Goal: Task Accomplishment & Management: Manage account settings

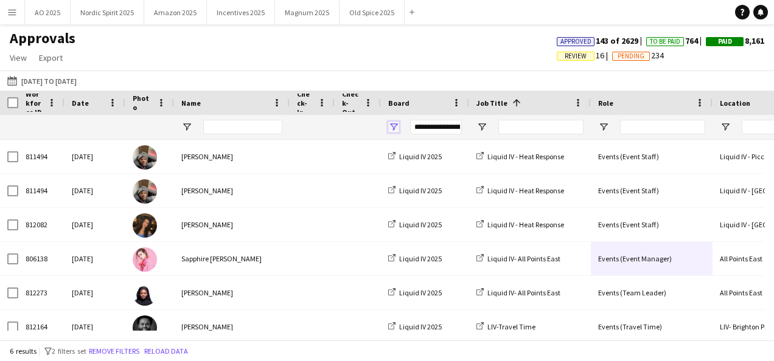
click at [390, 129] on span "Open Filter Menu" at bounding box center [393, 127] width 11 height 11
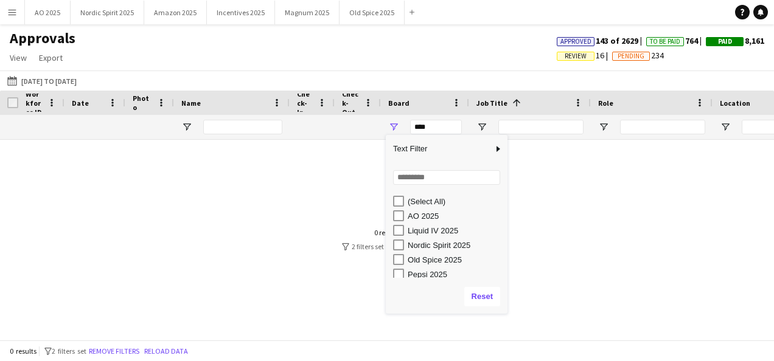
click at [392, 259] on div "Old Spice 2025" at bounding box center [447, 259] width 122 height 15
click at [403, 268] on div "Pepsi 2025" at bounding box center [450, 274] width 114 height 15
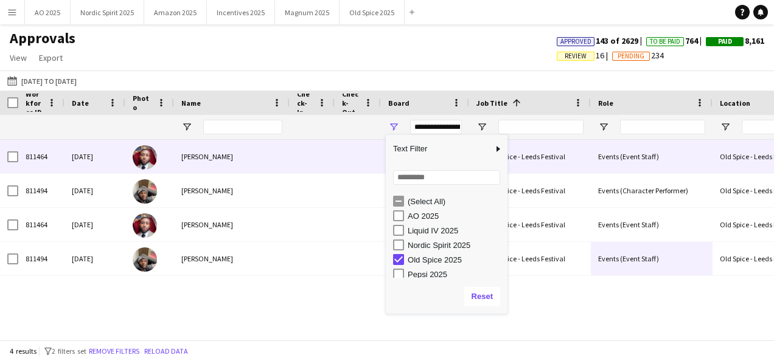
click at [723, 165] on div "Old Spice - Leeds Festival" at bounding box center [773, 156] width 122 height 33
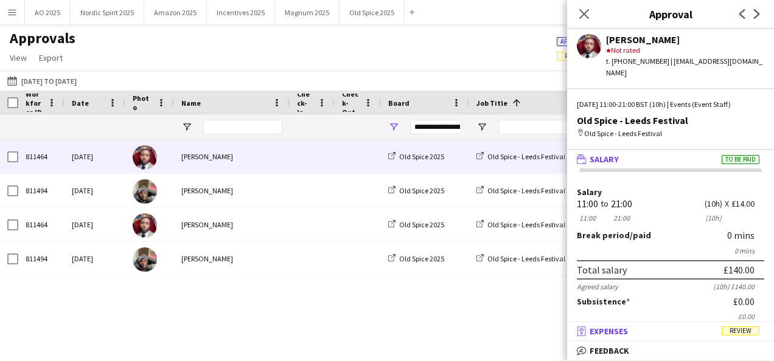
click at [694, 335] on mat-panel-title "receipt Expenses Review" at bounding box center [668, 331] width 202 height 11
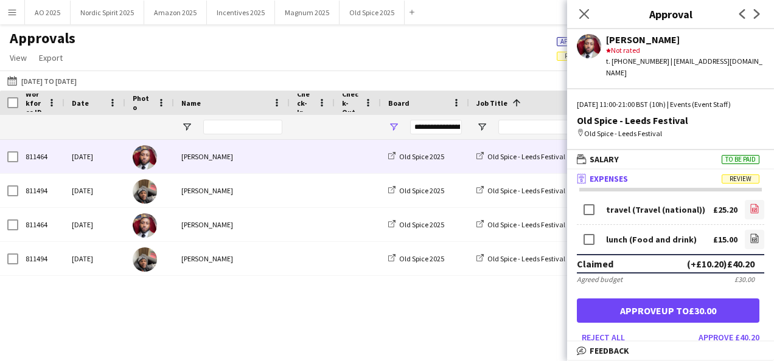
click at [750, 204] on icon "file-image" at bounding box center [755, 209] width 10 height 10
click at [750, 234] on icon "file-image" at bounding box center [755, 239] width 10 height 10
click at [583, 11] on icon "Close pop-in" at bounding box center [584, 14] width 12 height 12
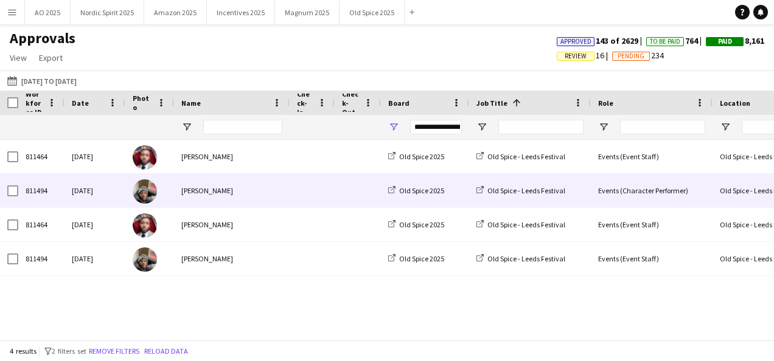
click at [718, 201] on div "Old Spice - Leeds Festival" at bounding box center [773, 190] width 122 height 33
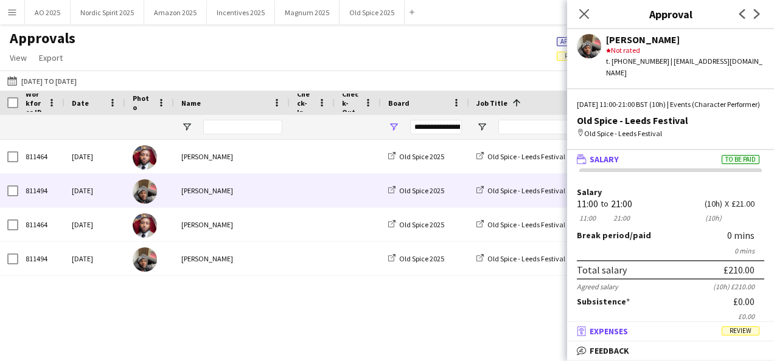
click at [738, 333] on span "Review" at bounding box center [741, 331] width 38 height 9
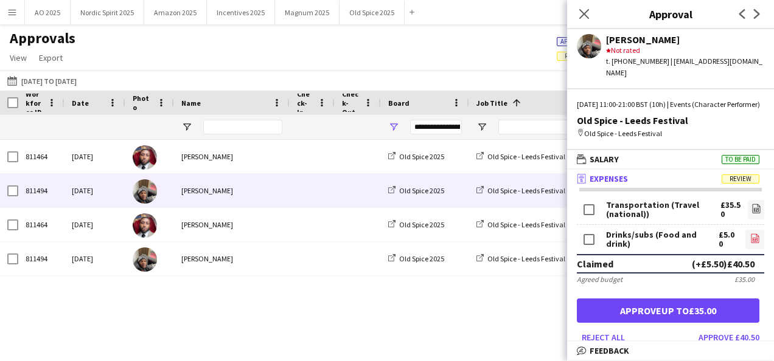
click at [750, 242] on icon "file-image" at bounding box center [755, 239] width 10 height 10
click at [750, 239] on icon "file-image" at bounding box center [755, 239] width 10 height 10
click at [752, 207] on icon at bounding box center [756, 208] width 8 height 9
click at [745, 246] on link "file-image" at bounding box center [754, 239] width 19 height 19
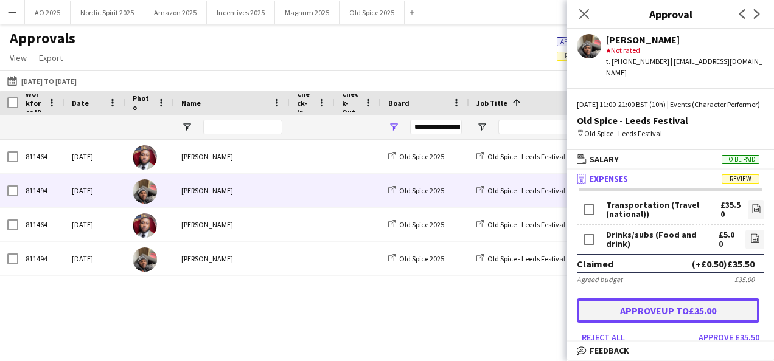
click at [653, 316] on button "Approve up to £35.00" at bounding box center [668, 311] width 183 height 24
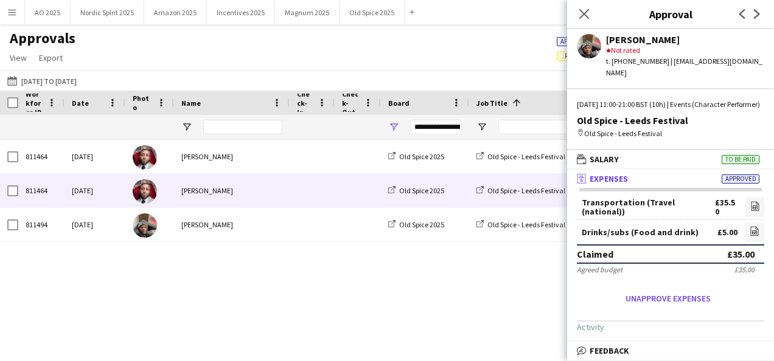
click at [305, 201] on span at bounding box center [312, 190] width 30 height 33
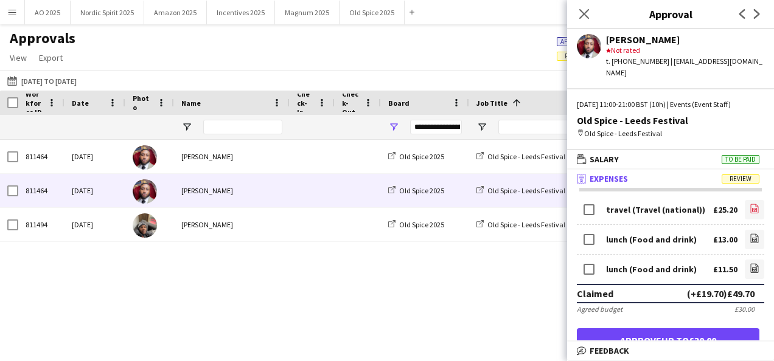
click at [750, 204] on app-icon "file-image" at bounding box center [755, 210] width 10 height 12
click at [750, 234] on icon "file-image" at bounding box center [755, 239] width 10 height 10
click at [750, 263] on icon "file-image" at bounding box center [755, 268] width 10 height 10
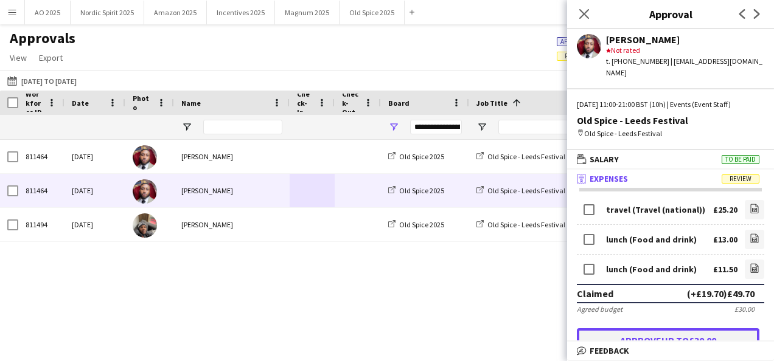
click at [672, 333] on button "Approve up to £30.00" at bounding box center [668, 341] width 183 height 24
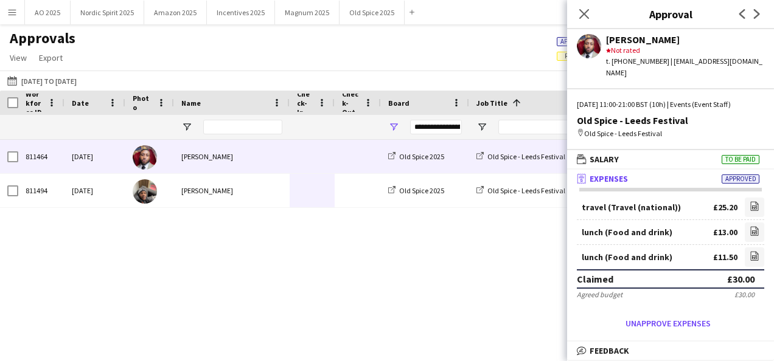
click at [247, 163] on div "[PERSON_NAME]" at bounding box center [232, 156] width 116 height 33
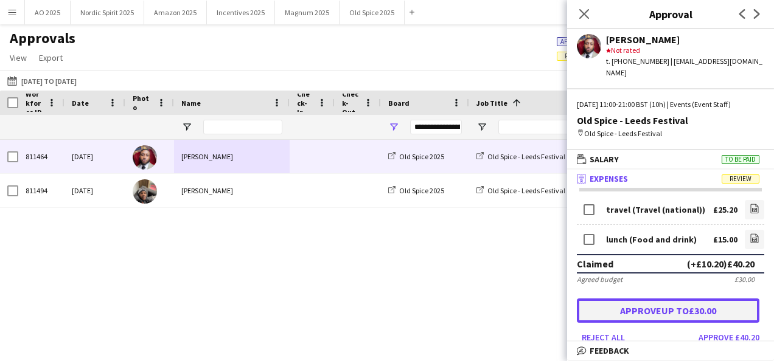
click at [651, 299] on button "Approve up to £30.00" at bounding box center [668, 311] width 183 height 24
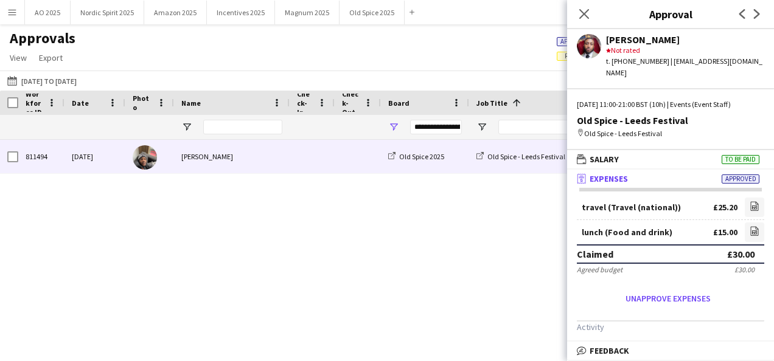
click at [224, 170] on div "Fayyad Garuba" at bounding box center [232, 156] width 116 height 33
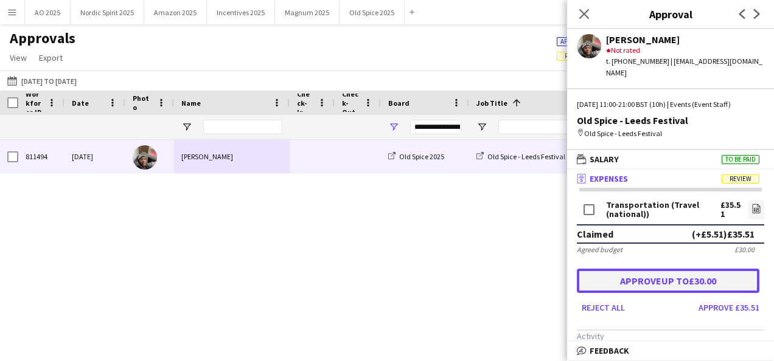
click at [647, 269] on button "Approve up to £30.00" at bounding box center [668, 281] width 183 height 24
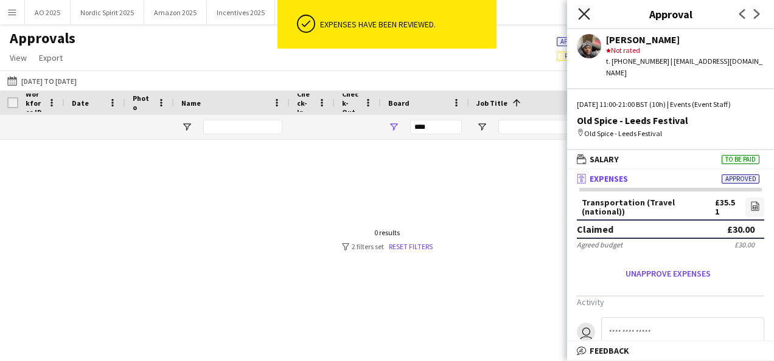
click at [583, 16] on icon "Close pop-in" at bounding box center [584, 14] width 12 height 12
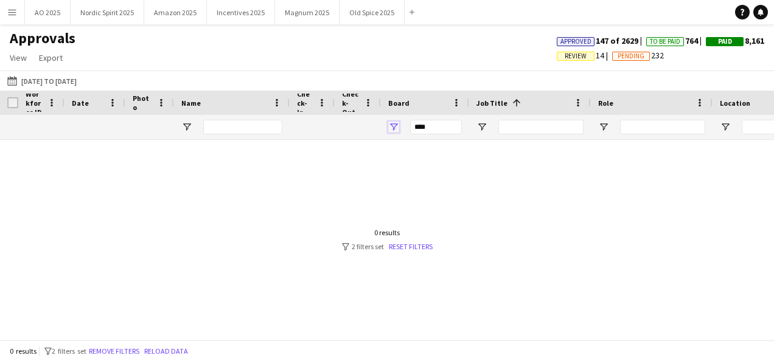
click at [394, 131] on span "Open Filter Menu" at bounding box center [393, 127] width 11 height 11
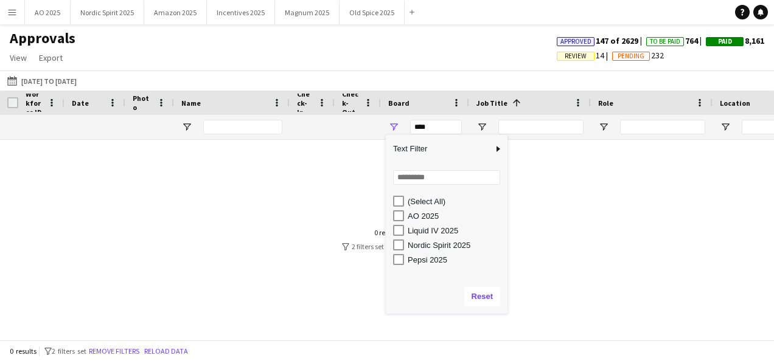
click at [394, 221] on div "AO 2025" at bounding box center [450, 216] width 114 height 15
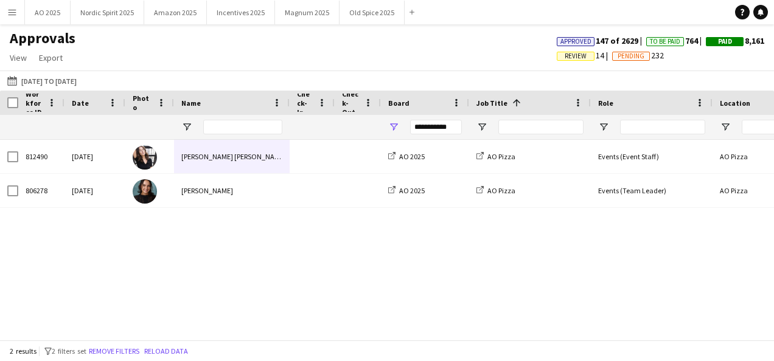
click at [562, 220] on div "812490 Fri, 29 Aug 2025 Ella Taylor Bliss AO 2025 AO Pizza Events (Event Staff)…" at bounding box center [387, 235] width 774 height 191
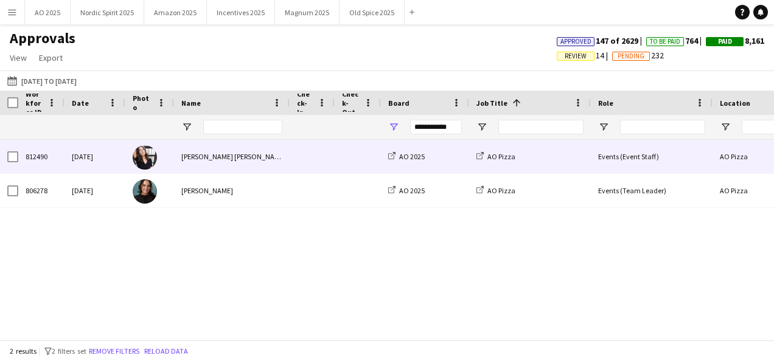
click at [310, 156] on span at bounding box center [312, 156] width 30 height 33
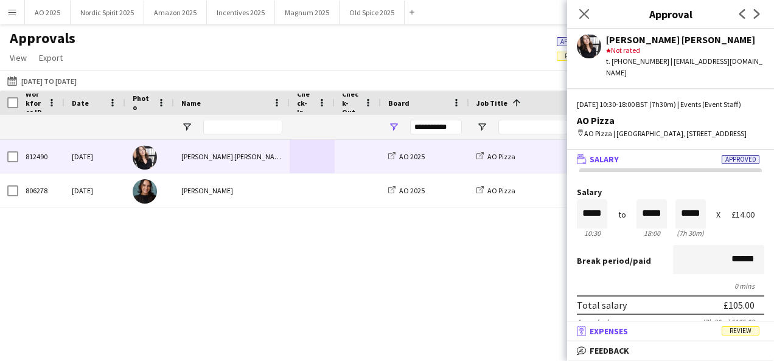
click at [715, 332] on mat-panel-title "receipt Expenses Review" at bounding box center [668, 331] width 202 height 11
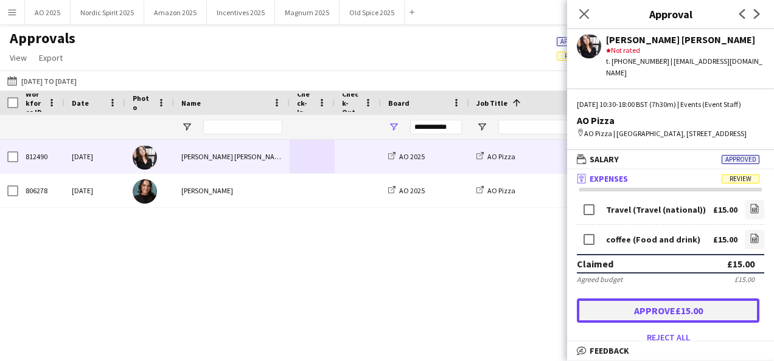
click at [658, 319] on button "Approve £15.00" at bounding box center [668, 311] width 183 height 24
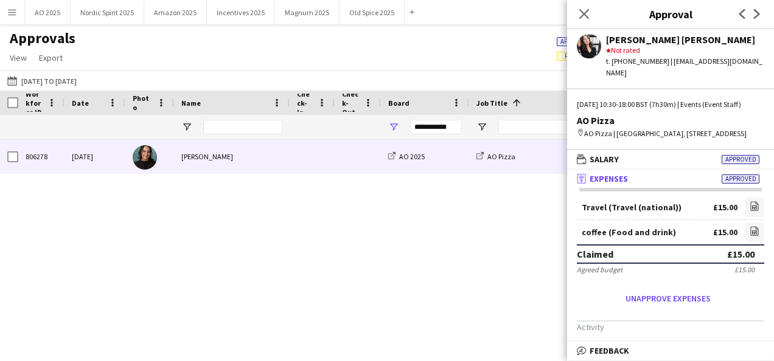
click at [262, 159] on div "[PERSON_NAME]" at bounding box center [232, 156] width 116 height 33
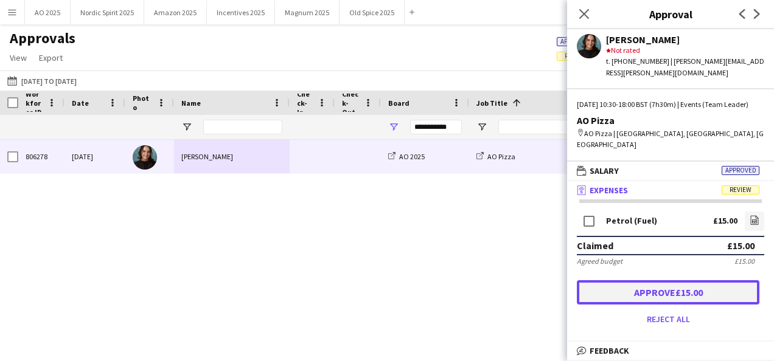
click at [654, 280] on button "Approve £15.00" at bounding box center [668, 292] width 183 height 24
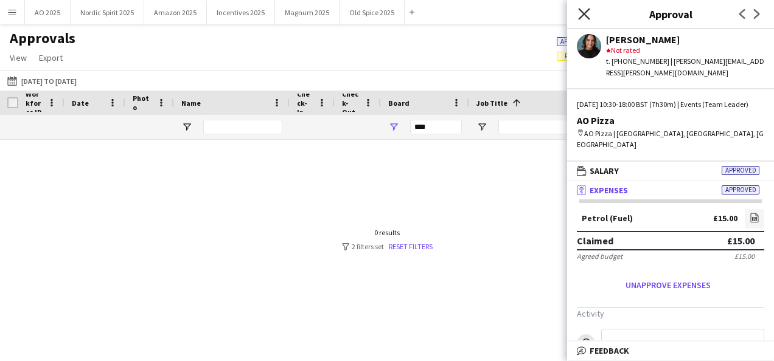
click at [582, 13] on icon "Close pop-in" at bounding box center [584, 14] width 12 height 12
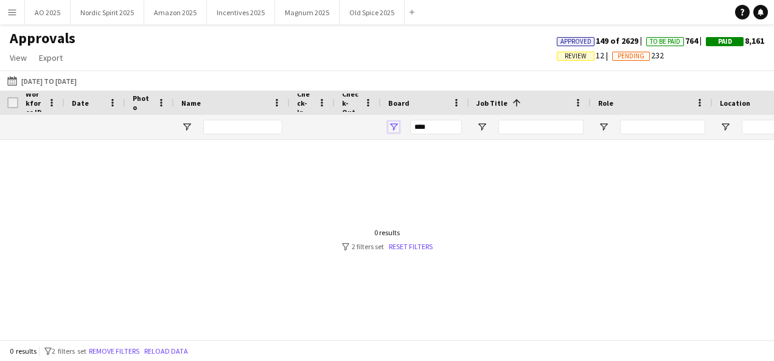
click at [391, 130] on span "Open Filter Menu" at bounding box center [393, 127] width 11 height 11
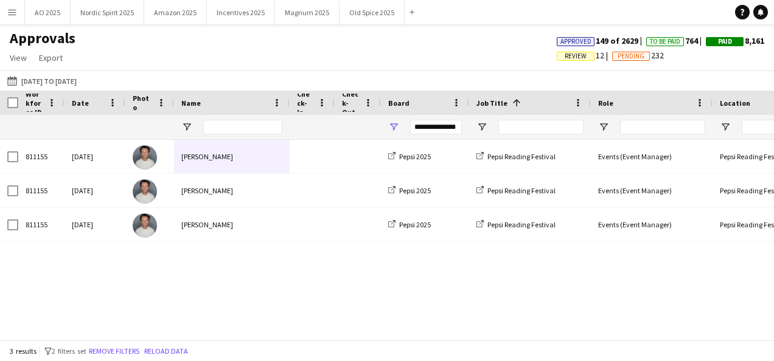
click at [552, 271] on div "811155 Fri, 22 Aug 2025 Andy Bradley Pepsi 2025 Pepsi Reading Festival Events (…" at bounding box center [387, 235] width 774 height 191
click at [397, 129] on span "Open Filter Menu" at bounding box center [393, 127] width 11 height 11
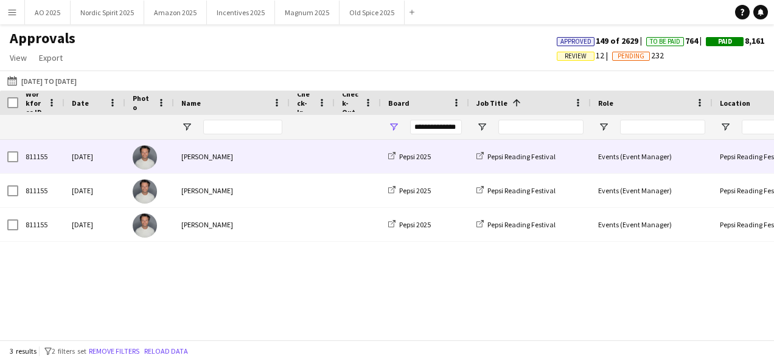
click at [563, 158] on div "Pepsi Reading Festival" at bounding box center [530, 156] width 122 height 33
click at [243, 170] on div "Andy Bradley" at bounding box center [232, 156] width 116 height 33
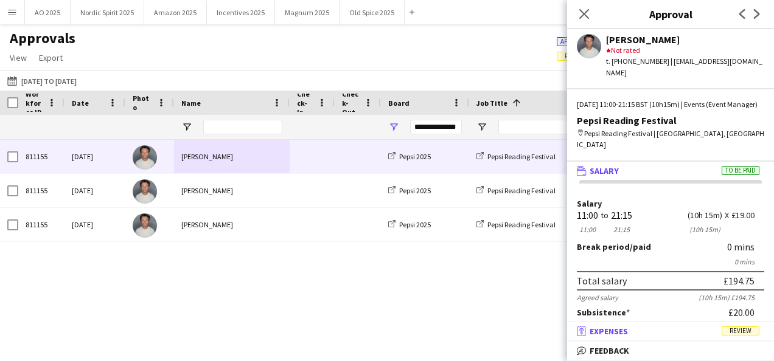
click at [622, 332] on span "Expenses" at bounding box center [609, 331] width 38 height 11
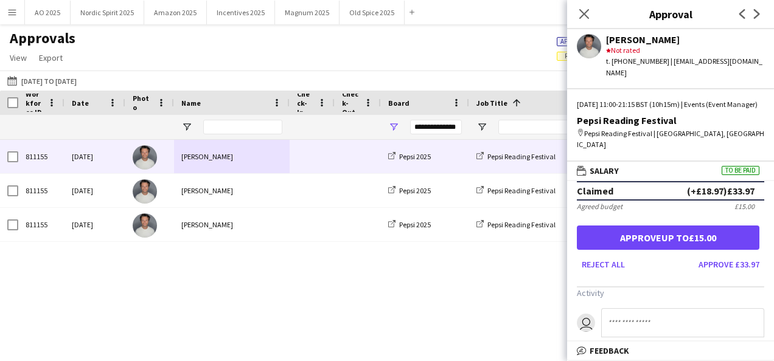
scroll to position [149, 0]
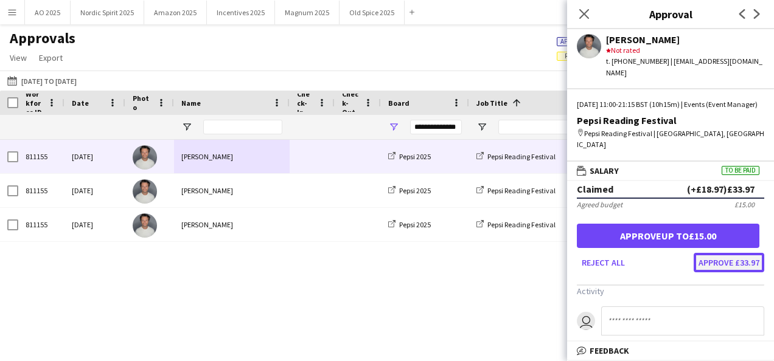
click at [708, 253] on button "Approve £33.97" at bounding box center [729, 262] width 71 height 19
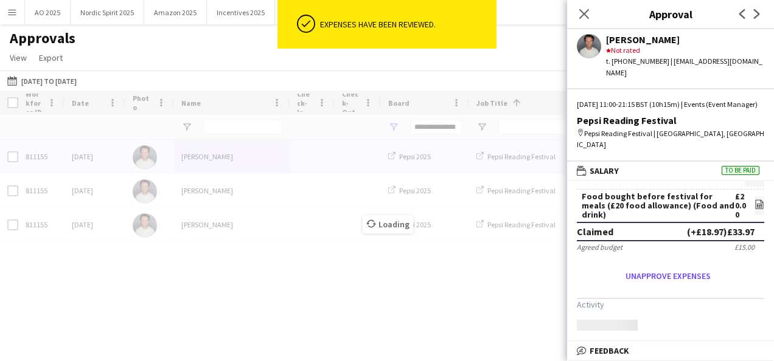
scroll to position [134, 0]
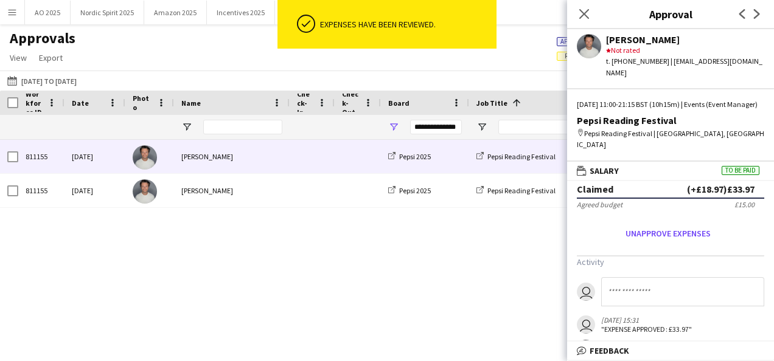
click at [229, 172] on div "Andy Bradley" at bounding box center [232, 156] width 116 height 33
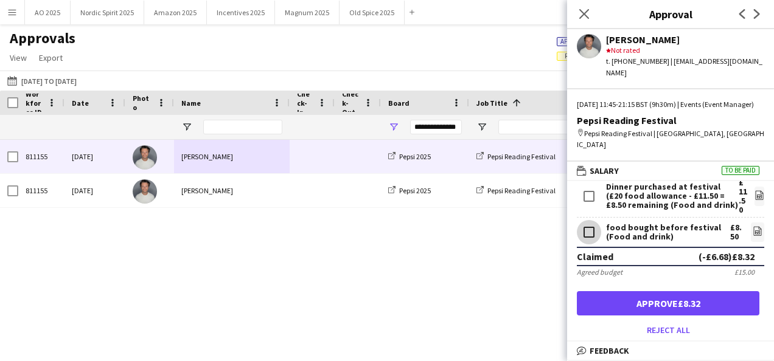
scroll to position [97, 0]
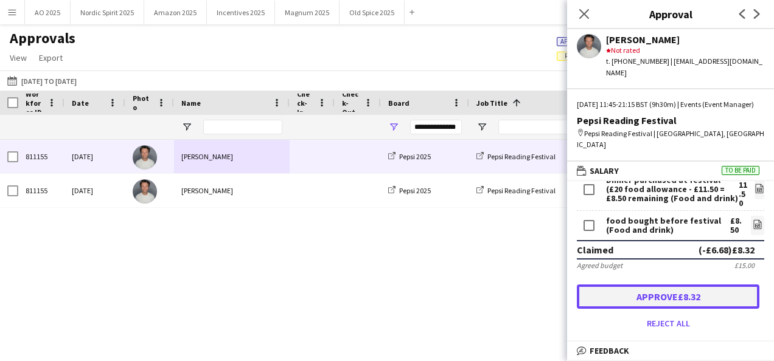
click at [618, 297] on button "Approve £8.32" at bounding box center [668, 297] width 183 height 24
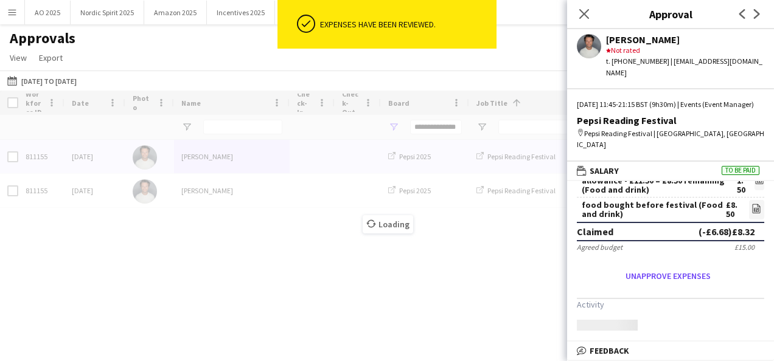
scroll to position [83, 0]
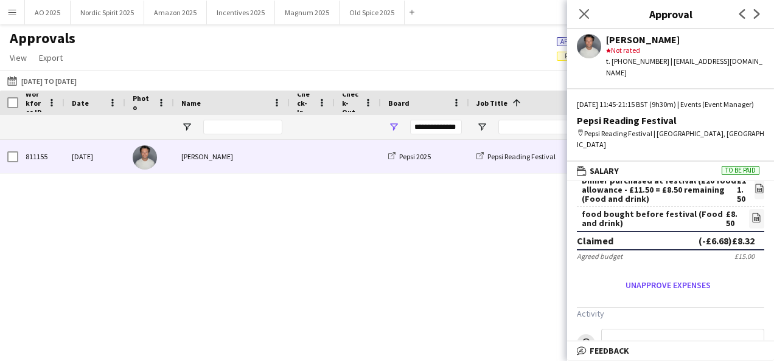
click at [198, 164] on div "Andy Bradley" at bounding box center [232, 156] width 116 height 33
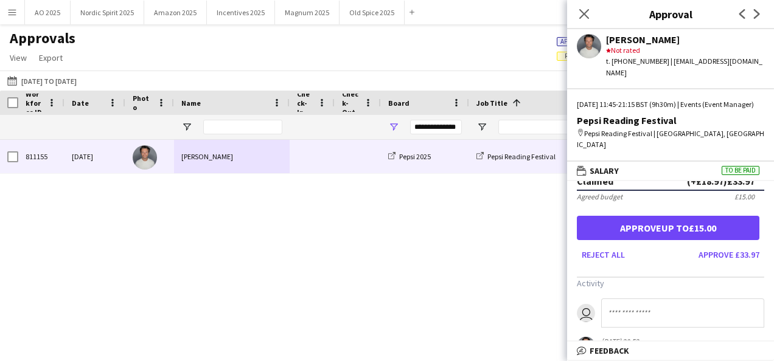
scroll to position [198, 0]
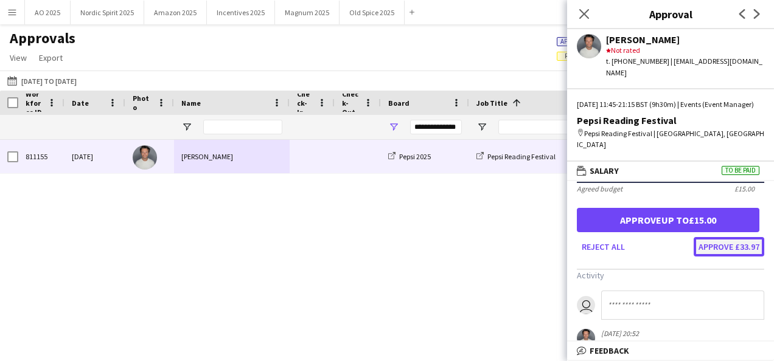
click at [703, 237] on button "Approve £33.97" at bounding box center [729, 246] width 71 height 19
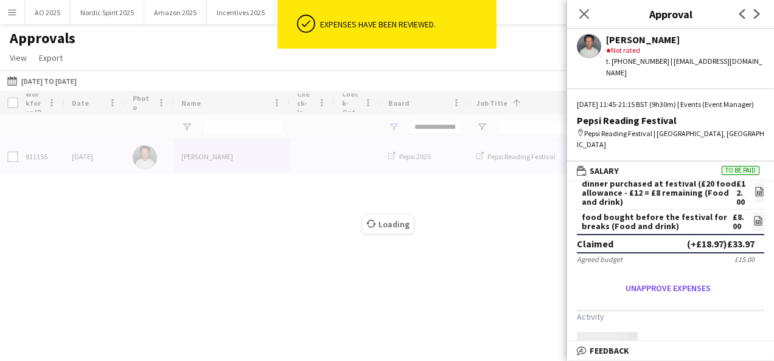
scroll to position [175, 0]
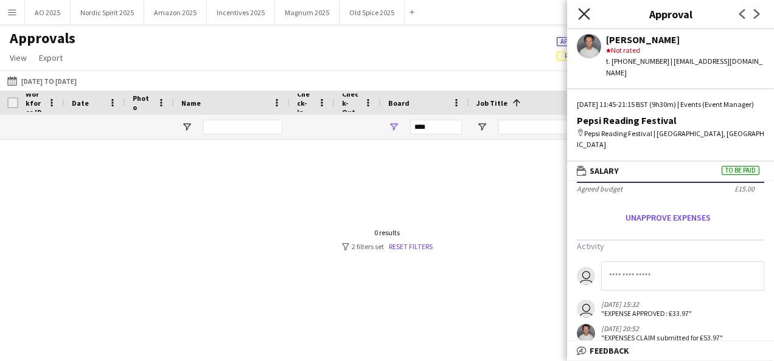
click at [583, 13] on icon at bounding box center [584, 14] width 12 height 12
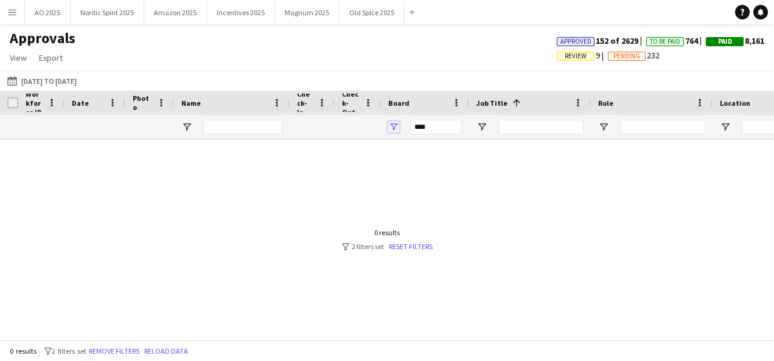
click at [394, 128] on span "Open Filter Menu" at bounding box center [393, 127] width 11 height 11
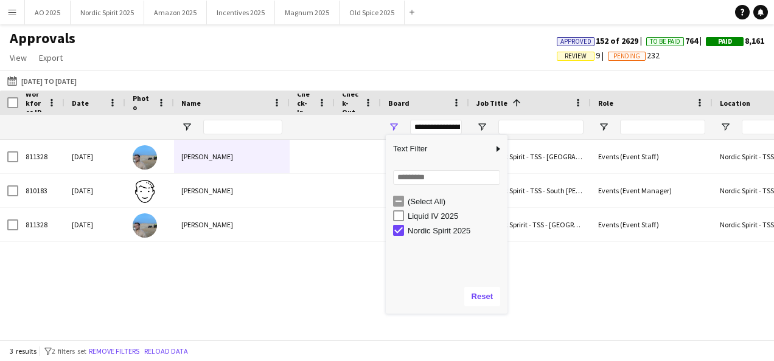
click at [501, 247] on div "(Select All) Liquid IV 2025 Nordic Spirit 2025" at bounding box center [447, 236] width 122 height 84
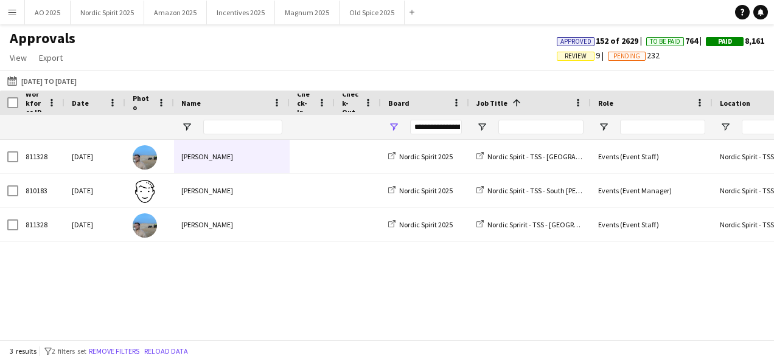
click at [568, 258] on div "811328 Sun, 31 Aug 2025 Freddie Paley Nordic Spirit 2025 Nordic Spirit - TSS - …" at bounding box center [387, 235] width 774 height 191
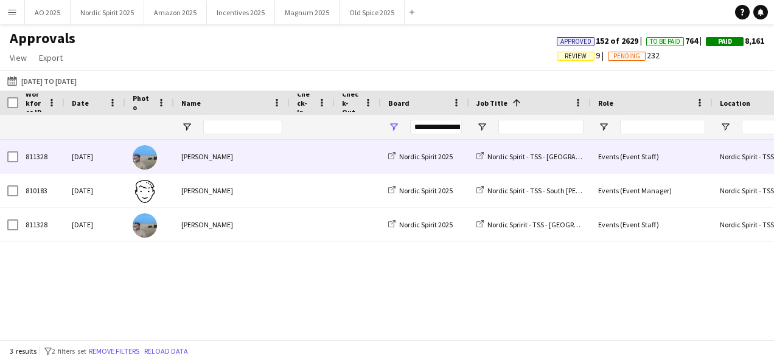
click at [303, 157] on span at bounding box center [312, 156] width 30 height 33
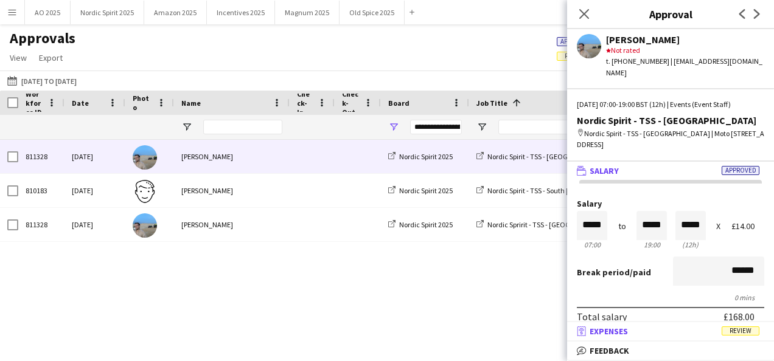
click at [647, 324] on mat-expansion-panel-header "receipt Expenses Review" at bounding box center [670, 331] width 207 height 18
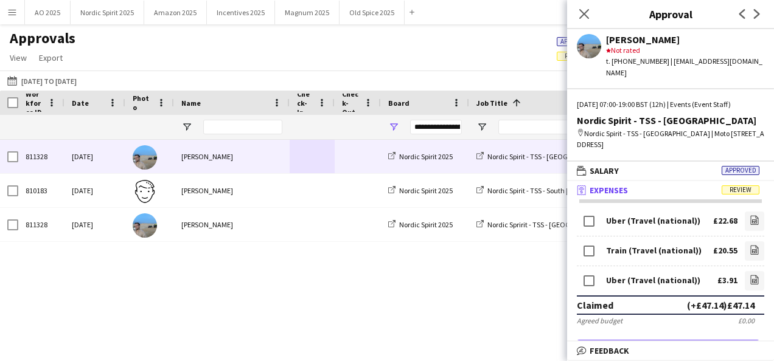
scroll to position [149, 0]
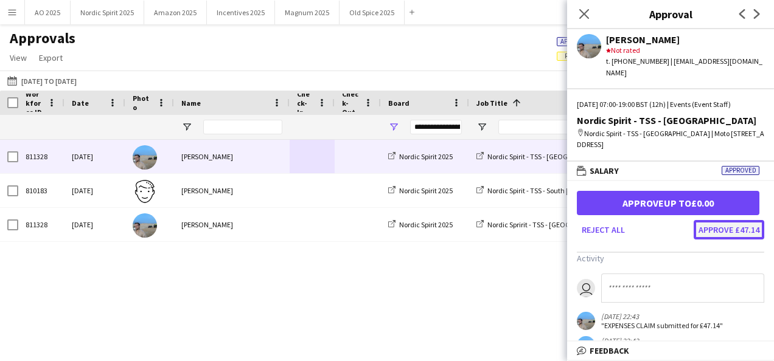
click at [706, 220] on button "Approve £47.14" at bounding box center [729, 229] width 71 height 19
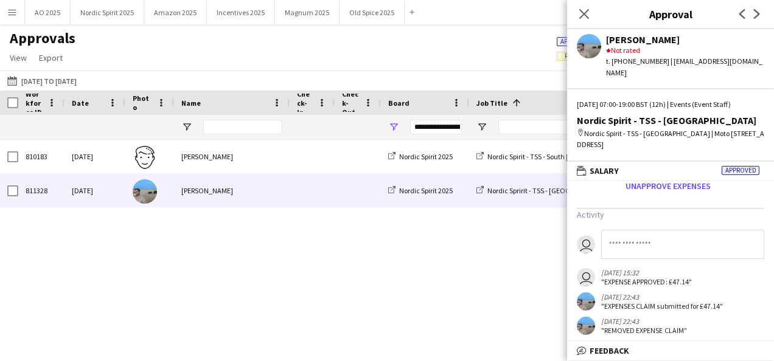
click at [231, 191] on div "[PERSON_NAME]" at bounding box center [232, 190] width 116 height 33
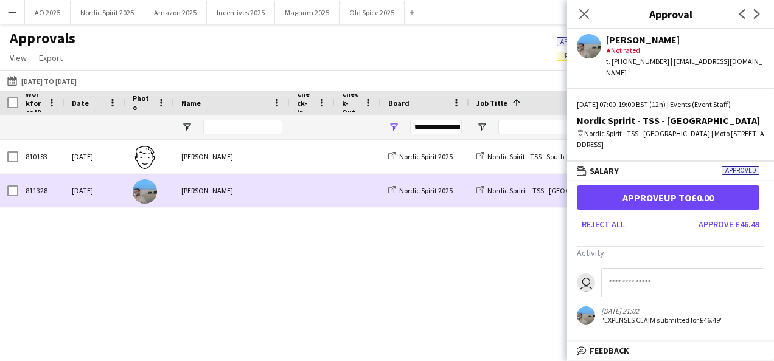
scroll to position [0, 0]
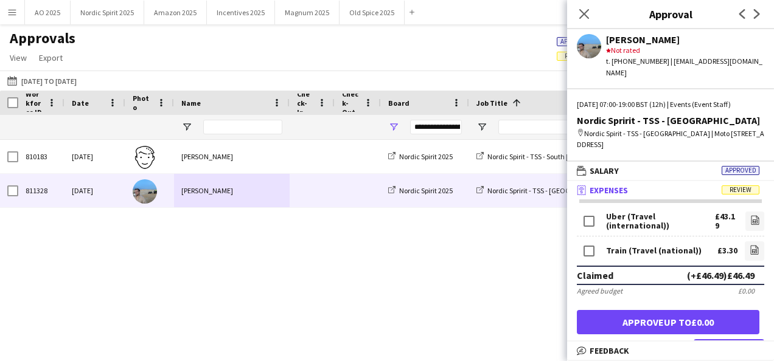
click at [711, 339] on button "Approve £46.49" at bounding box center [729, 348] width 71 height 19
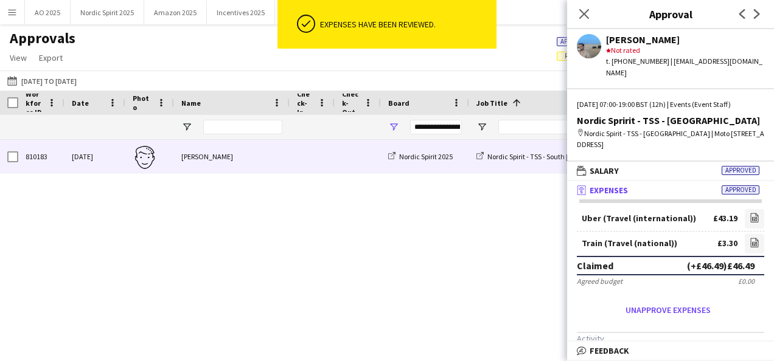
click at [232, 161] on div "[PERSON_NAME]" at bounding box center [232, 156] width 116 height 33
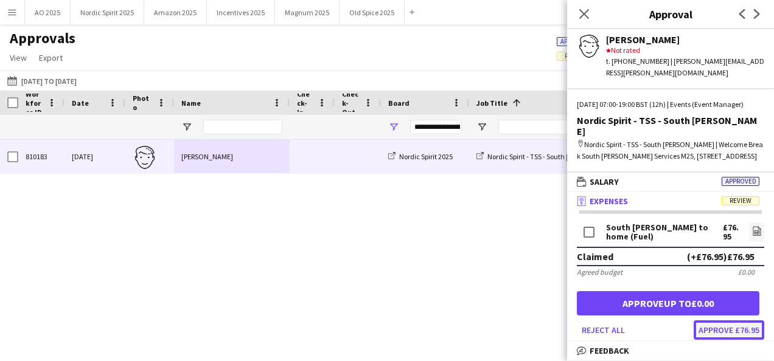
click at [732, 332] on button "Approve £76.95" at bounding box center [729, 330] width 71 height 19
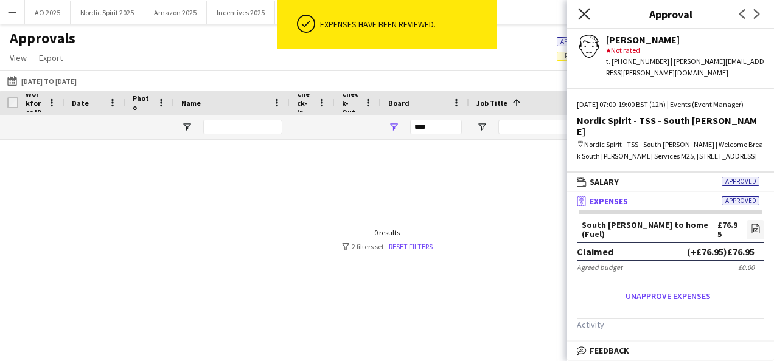
click at [583, 17] on icon "Close pop-in" at bounding box center [584, 14] width 12 height 12
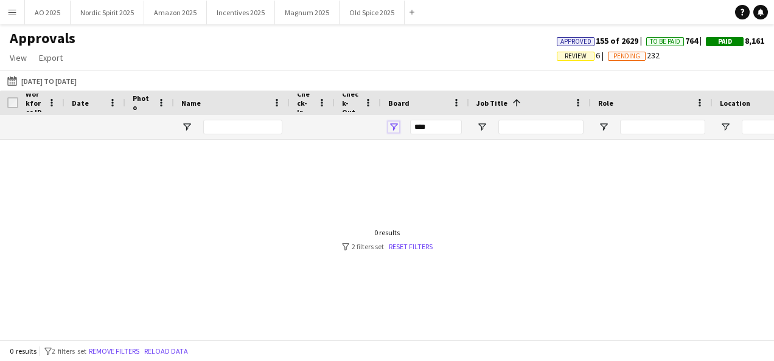
click at [395, 130] on span "Open Filter Menu" at bounding box center [393, 127] width 11 height 11
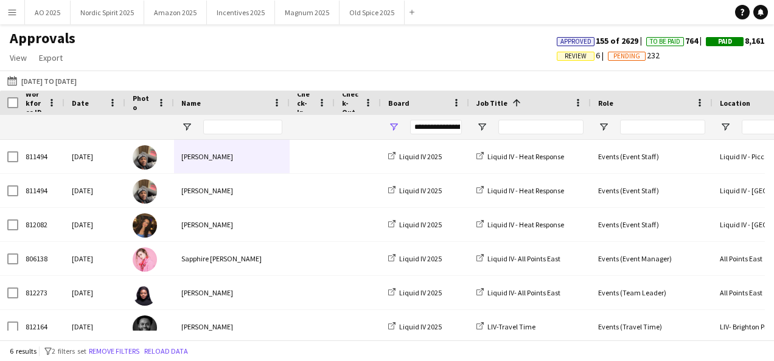
click at [412, 347] on div "6 results filter-1 2 filters set Remove filters Reload data" at bounding box center [387, 351] width 774 height 21
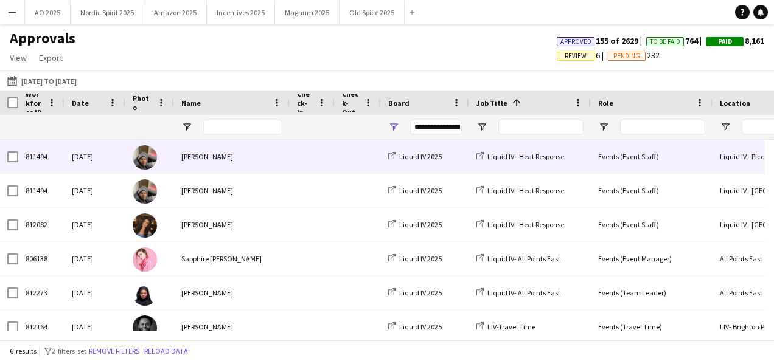
click at [248, 169] on div "Fayyad Garuba" at bounding box center [232, 156] width 116 height 33
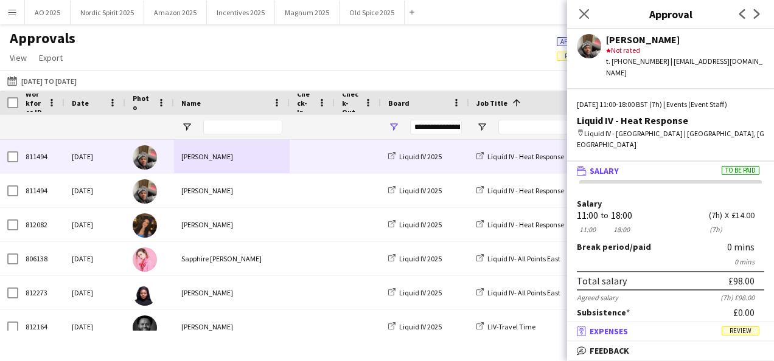
click at [647, 329] on mat-panel-title "receipt Expenses Review" at bounding box center [668, 331] width 202 height 11
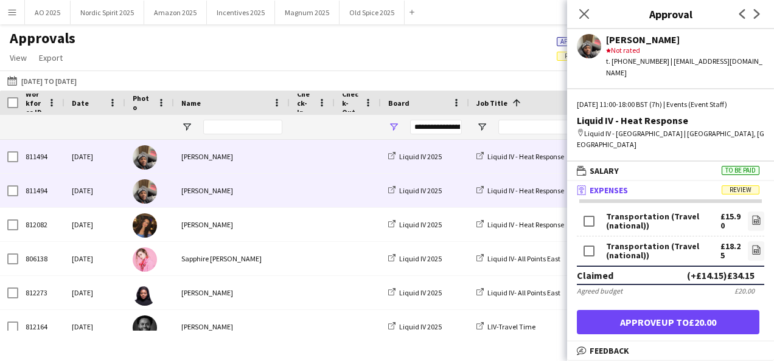
click at [259, 192] on div "Fayyad Garuba" at bounding box center [232, 190] width 116 height 33
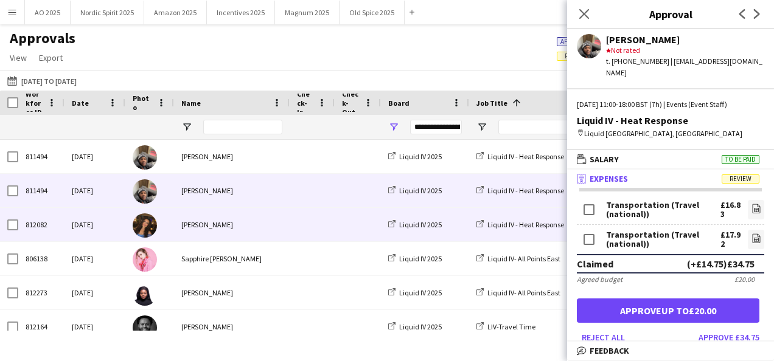
click at [254, 225] on div "[PERSON_NAME]" at bounding box center [232, 224] width 116 height 33
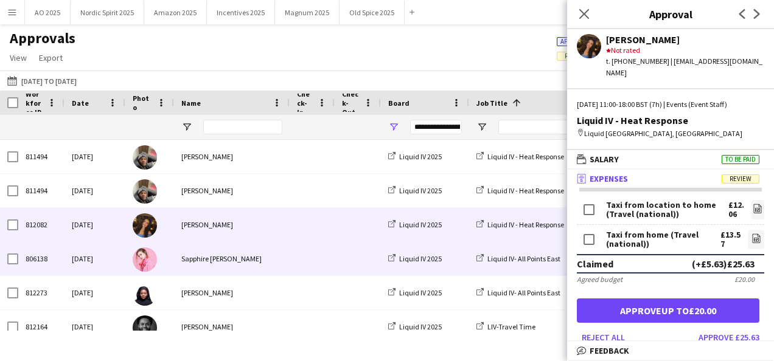
click at [254, 252] on div "Sapphire ONeill" at bounding box center [232, 258] width 116 height 33
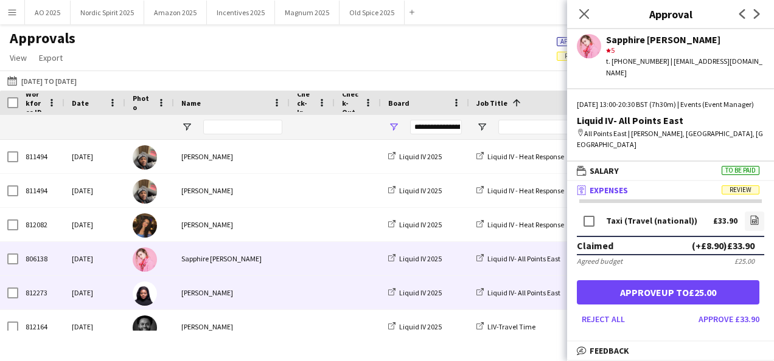
click at [260, 290] on div "Marlene Madenge" at bounding box center [232, 292] width 116 height 33
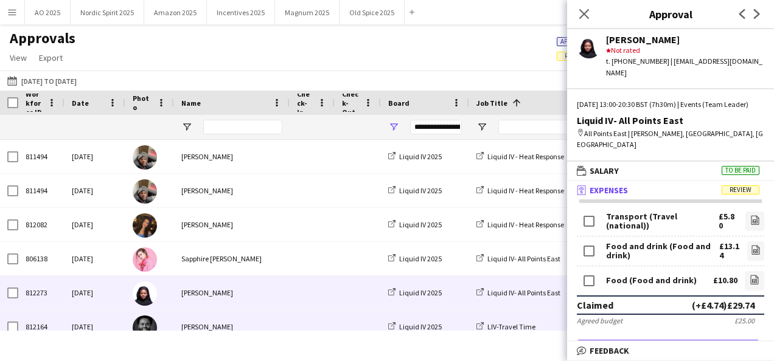
click at [269, 324] on div "Brima Fullah" at bounding box center [232, 326] width 116 height 33
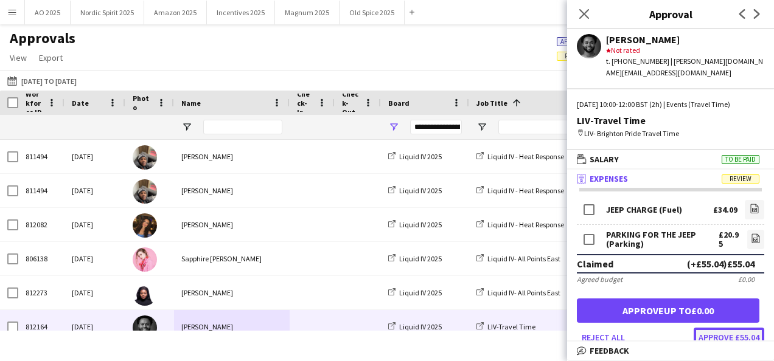
click at [700, 328] on button "Approve £55.04" at bounding box center [729, 337] width 71 height 19
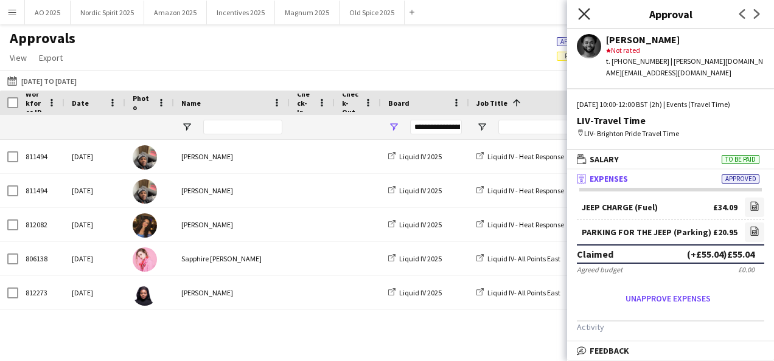
click at [588, 17] on icon "Close pop-in" at bounding box center [584, 14] width 12 height 12
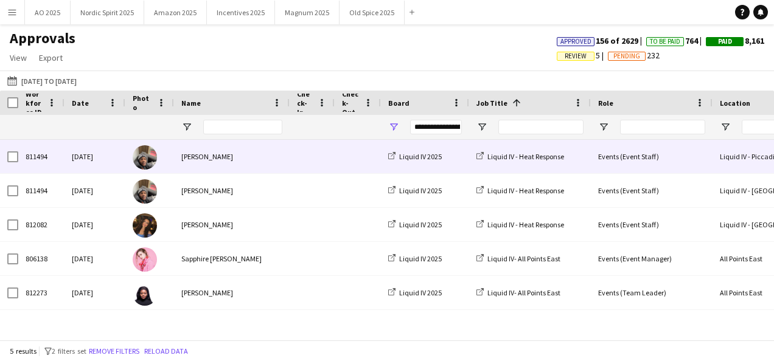
click at [580, 158] on div "Liquid IV - Heat Response" at bounding box center [530, 156] width 122 height 33
click at [238, 159] on div "Fayyad Garuba" at bounding box center [232, 156] width 116 height 33
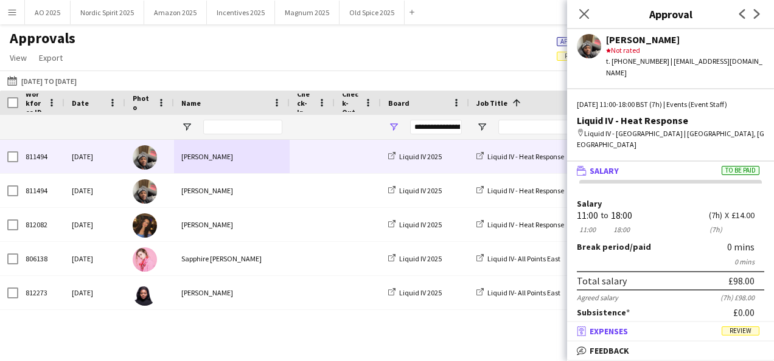
click at [607, 327] on span "Expenses" at bounding box center [609, 331] width 38 height 11
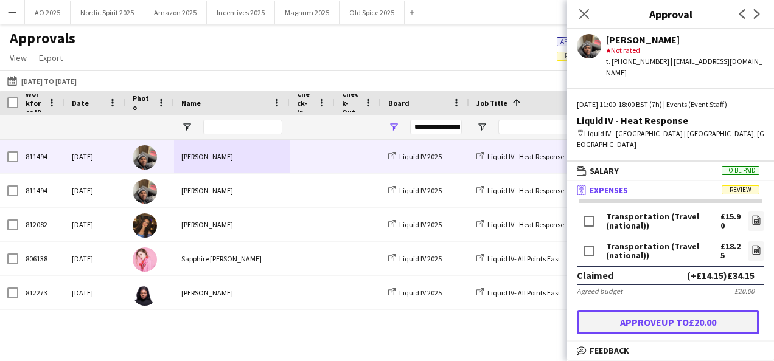
click at [649, 316] on button "Approve up to £20.00" at bounding box center [668, 322] width 183 height 24
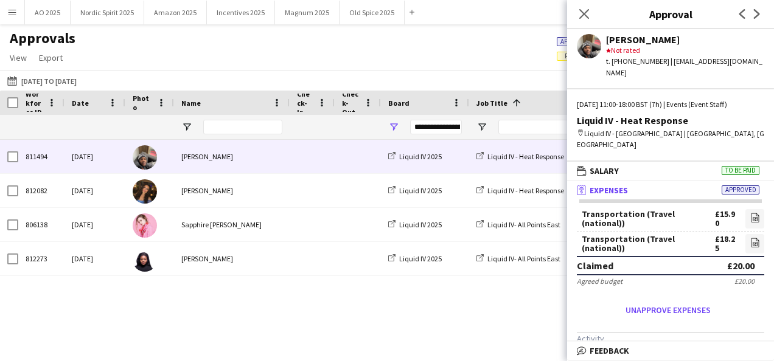
click at [242, 164] on div "Fayyad Garuba" at bounding box center [232, 156] width 116 height 33
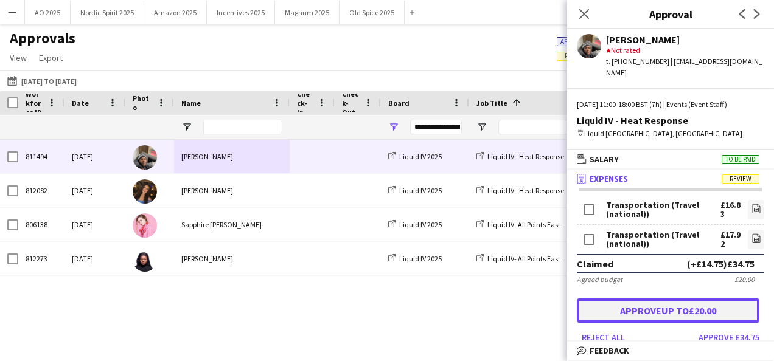
click at [672, 309] on button "Approve up to £20.00" at bounding box center [668, 311] width 183 height 24
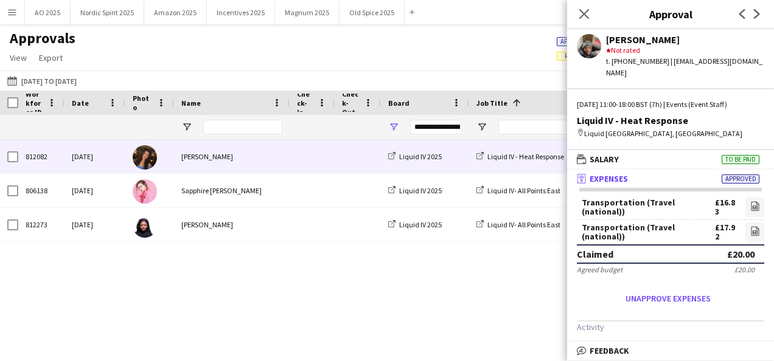
click at [265, 167] on div "[PERSON_NAME]" at bounding box center [232, 156] width 116 height 33
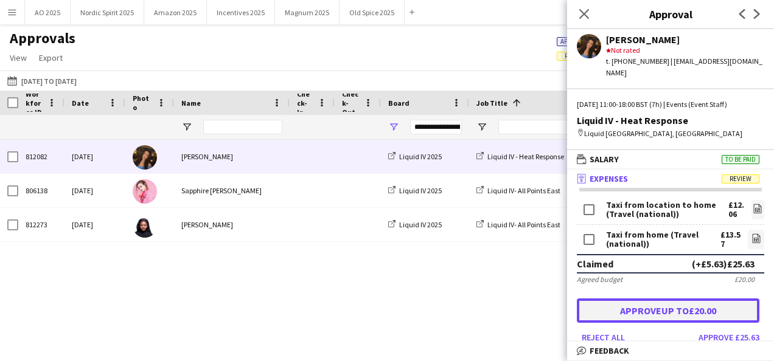
click at [613, 304] on button "Approve up to £20.00" at bounding box center [668, 311] width 183 height 24
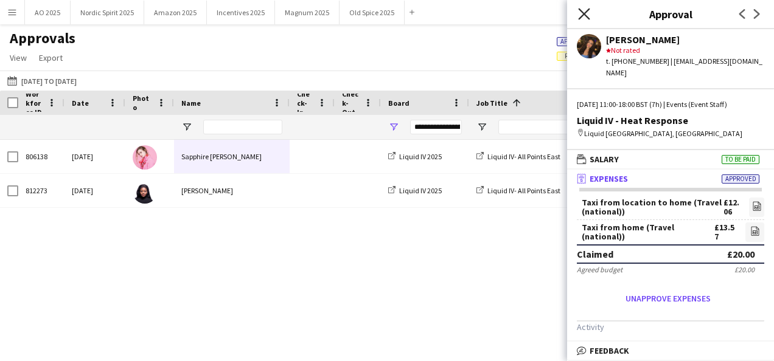
click at [579, 19] on icon at bounding box center [584, 14] width 12 height 12
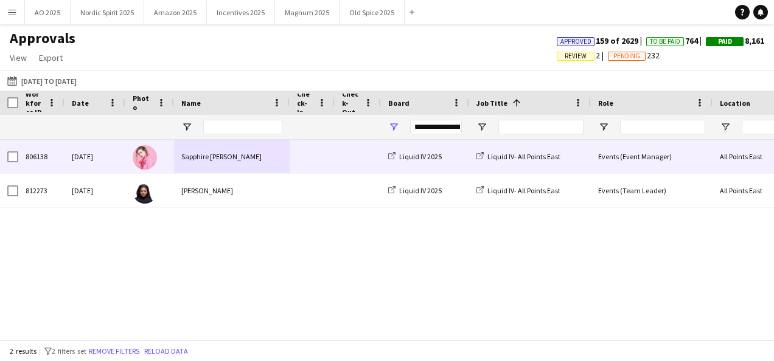
click at [242, 151] on div "Sapphire ONeill" at bounding box center [232, 156] width 116 height 33
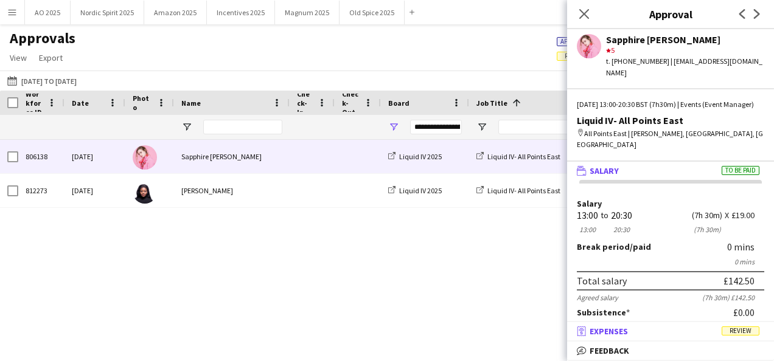
click at [629, 326] on mat-panel-title "receipt Expenses Review" at bounding box center [668, 331] width 202 height 11
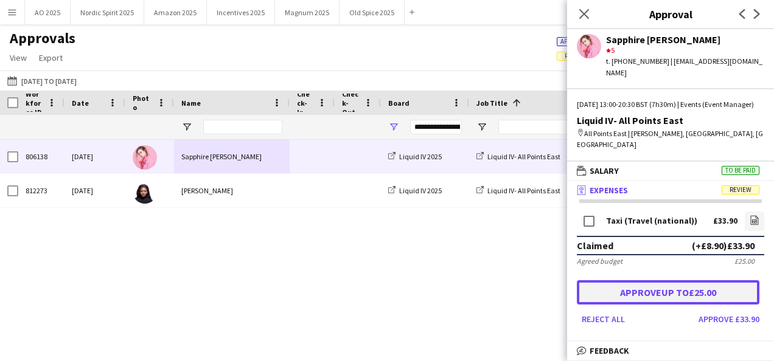
click at [654, 282] on button "Approve up to £25.00" at bounding box center [668, 292] width 183 height 24
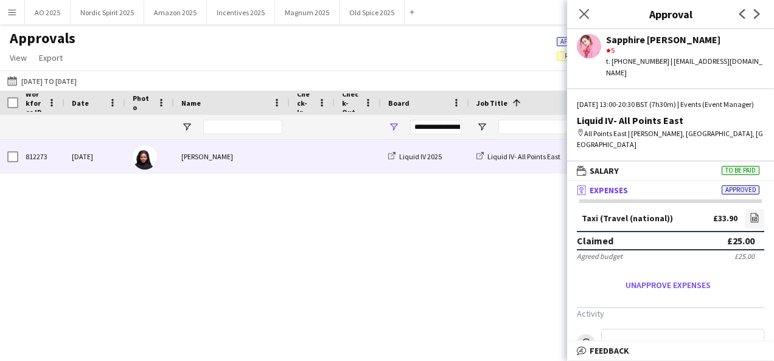
click at [240, 160] on div "Marlene Madenge" at bounding box center [232, 156] width 116 height 33
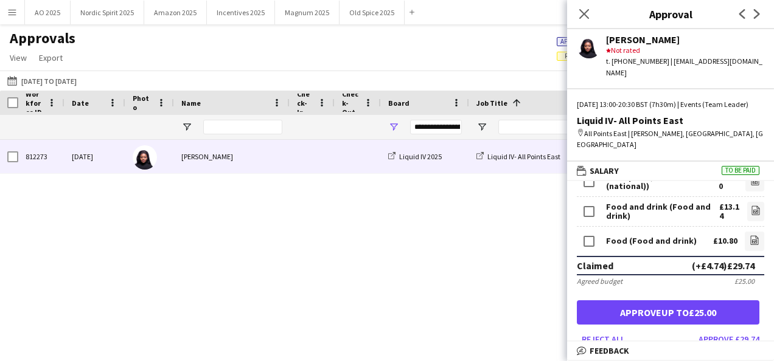
scroll to position [41, 0]
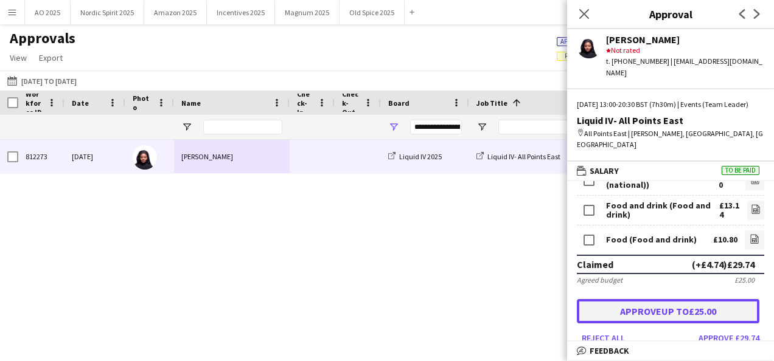
click at [635, 305] on button "Approve up to £25.00" at bounding box center [668, 311] width 183 height 24
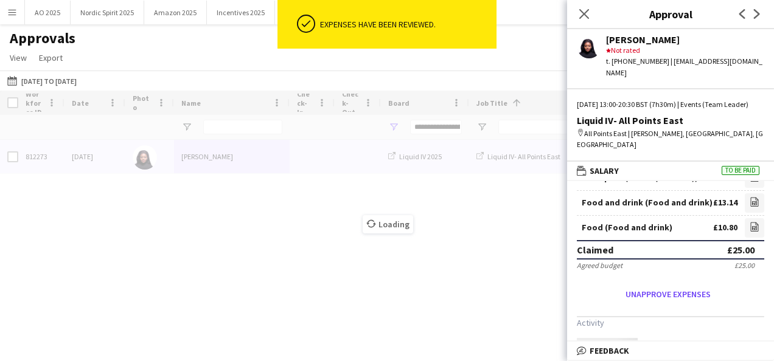
scroll to position [43, 0]
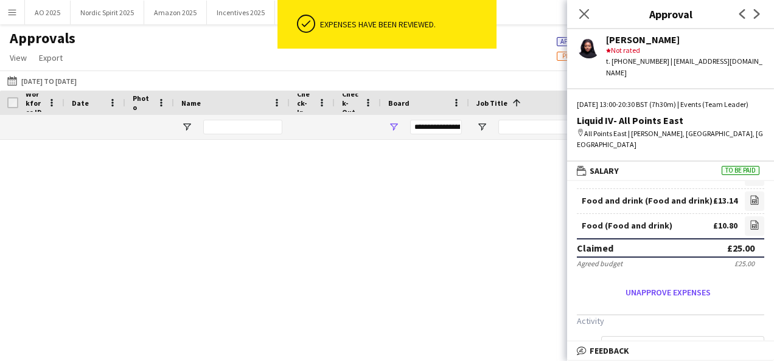
type input "***"
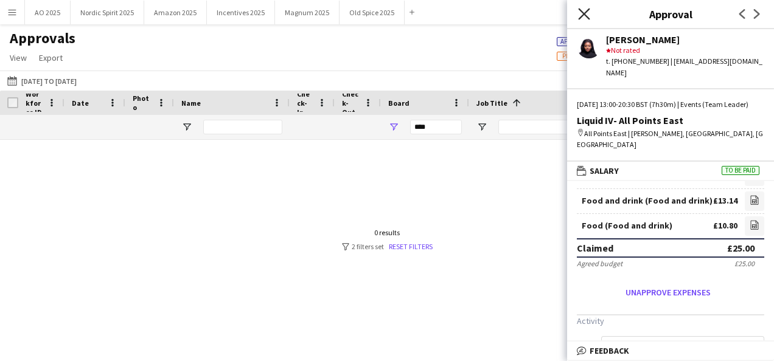
click at [580, 12] on icon "Close pop-in" at bounding box center [584, 14] width 12 height 12
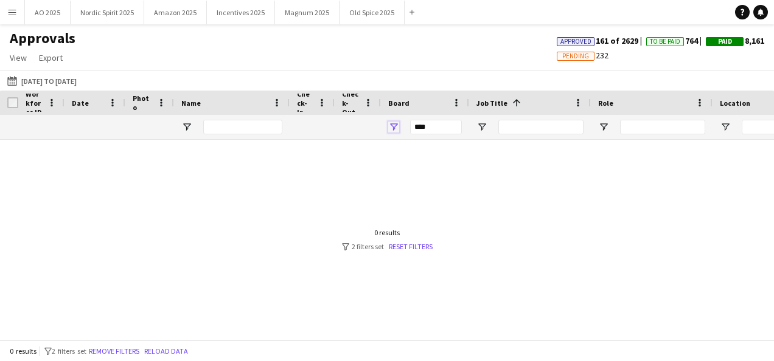
click at [398, 133] on span "Open Filter Menu" at bounding box center [393, 127] width 11 height 11
click at [610, 277] on div at bounding box center [387, 235] width 774 height 191
click at [531, 173] on div at bounding box center [387, 235] width 774 height 191
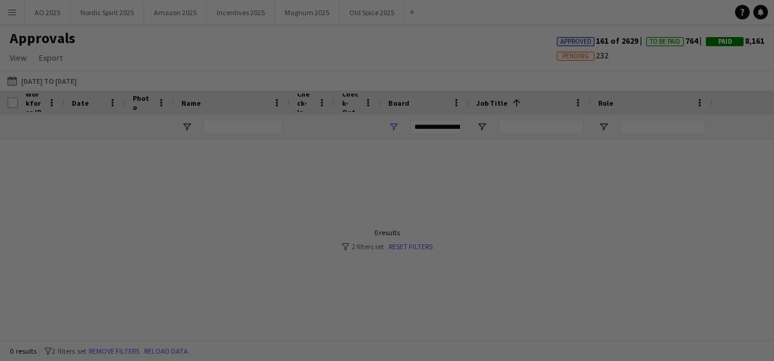
type input "***"
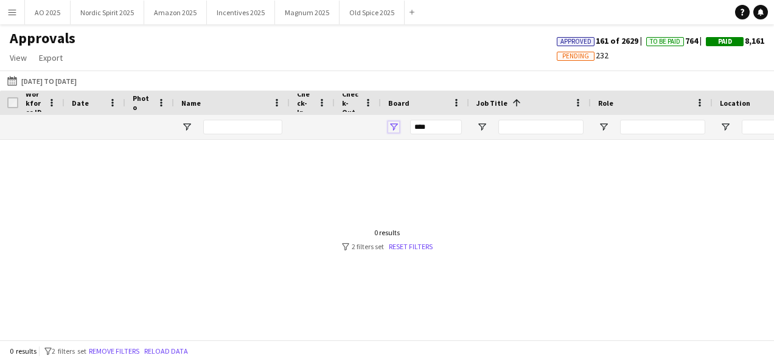
click at [395, 124] on span "Open Filter Menu" at bounding box center [393, 127] width 11 height 11
click at [605, 188] on div at bounding box center [387, 235] width 774 height 191
click at [224, 19] on button "Incentives 2025 Close" at bounding box center [241, 13] width 68 height 24
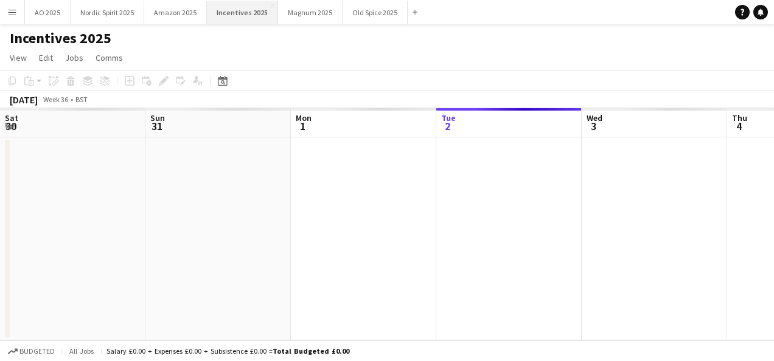
scroll to position [0, 291]
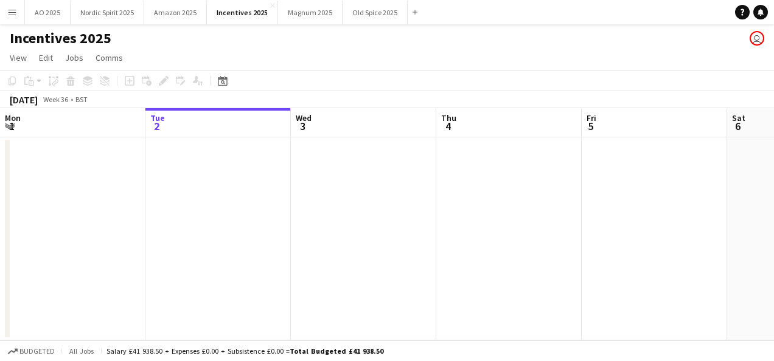
click at [195, 157] on app-date-cell at bounding box center [217, 238] width 145 height 203
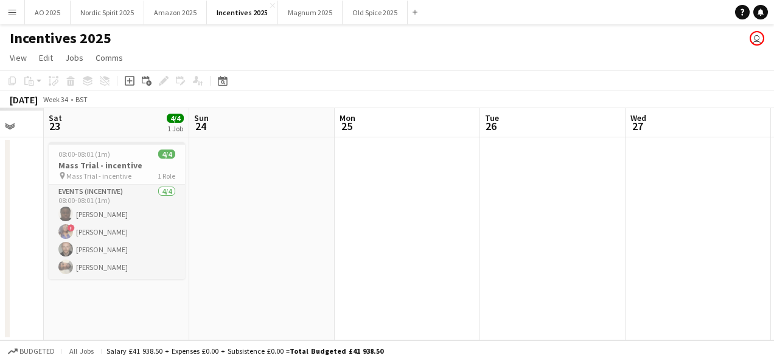
scroll to position [0, 285]
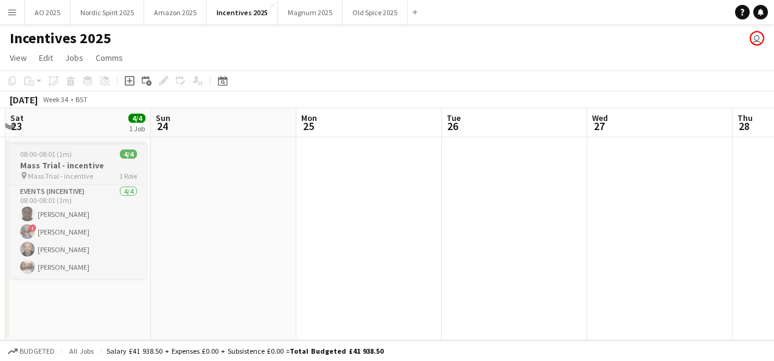
click at [107, 178] on div "pin Mass Trial - incentive 1 Role" at bounding box center [78, 176] width 136 height 10
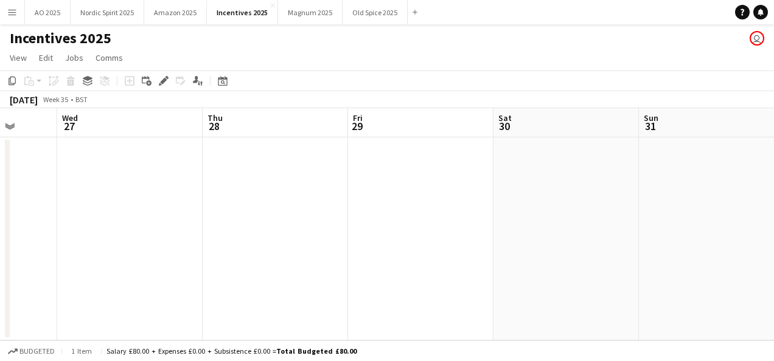
scroll to position [0, 530]
click at [363, 189] on app-date-cell at bounding box center [415, 238] width 145 height 203
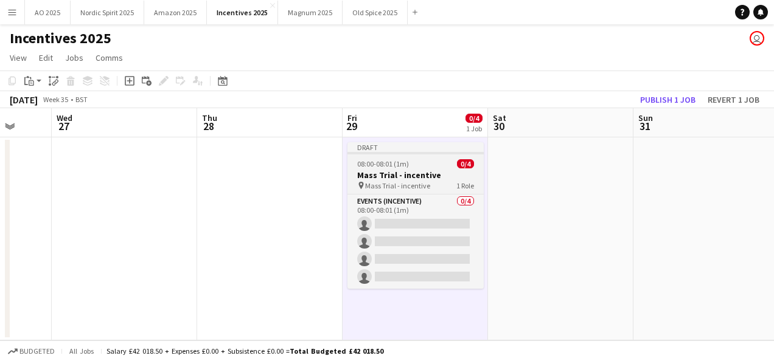
click at [363, 189] on icon "pin" at bounding box center [361, 185] width 8 height 7
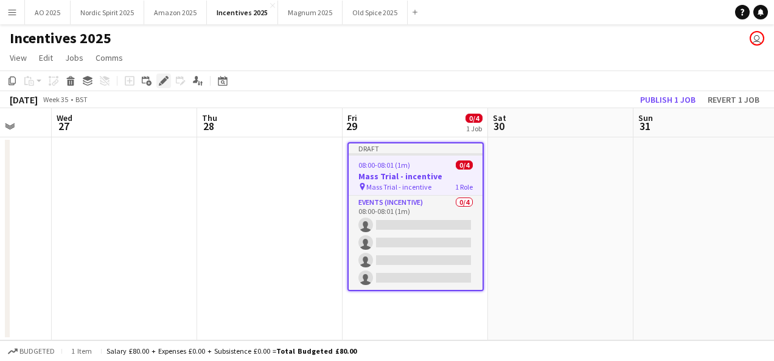
click at [169, 80] on div "Edit" at bounding box center [163, 81] width 15 height 15
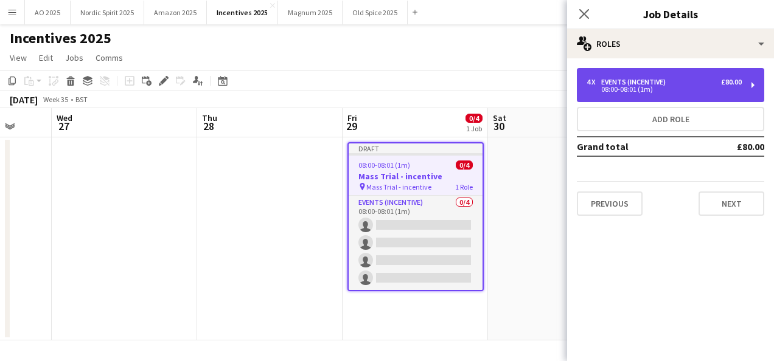
click at [650, 82] on div "Events (Incentive)" at bounding box center [635, 82] width 69 height 9
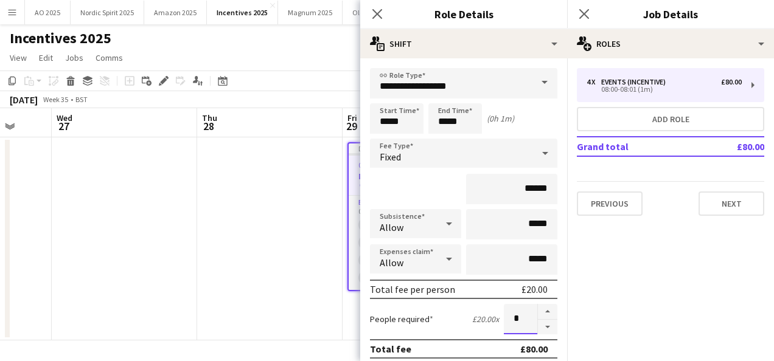
click at [518, 326] on input "*" at bounding box center [520, 319] width 33 height 30
click at [539, 315] on button "button" at bounding box center [547, 312] width 19 height 16
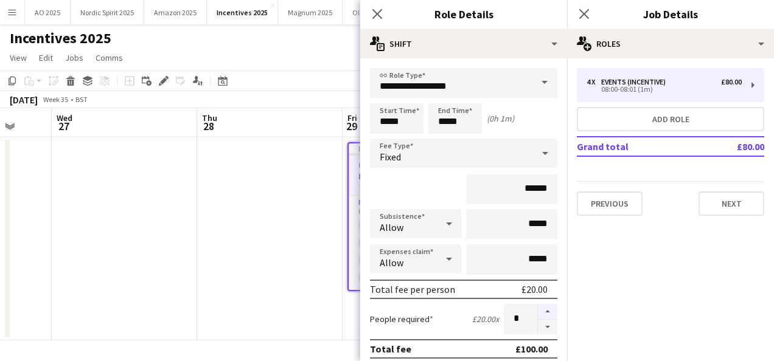
click at [539, 315] on button "button" at bounding box center [547, 312] width 19 height 16
type input "*"
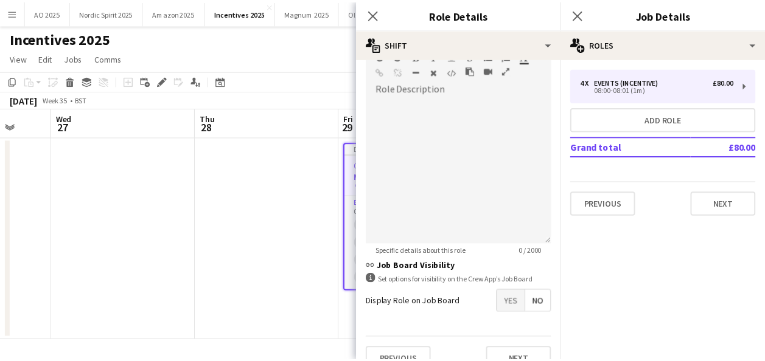
scroll to position [340, 0]
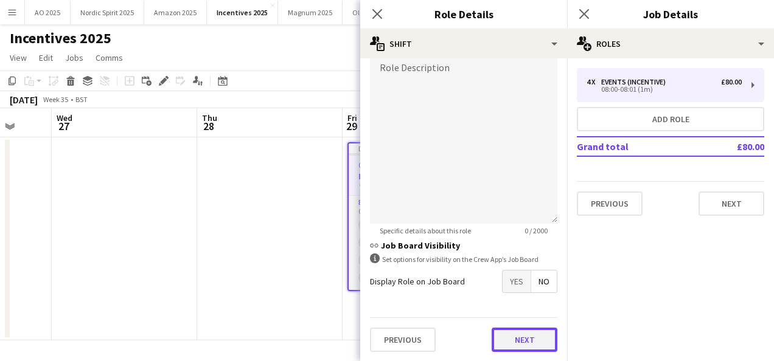
click at [542, 333] on button "Next" at bounding box center [525, 340] width 66 height 24
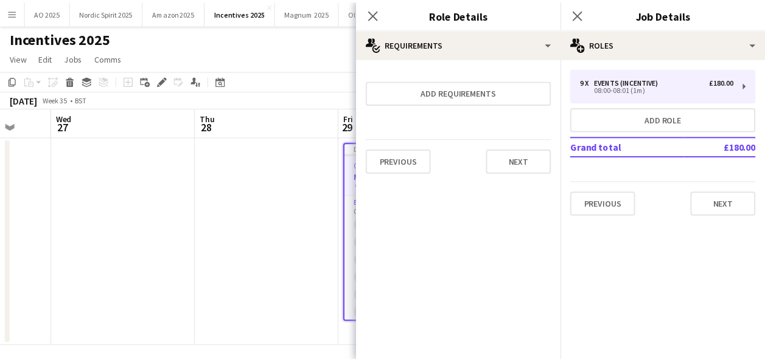
scroll to position [0, 0]
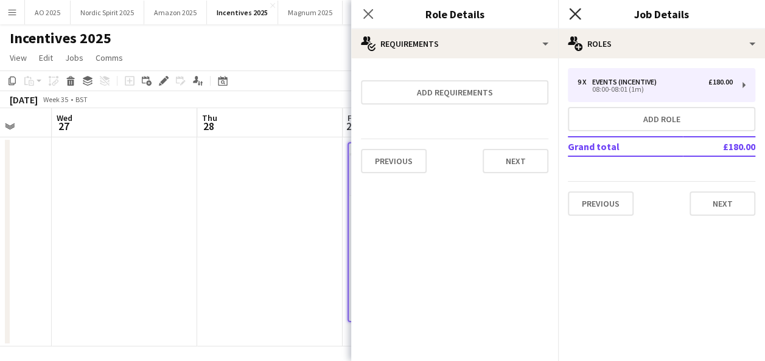
click at [580, 11] on icon "Close pop-in" at bounding box center [575, 14] width 12 height 12
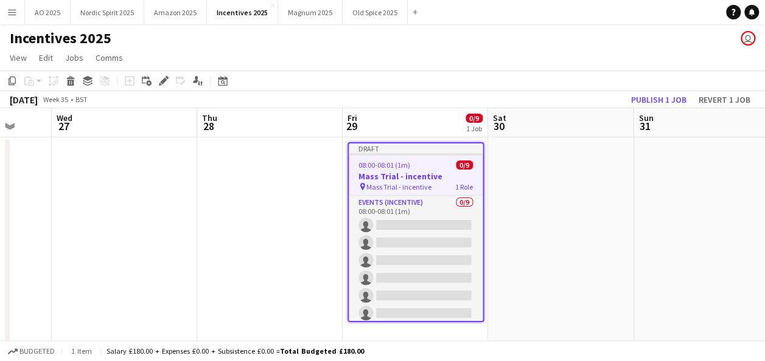
click at [503, 180] on app-date-cell at bounding box center [560, 241] width 145 height 209
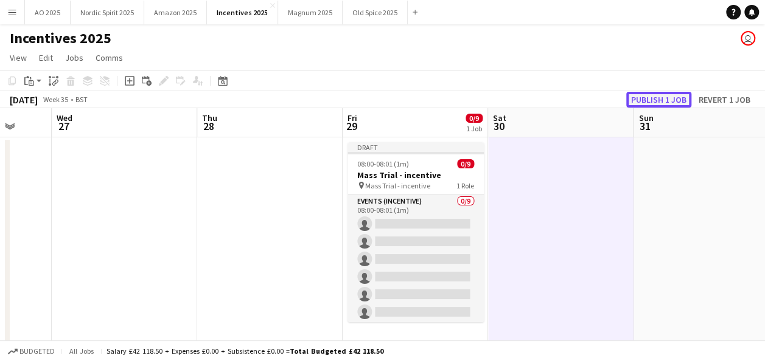
click at [638, 100] on button "Publish 1 job" at bounding box center [658, 100] width 65 height 16
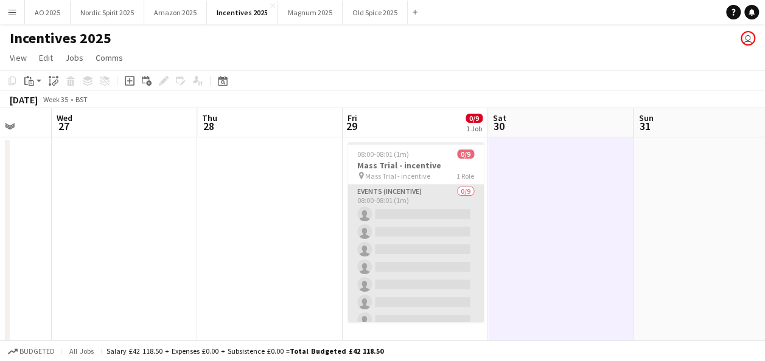
click at [398, 256] on app-card-role "Events (Incentive) 0/9 08:00-08:01 (1m) single-neutral-actions single-neutral-a…" at bounding box center [415, 276] width 136 height 183
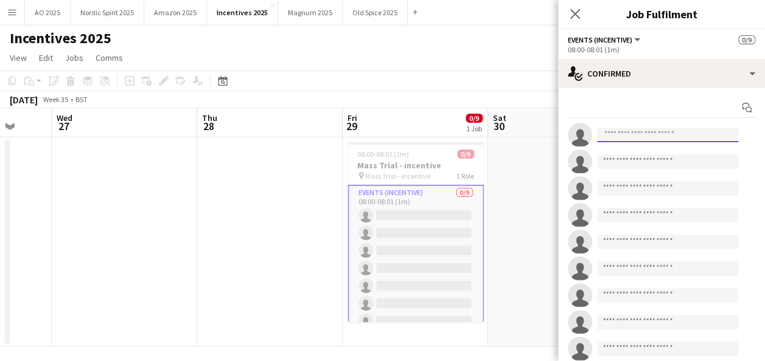
click at [625, 141] on input at bounding box center [667, 135] width 141 height 15
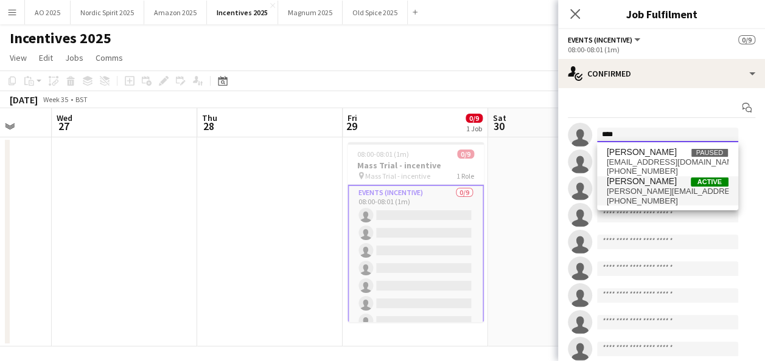
type input "****"
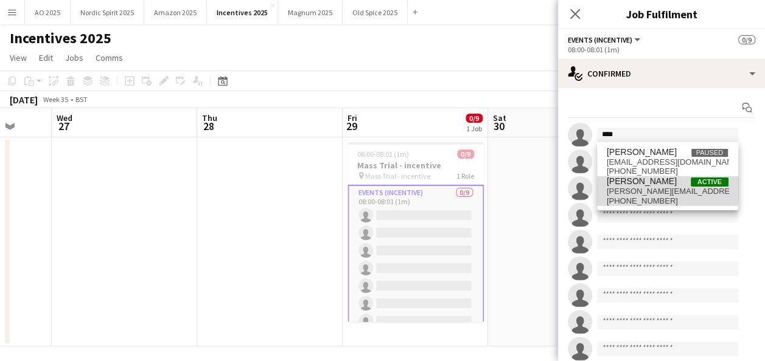
click at [650, 189] on span "[PERSON_NAME][EMAIL_ADDRESS][DOMAIN_NAME]" at bounding box center [668, 192] width 122 height 10
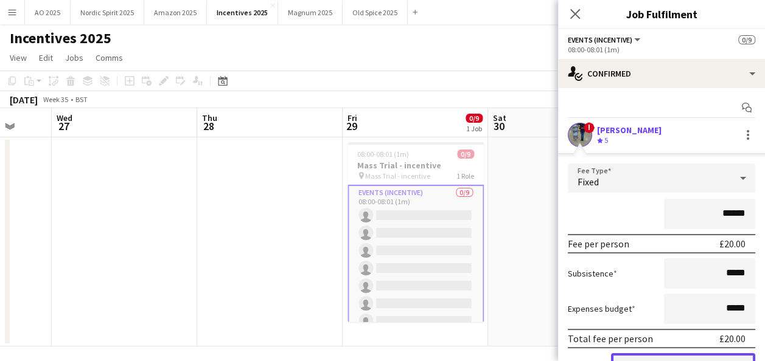
click at [667, 354] on button "Confirm" at bounding box center [683, 365] width 144 height 24
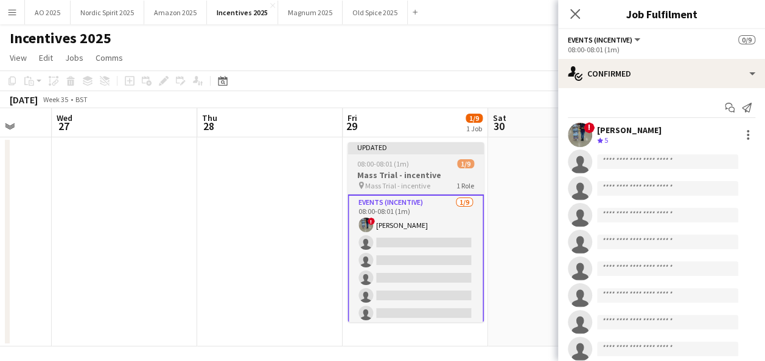
click at [412, 175] on h3 "Mass Trial - incentive" at bounding box center [415, 175] width 136 height 11
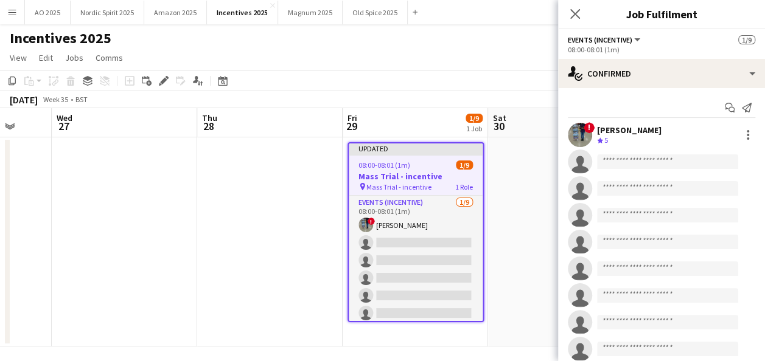
click at [416, 174] on h3 "Mass Trial - incentive" at bounding box center [416, 176] width 134 height 11
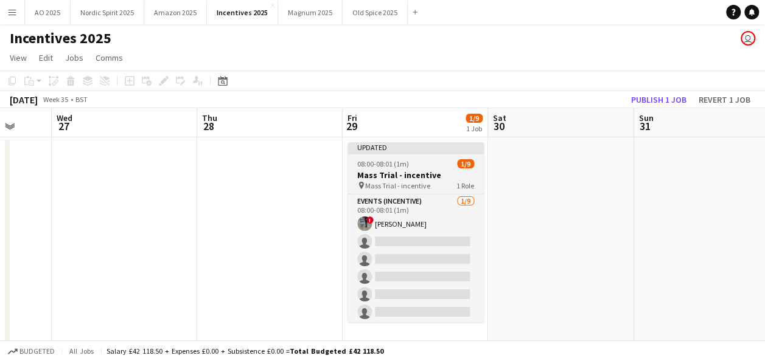
click at [370, 171] on h3 "Mass Trial - incentive" at bounding box center [415, 175] width 136 height 11
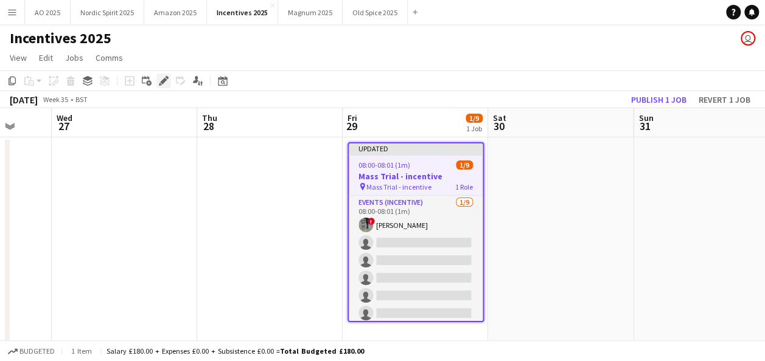
click at [158, 82] on div "Edit" at bounding box center [163, 81] width 15 height 15
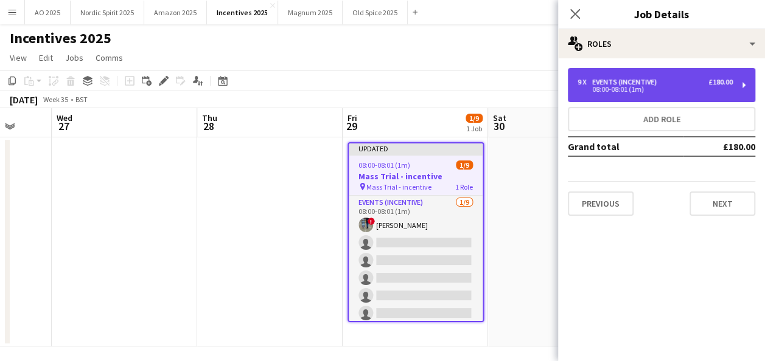
click at [705, 94] on div "9 x Events (Incentive) £180.00 08:00-08:01 (1m)" at bounding box center [661, 85] width 187 height 34
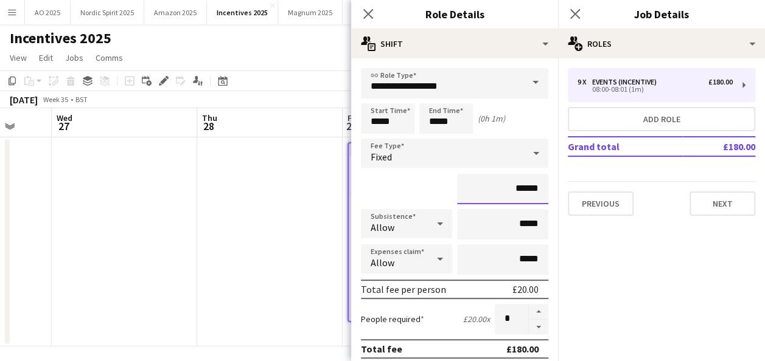
click at [515, 187] on input "******" at bounding box center [502, 189] width 91 height 30
type input "**"
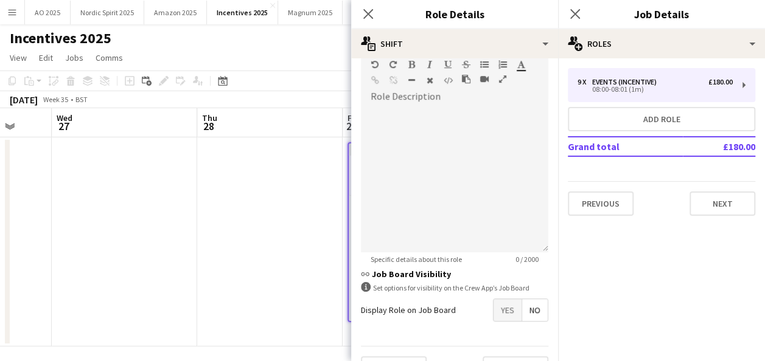
scroll to position [340, 0]
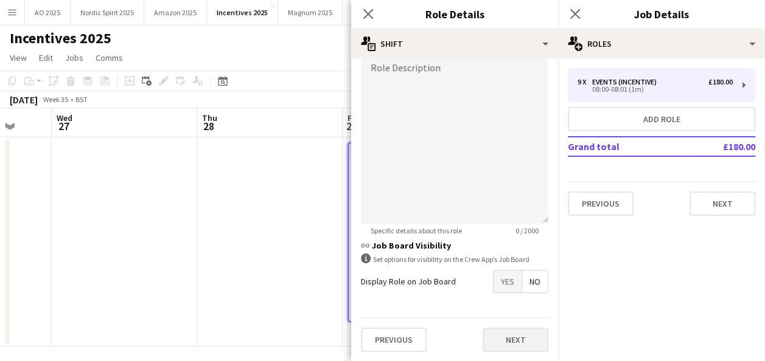
type input "******"
click at [530, 341] on button "Next" at bounding box center [515, 340] width 66 height 24
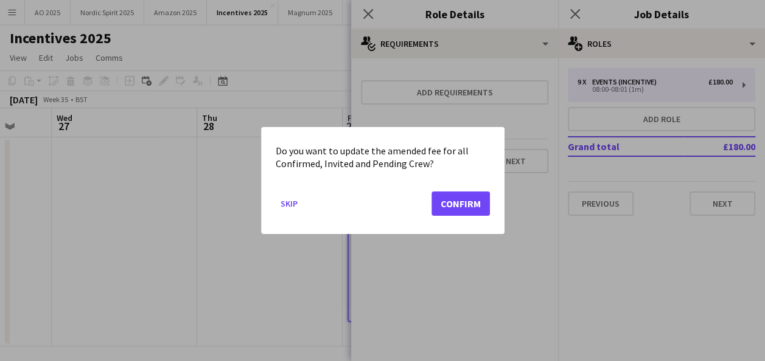
scroll to position [0, 0]
click at [475, 206] on button "Confirm" at bounding box center [460, 204] width 58 height 24
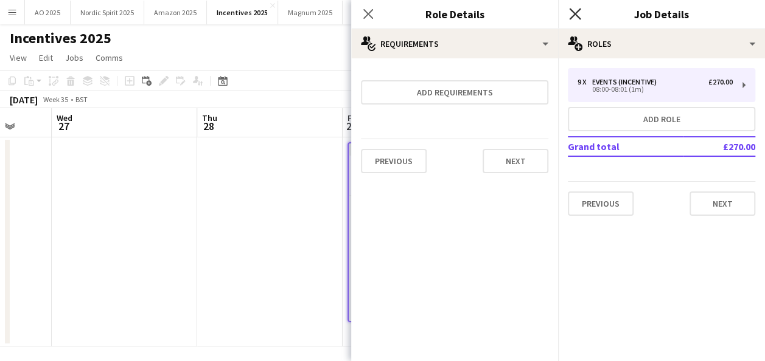
click at [577, 9] on icon "Close pop-in" at bounding box center [575, 14] width 12 height 12
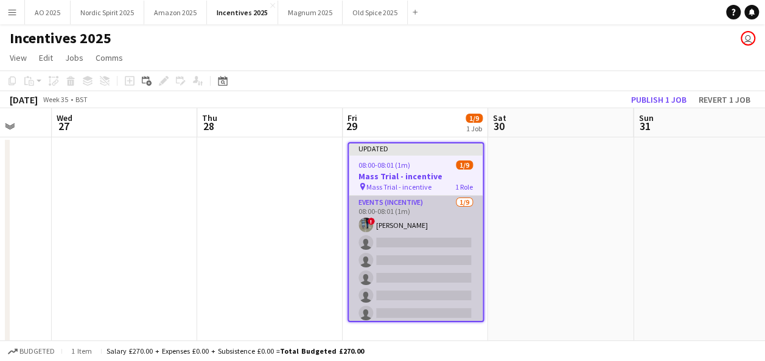
click at [434, 243] on app-card-role "Events (Incentive) [DATE] 08:00-08:01 (1m) ! [PERSON_NAME] single-neutral-actio…" at bounding box center [416, 287] width 134 height 183
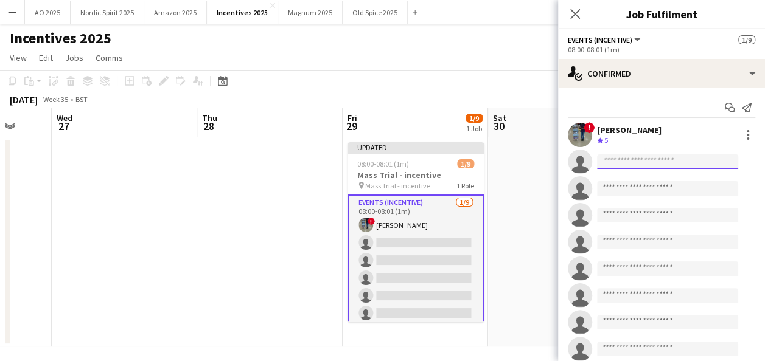
click at [628, 159] on input at bounding box center [667, 162] width 141 height 15
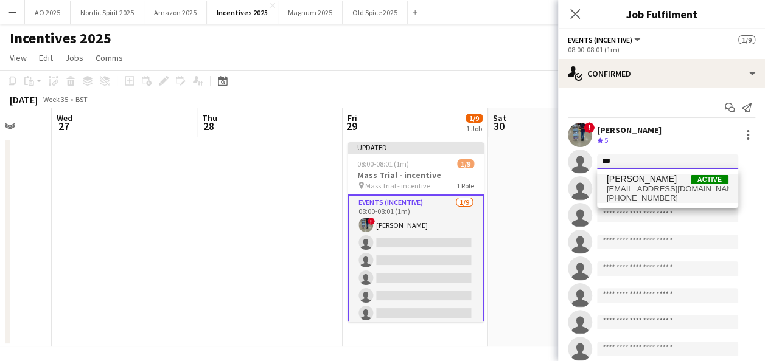
type input "***"
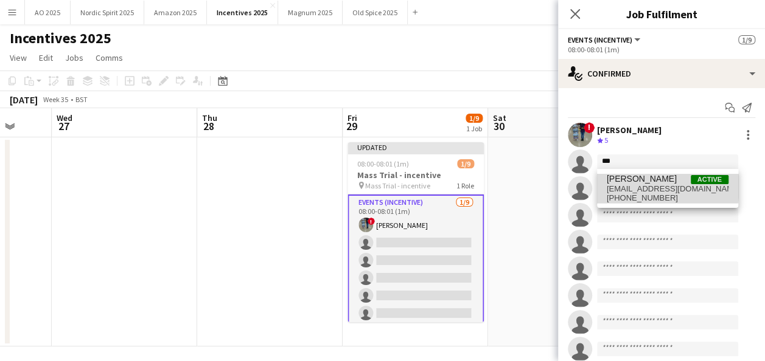
click at [632, 187] on span "[EMAIL_ADDRESS][DOMAIN_NAME]" at bounding box center [668, 189] width 122 height 10
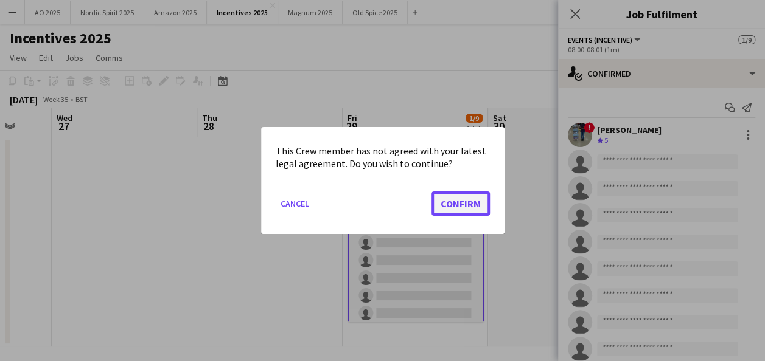
click at [468, 193] on button "Confirm" at bounding box center [460, 204] width 58 height 24
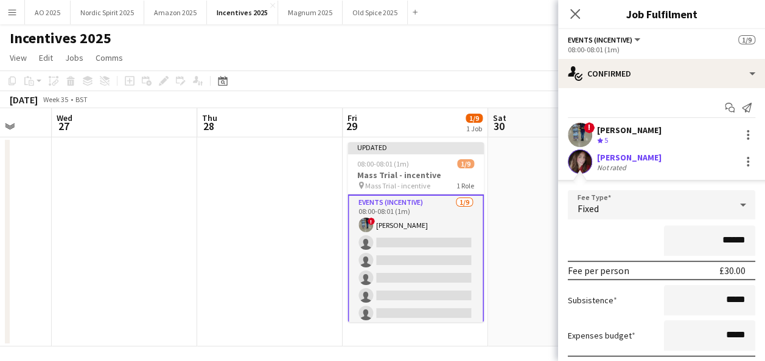
scroll to position [238, 0]
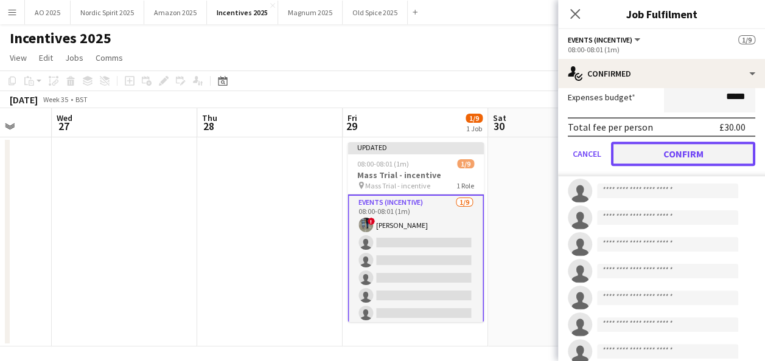
click at [720, 156] on button "Confirm" at bounding box center [683, 154] width 144 height 24
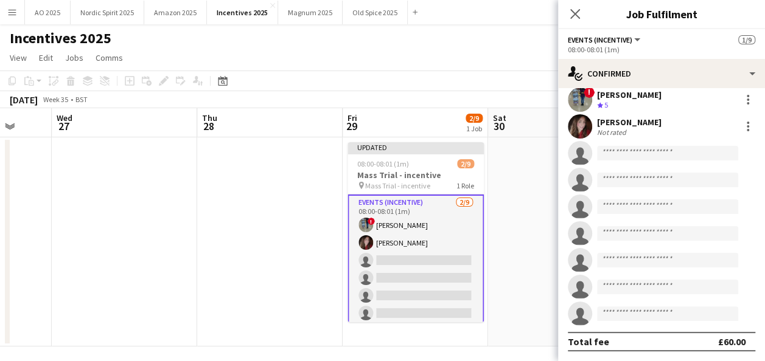
scroll to position [35, 0]
click at [622, 149] on input at bounding box center [667, 153] width 141 height 15
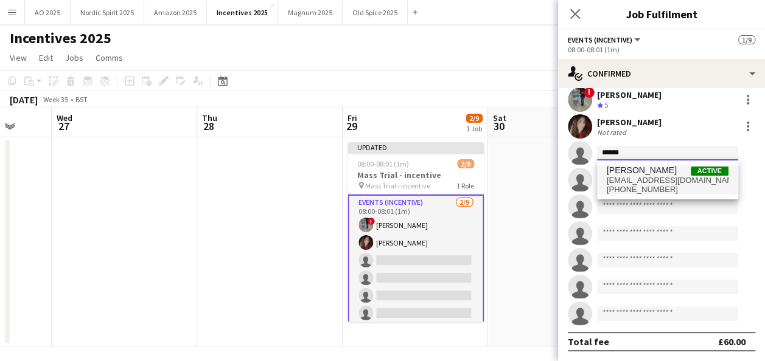
type input "******"
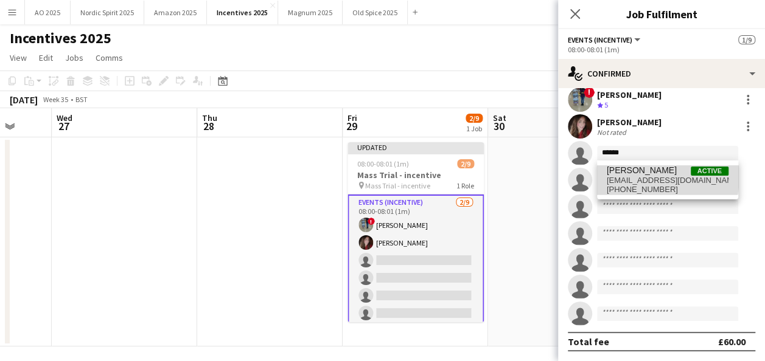
click at [627, 176] on span "[EMAIL_ADDRESS][DOMAIN_NAME]" at bounding box center [668, 181] width 122 height 10
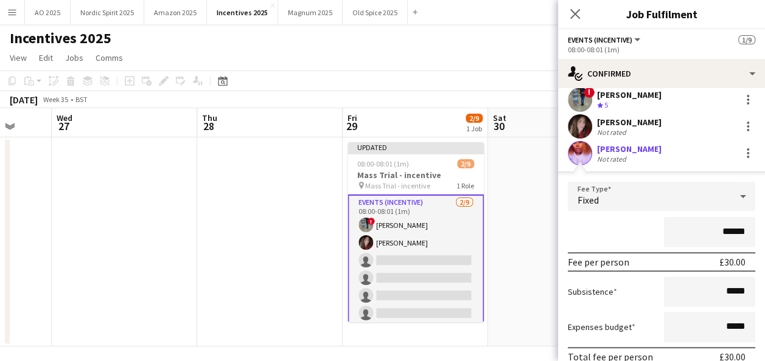
scroll to position [274, 0]
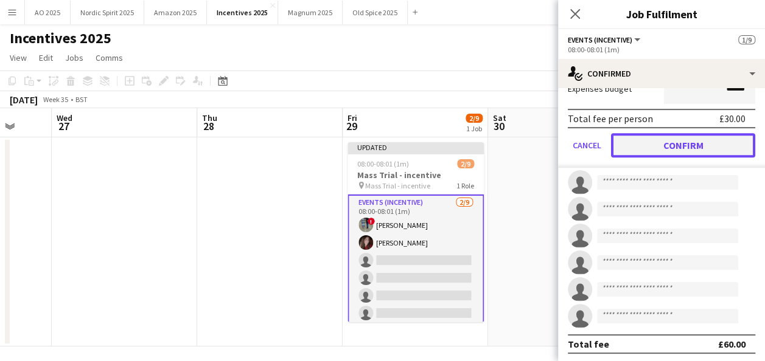
click at [663, 139] on button "Confirm" at bounding box center [683, 145] width 144 height 24
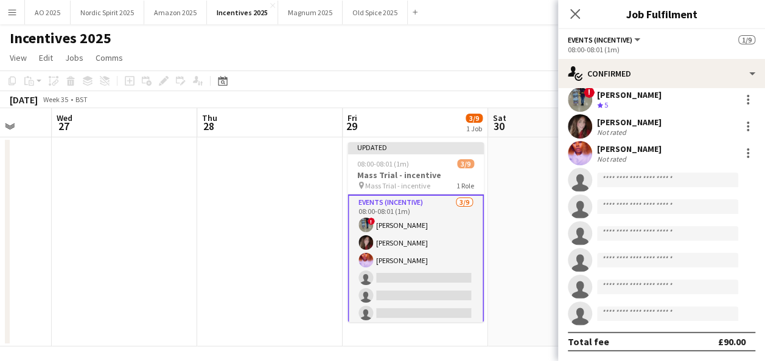
scroll to position [35, 0]
click at [610, 185] on input at bounding box center [667, 180] width 141 height 15
click at [617, 192] on div at bounding box center [667, 192] width 141 height 10
click at [631, 174] on input "******" at bounding box center [667, 180] width 141 height 15
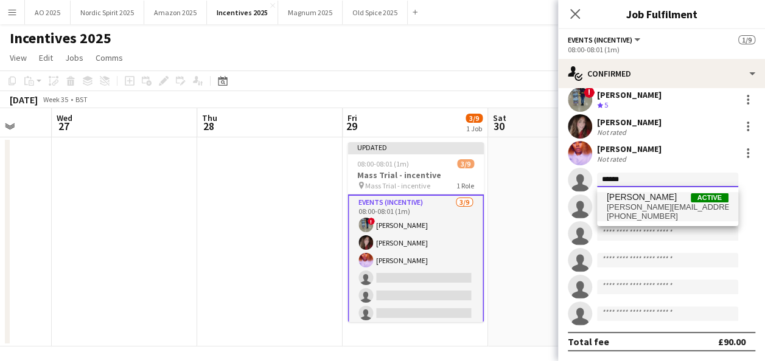
type input "******"
click at [638, 198] on span "[PERSON_NAME]" at bounding box center [642, 197] width 70 height 10
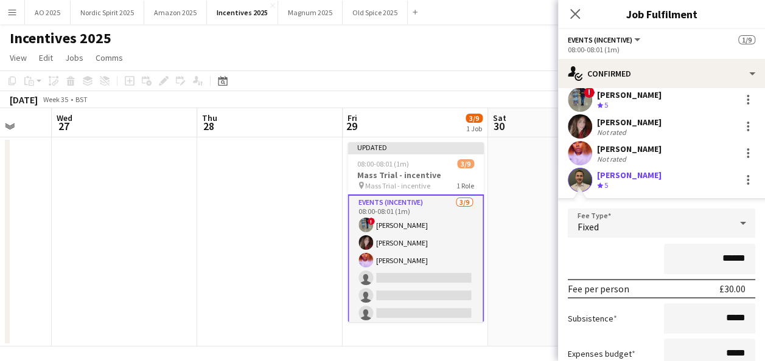
click at [752, 323] on form "Fee Type Fixed ****** Fee per person £30.00 Subsistence ***** Expenses budget *…" at bounding box center [661, 321] width 207 height 224
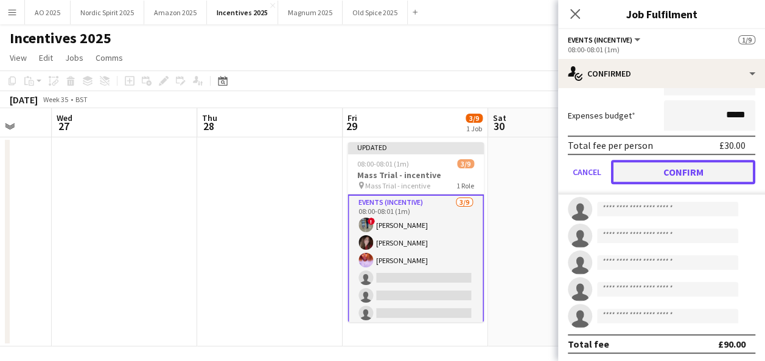
click at [659, 169] on button "Confirm" at bounding box center [683, 172] width 144 height 24
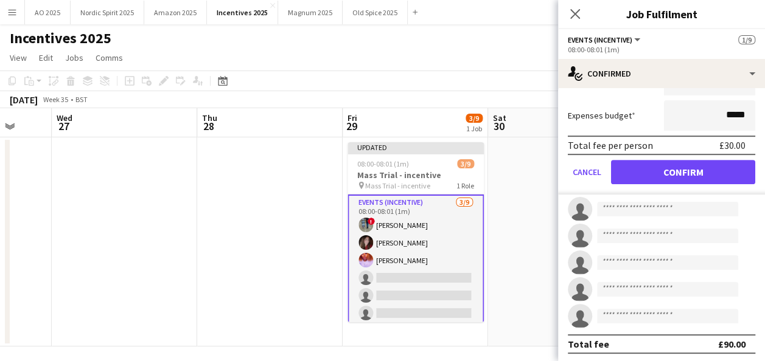
scroll to position [35, 0]
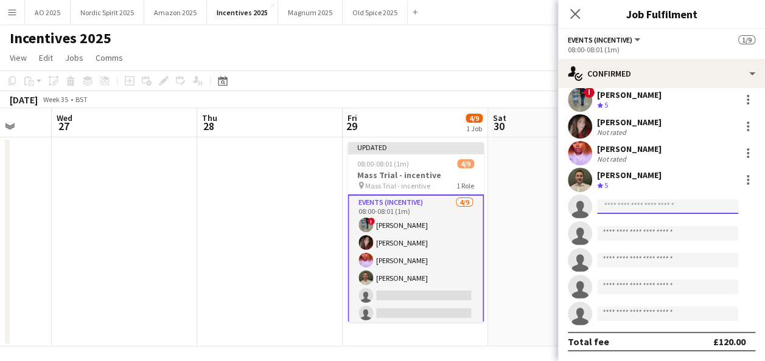
click at [670, 212] on input at bounding box center [667, 207] width 141 height 15
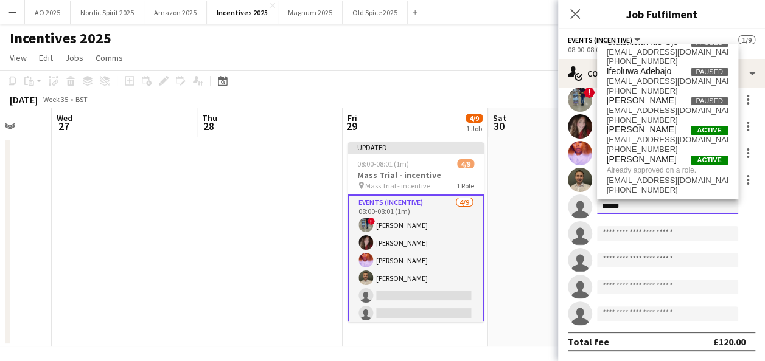
scroll to position [0, 0]
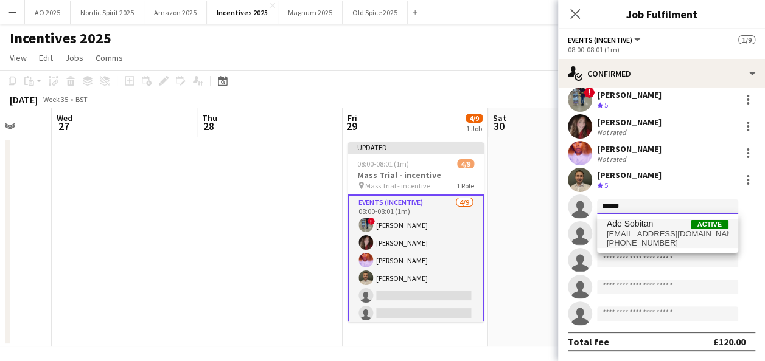
type input "******"
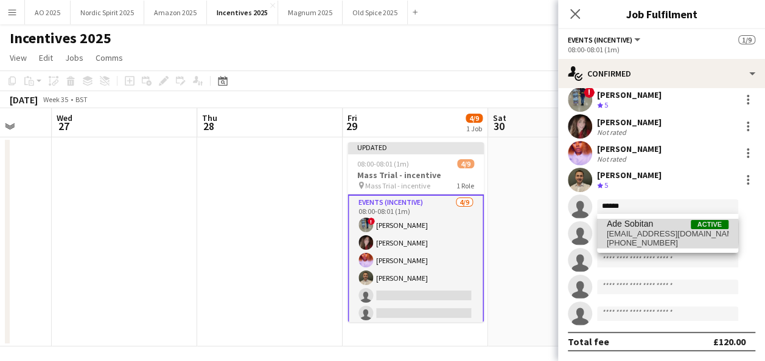
click at [660, 233] on span "[EMAIL_ADDRESS][DOMAIN_NAME]" at bounding box center [668, 234] width 122 height 10
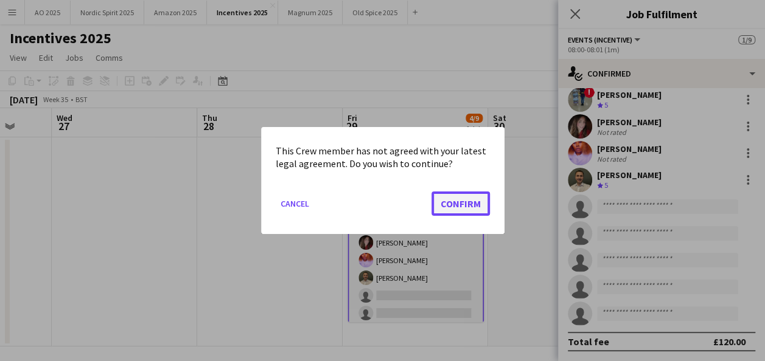
click at [453, 200] on button "Confirm" at bounding box center [460, 204] width 58 height 24
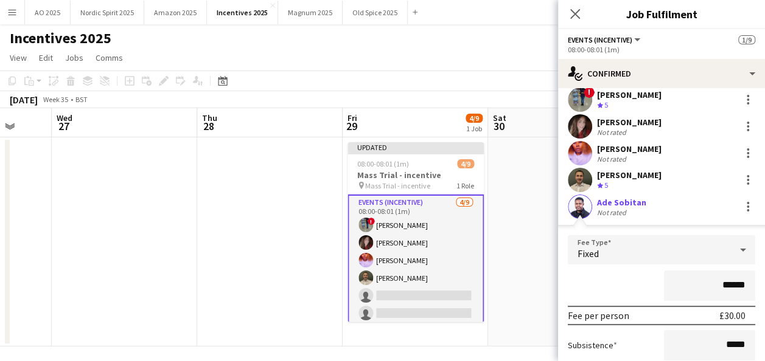
scroll to position [274, 0]
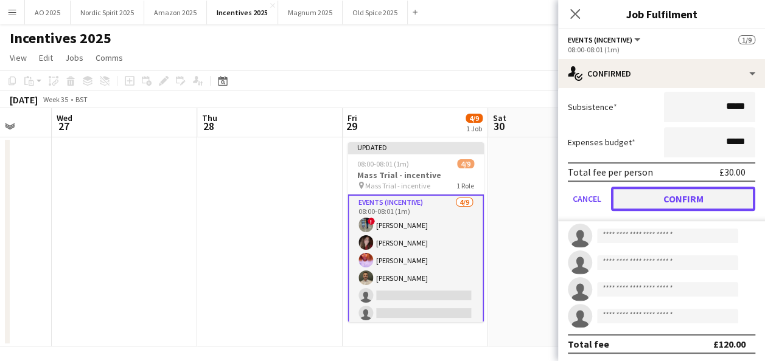
click at [683, 202] on button "Confirm" at bounding box center [683, 199] width 144 height 24
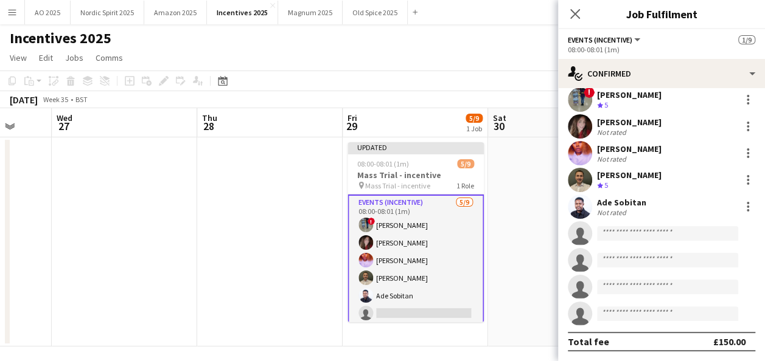
scroll to position [35, 0]
click at [633, 228] on input at bounding box center [667, 233] width 141 height 15
type input "*"
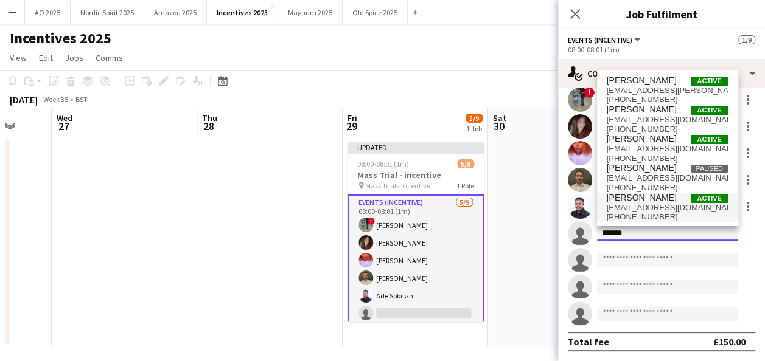
type input "*******"
click at [656, 201] on span "[PERSON_NAME]" at bounding box center [642, 198] width 70 height 10
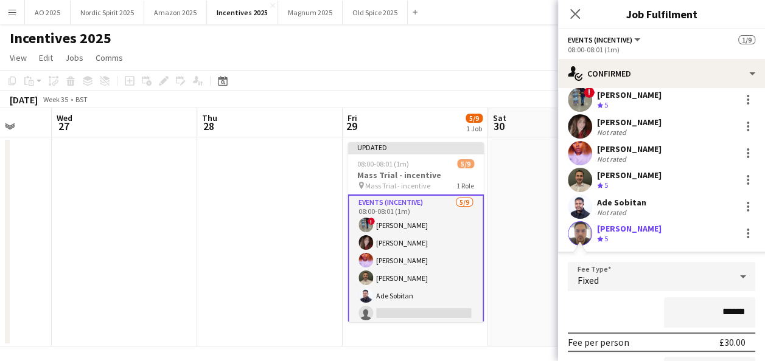
scroll to position [274, 0]
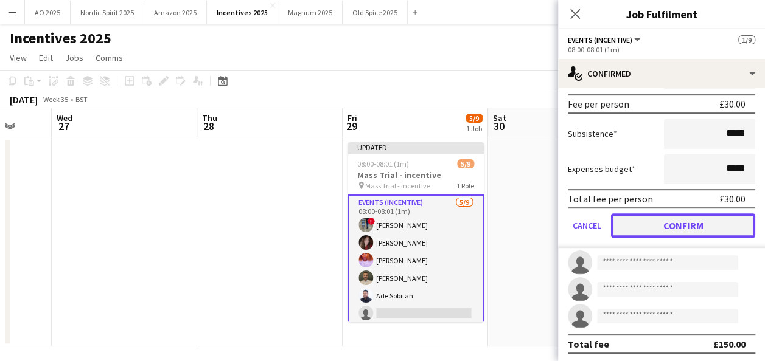
click at [718, 224] on button "Confirm" at bounding box center [683, 226] width 144 height 24
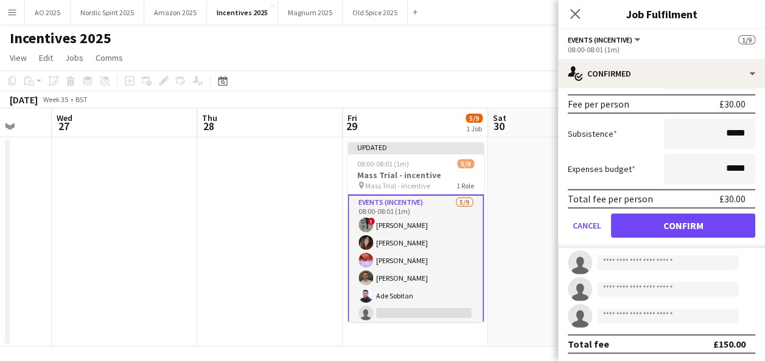
scroll to position [35, 0]
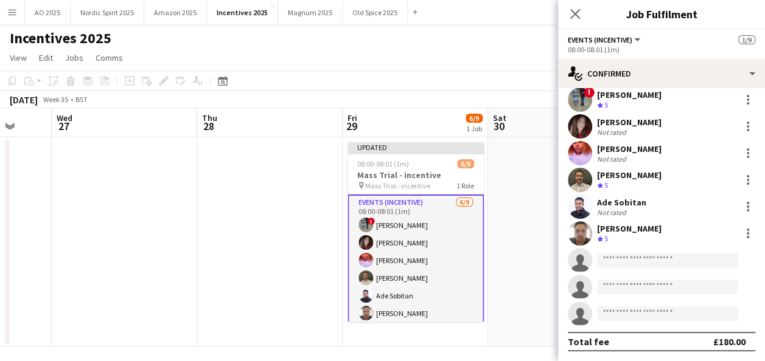
click at [671, 251] on app-invite-slot "single-neutral-actions" at bounding box center [661, 260] width 207 height 24
click at [669, 260] on input at bounding box center [667, 260] width 141 height 15
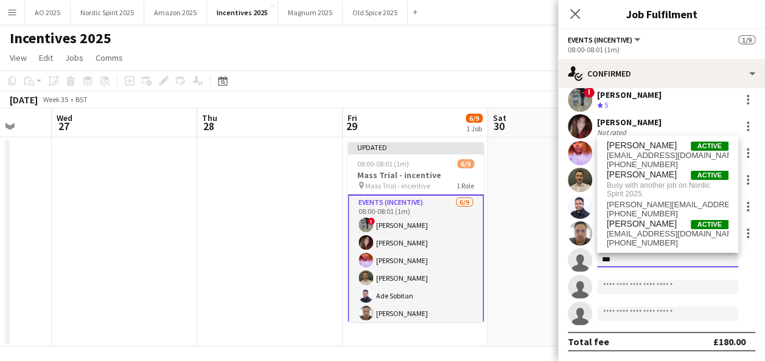
type input "***"
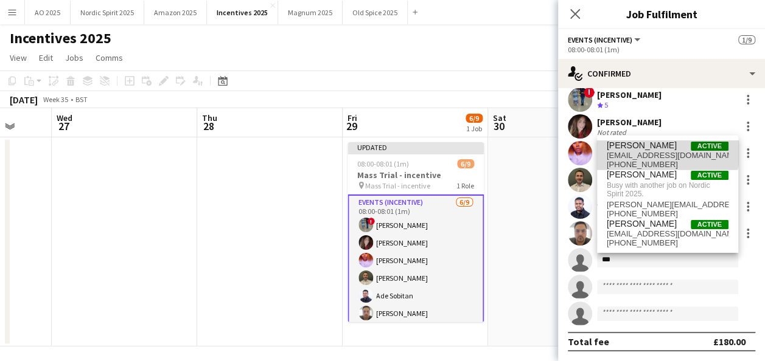
click at [653, 150] on span "[PERSON_NAME]" at bounding box center [642, 146] width 70 height 10
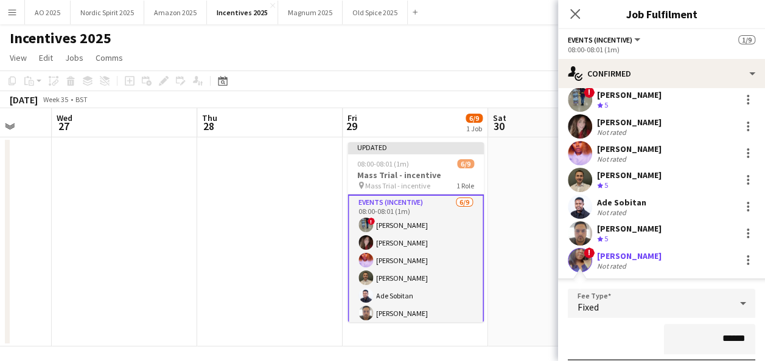
scroll to position [274, 0]
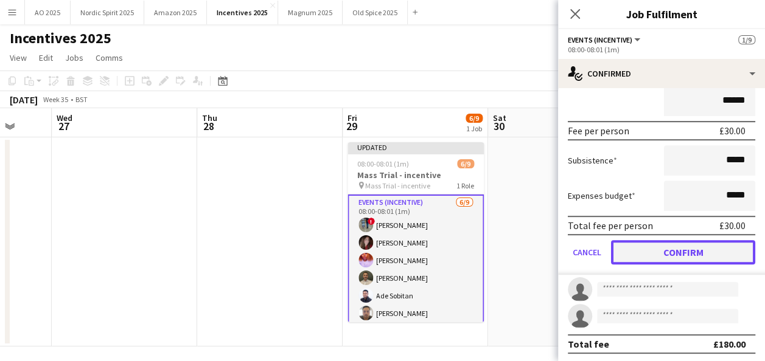
click at [685, 256] on button "Confirm" at bounding box center [683, 252] width 144 height 24
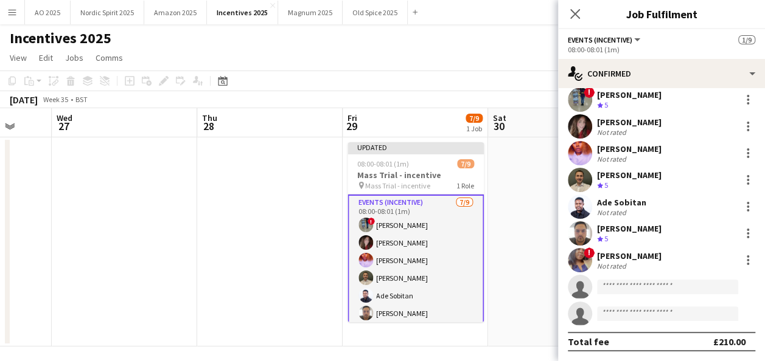
scroll to position [35, 0]
click at [628, 287] on input at bounding box center [667, 287] width 141 height 15
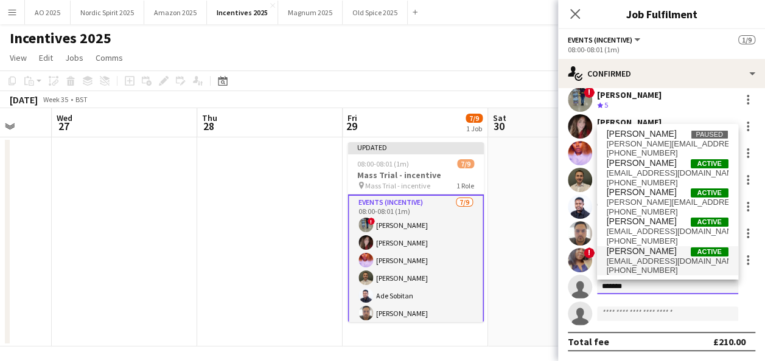
type input "*******"
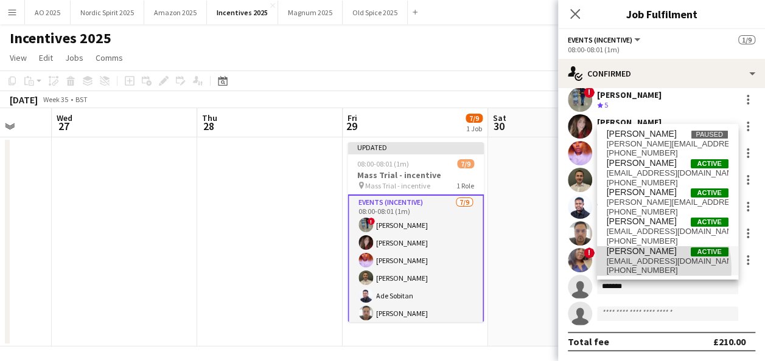
click at [634, 269] on span "[PHONE_NUMBER]" at bounding box center [668, 271] width 122 height 10
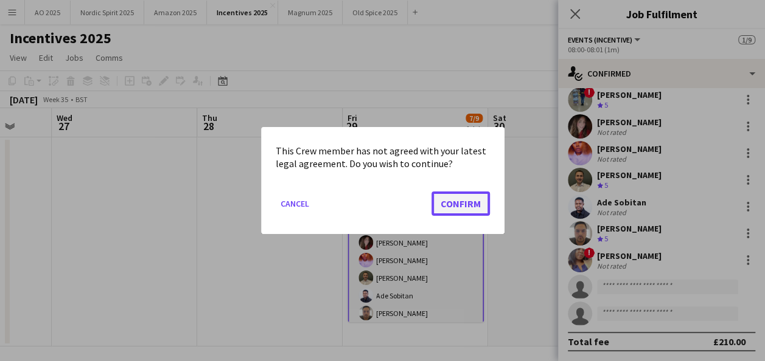
click at [467, 208] on button "Confirm" at bounding box center [460, 204] width 58 height 24
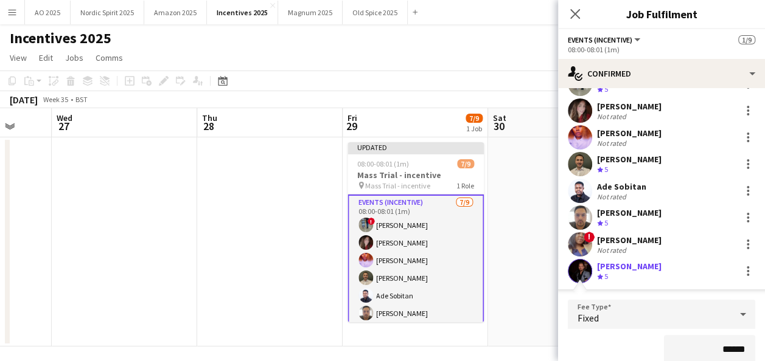
scroll to position [276, 0]
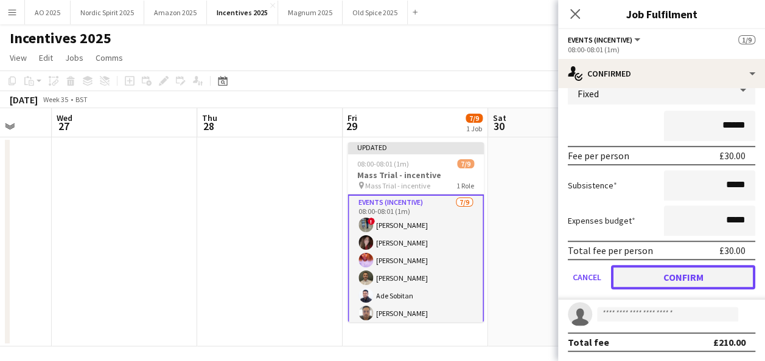
click at [652, 269] on button "Confirm" at bounding box center [683, 277] width 144 height 24
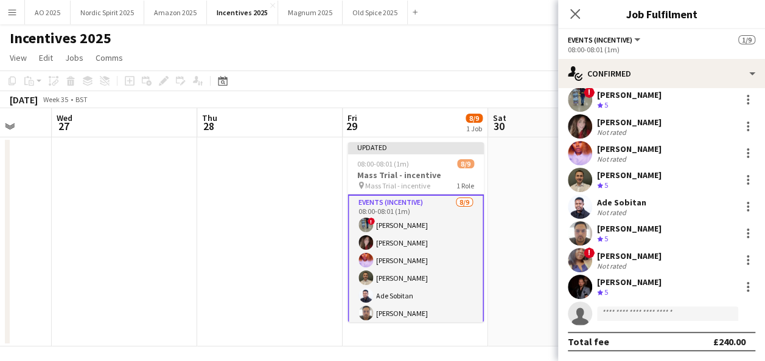
scroll to position [35, 0]
click at [506, 277] on app-date-cell at bounding box center [560, 241] width 145 height 209
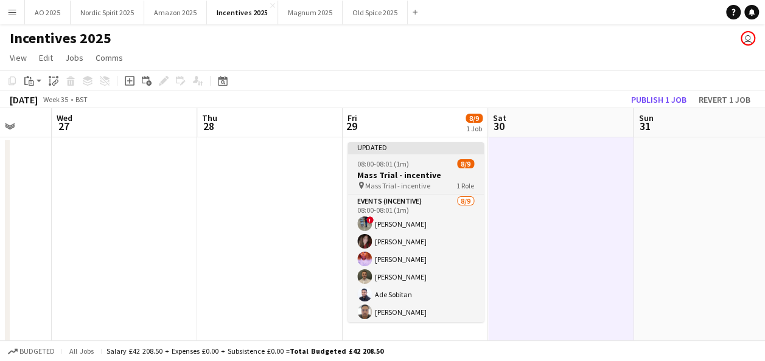
click at [405, 173] on h3 "Mass Trial - incentive" at bounding box center [415, 175] width 136 height 11
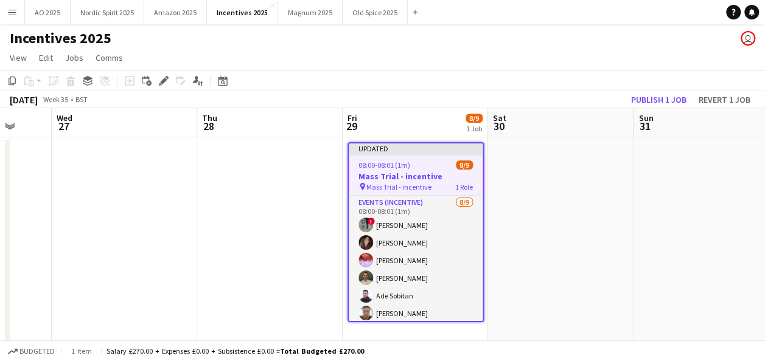
click at [517, 204] on app-date-cell at bounding box center [560, 241] width 145 height 209
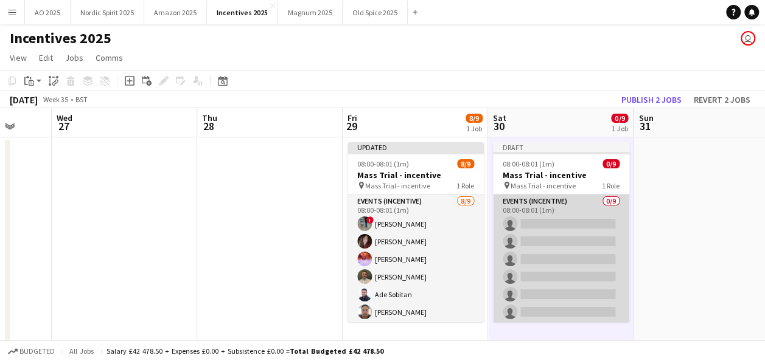
click at [540, 213] on app-card-role "Events (Incentive) 0/9 08:00-08:01 (1m) single-neutral-actions single-neutral-a…" at bounding box center [561, 286] width 136 height 183
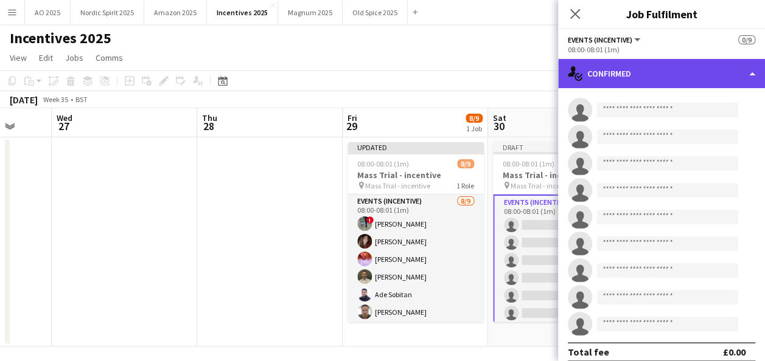
click at [604, 70] on div "single-neutral-actions-check-2 Confirmed" at bounding box center [661, 73] width 207 height 29
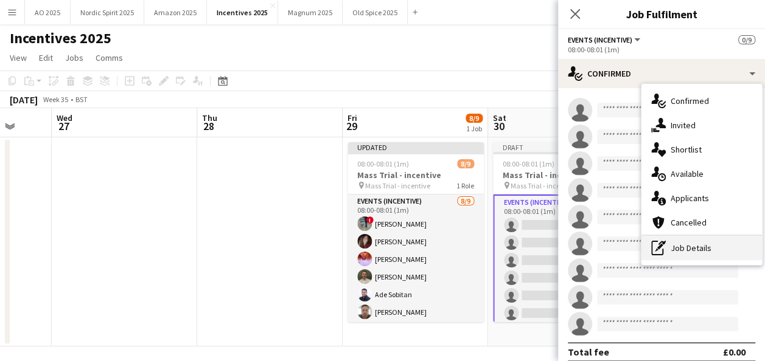
click at [672, 248] on div "pen-write Job Details" at bounding box center [701, 248] width 120 height 24
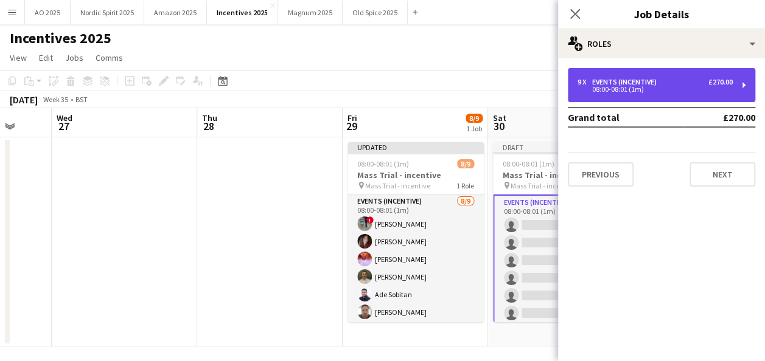
click at [633, 92] on div "08:00-08:01 (1m)" at bounding box center [654, 89] width 155 height 6
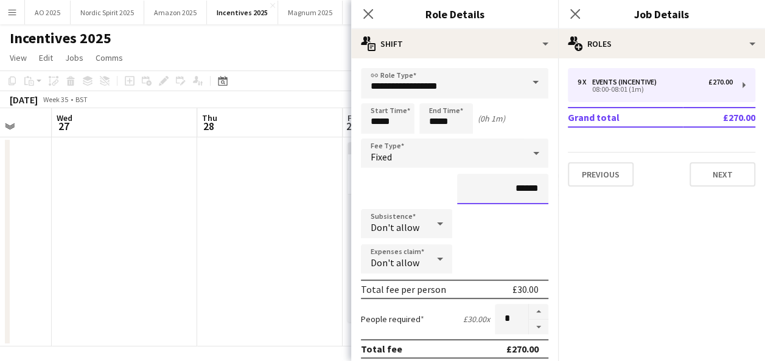
click at [513, 186] on input "******" at bounding box center [502, 189] width 91 height 30
type input "**"
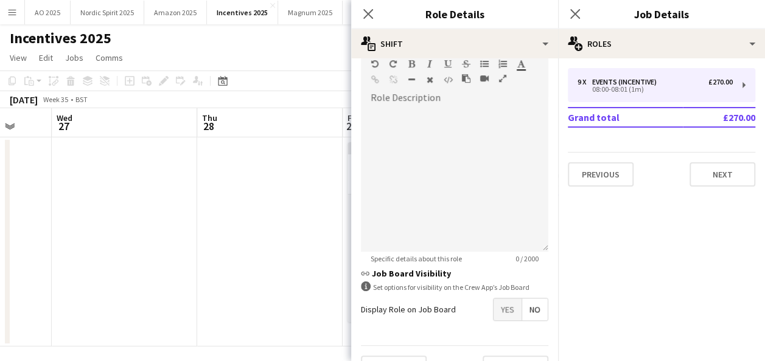
scroll to position [340, 0]
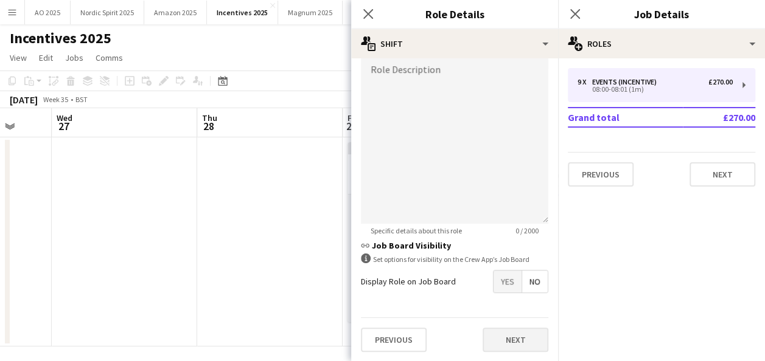
type input "******"
click at [522, 338] on button "Next" at bounding box center [515, 340] width 66 height 24
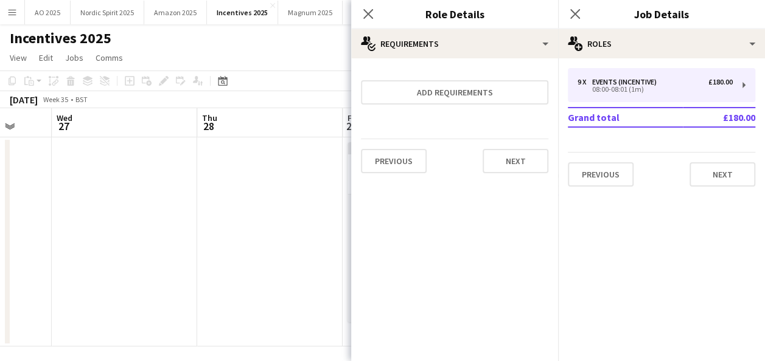
scroll to position [0, 0]
click at [703, 183] on button "Next" at bounding box center [722, 174] width 66 height 24
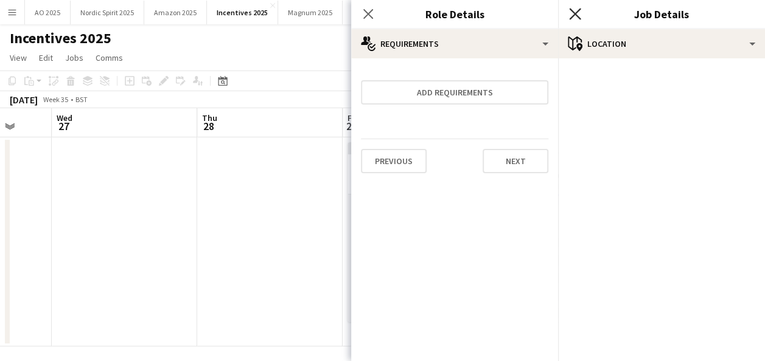
click at [578, 12] on icon "Close pop-in" at bounding box center [575, 14] width 12 height 12
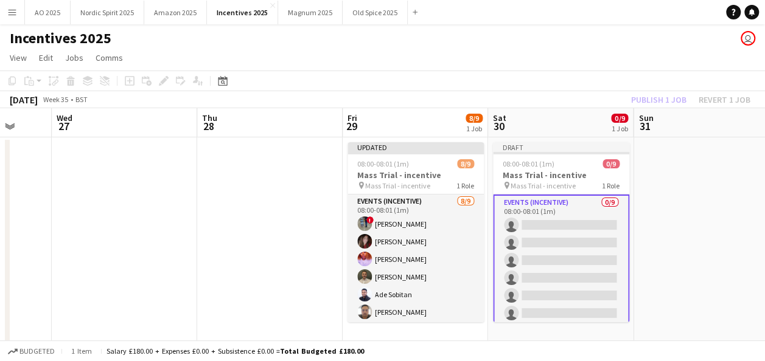
click at [659, 269] on app-date-cell at bounding box center [705, 241] width 145 height 209
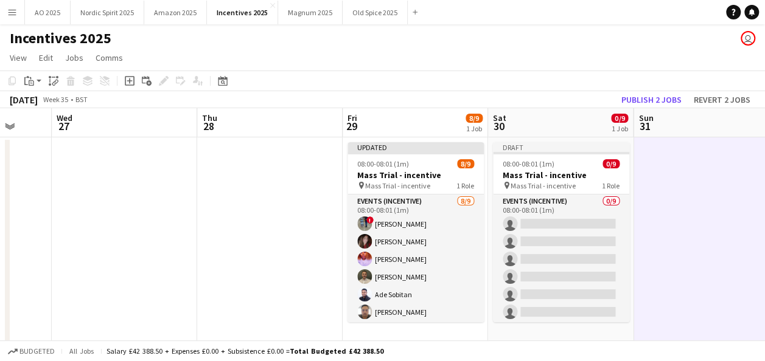
scroll to position [0, 529]
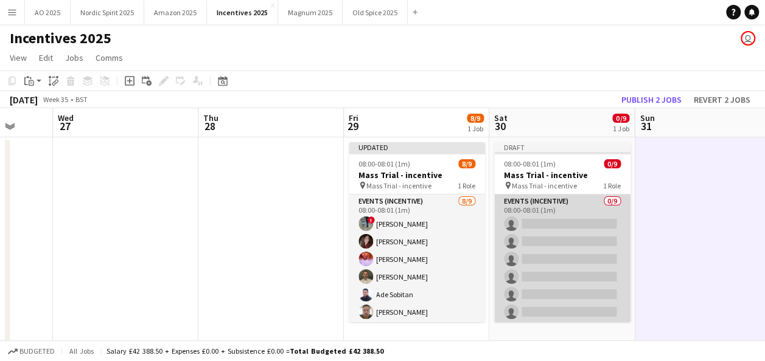
click at [591, 262] on app-card-role "Events (Incentive) 0/9 08:00-08:01 (1m) single-neutral-actions single-neutral-a…" at bounding box center [562, 286] width 136 height 183
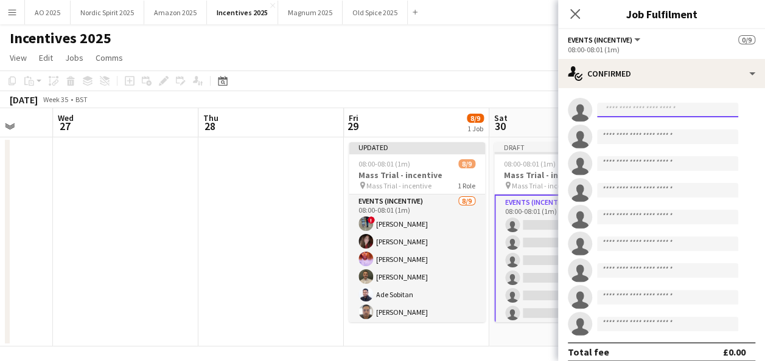
click at [630, 112] on input at bounding box center [667, 110] width 141 height 15
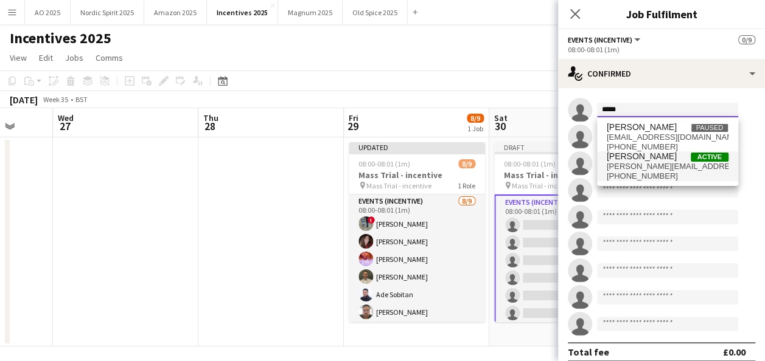
type input "*****"
click at [660, 159] on span "[PERSON_NAME] Active" at bounding box center [668, 156] width 122 height 10
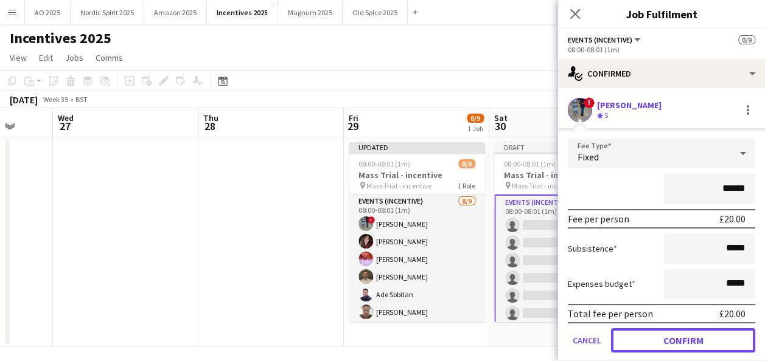
drag, startPoint x: 662, startPoint y: 339, endPoint x: 661, endPoint y: 332, distance: 7.4
click at [661, 332] on button "Confirm" at bounding box center [683, 341] width 144 height 24
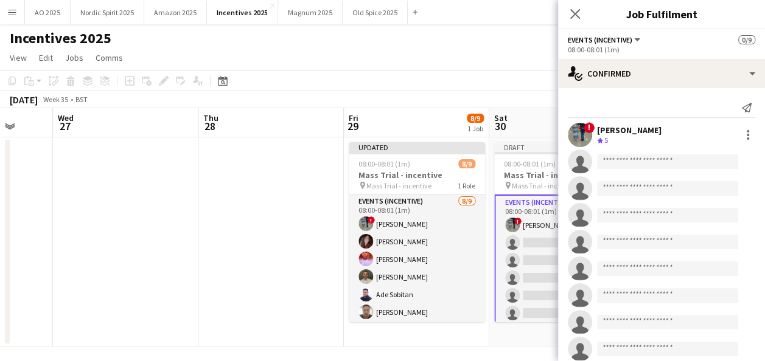
click at [613, 169] on app-invite-slot "single-neutral-actions" at bounding box center [661, 162] width 207 height 24
click at [613, 164] on input at bounding box center [667, 162] width 141 height 15
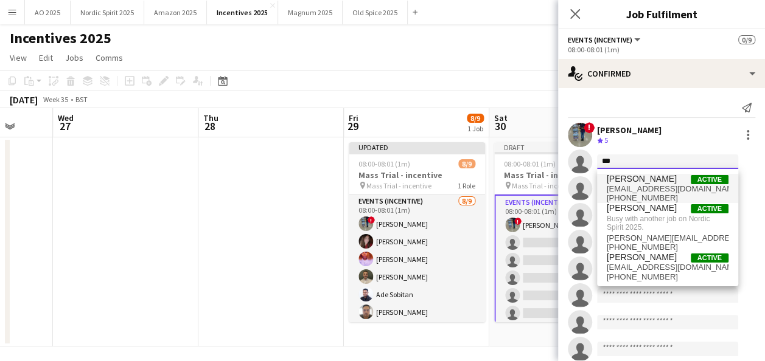
type input "***"
click at [627, 183] on span "[PERSON_NAME]" at bounding box center [642, 179] width 70 height 10
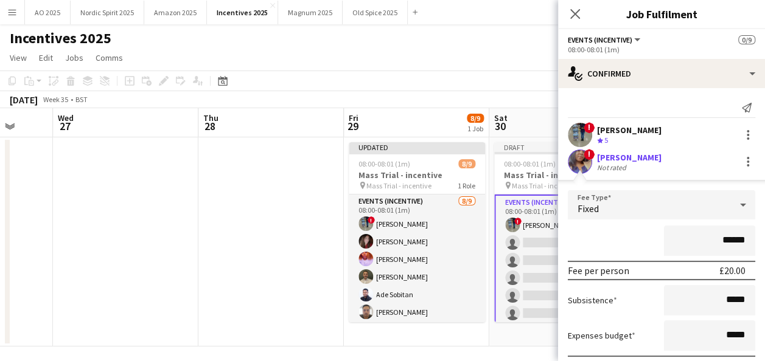
click at [754, 303] on form "Fee Type Fixed ****** Fee per person £20.00 Subsistence ***** Expenses budget *…" at bounding box center [661, 302] width 207 height 224
click at [755, 301] on mat-expansion-panel "check Confirmed Send notification ! [PERSON_NAME] Crew rating 5 ! [PERSON_NAME]…" at bounding box center [661, 224] width 207 height 273
click at [754, 296] on form "Fee Type Fixed ****** Fee per person £20.00 Subsistence ***** Expenses budget *…" at bounding box center [661, 302] width 207 height 224
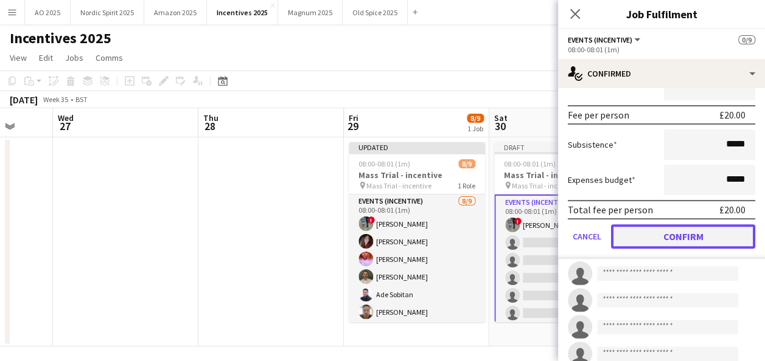
click at [722, 247] on button "Confirm" at bounding box center [683, 236] width 144 height 24
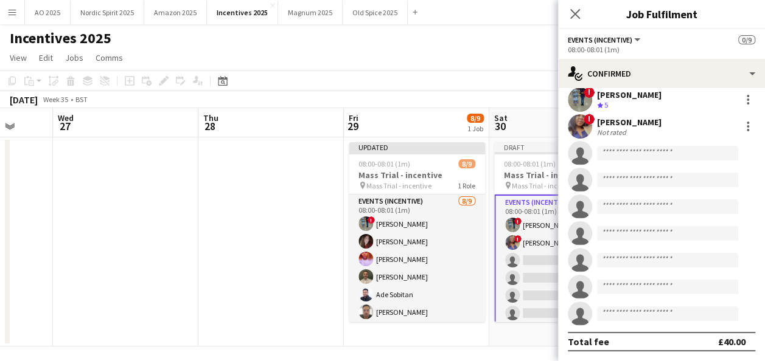
scroll to position [35, 0]
click at [616, 148] on input at bounding box center [667, 153] width 141 height 15
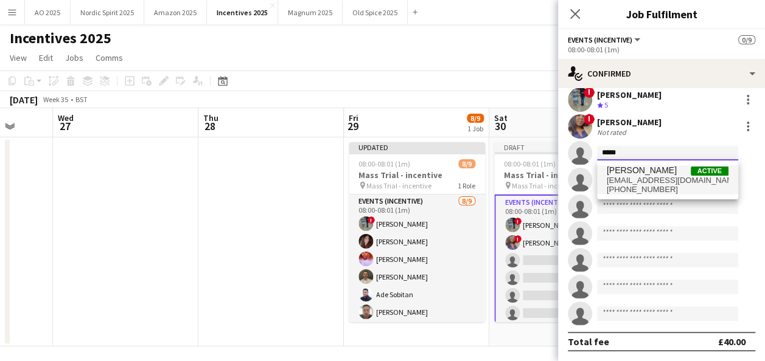
type input "*****"
click at [633, 181] on span "[EMAIL_ADDRESS][DOMAIN_NAME]" at bounding box center [668, 181] width 122 height 10
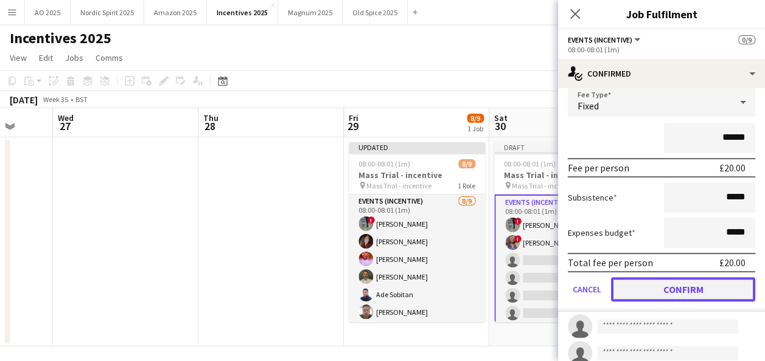
click at [740, 284] on button "Confirm" at bounding box center [683, 289] width 144 height 24
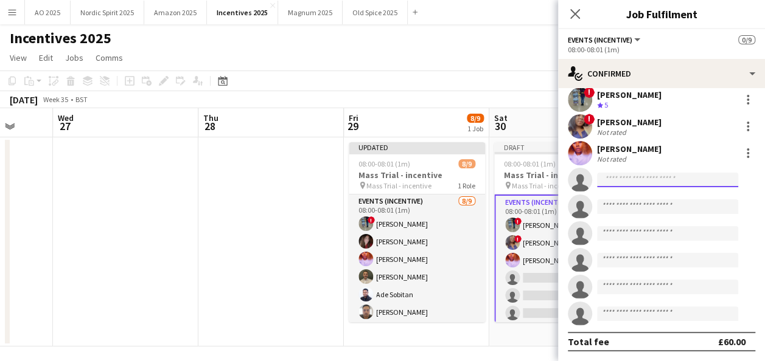
click at [614, 186] on input at bounding box center [667, 180] width 141 height 15
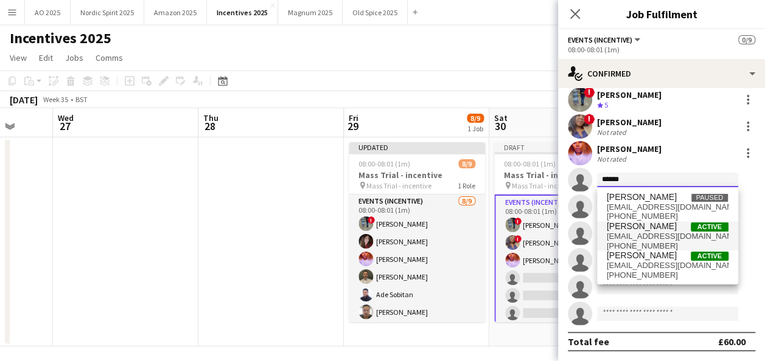
type input "******"
click at [646, 242] on span "[PHONE_NUMBER]" at bounding box center [668, 247] width 122 height 10
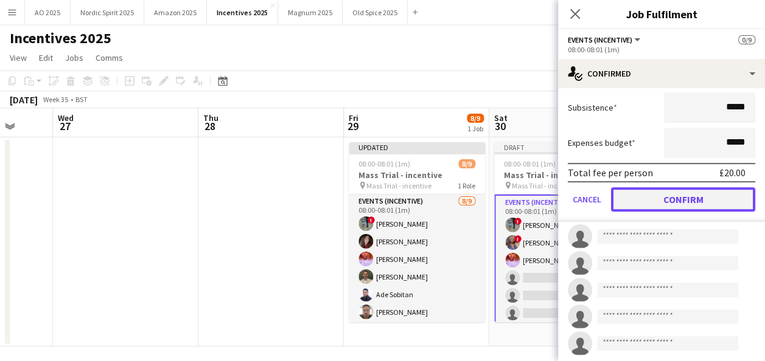
click at [707, 201] on button "Confirm" at bounding box center [683, 199] width 144 height 24
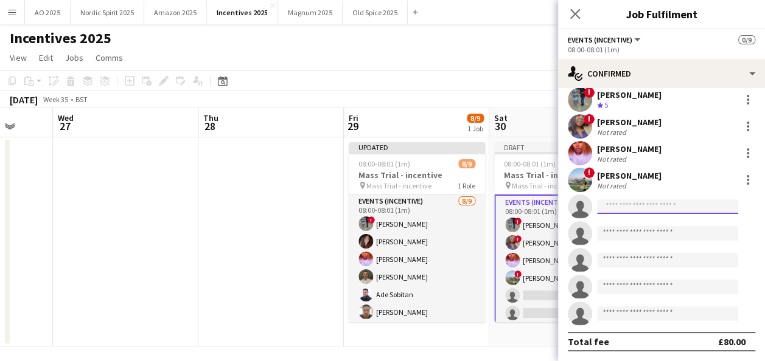
click at [611, 209] on input at bounding box center [667, 207] width 141 height 15
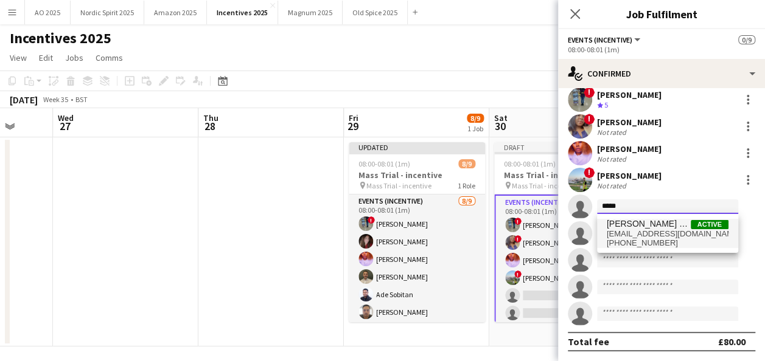
type input "*****"
click at [619, 220] on div "[PERSON_NAME] Ojo Active [EMAIL_ADDRESS][DOMAIN_NAME] [PHONE_NUMBER]" at bounding box center [667, 233] width 141 height 39
click at [655, 240] on span "[PHONE_NUMBER]" at bounding box center [668, 243] width 122 height 10
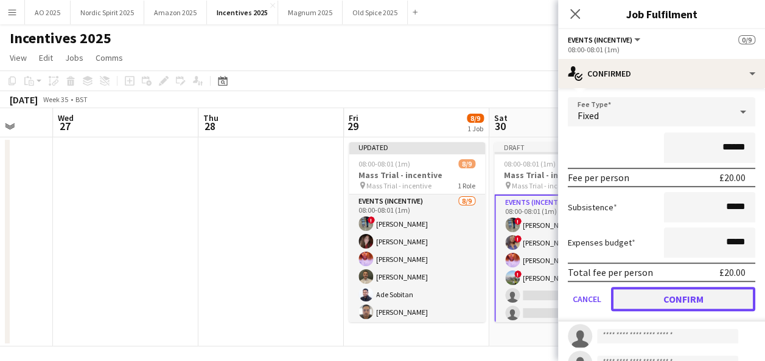
click at [729, 292] on button "Confirm" at bounding box center [683, 299] width 144 height 24
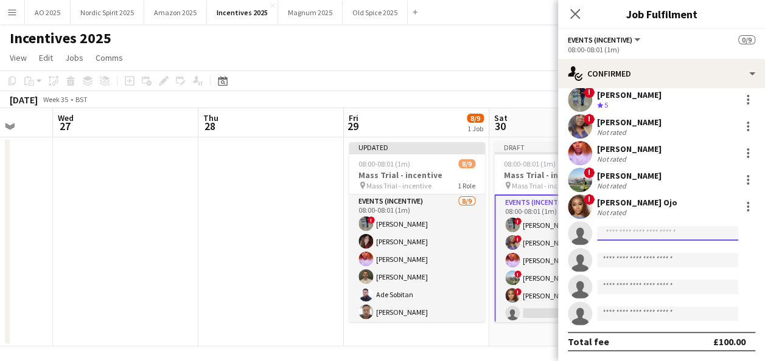
click at [644, 229] on input at bounding box center [667, 233] width 141 height 15
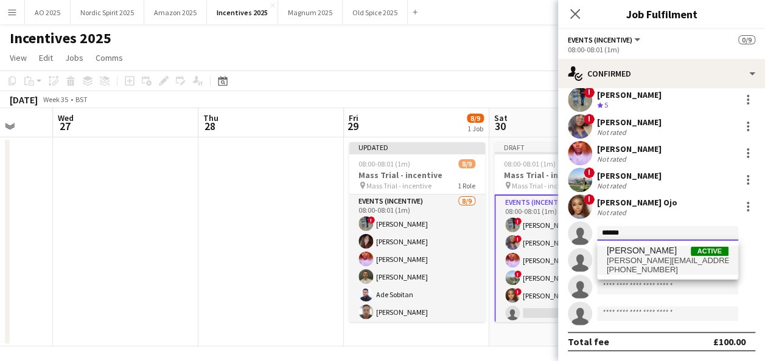
type input "******"
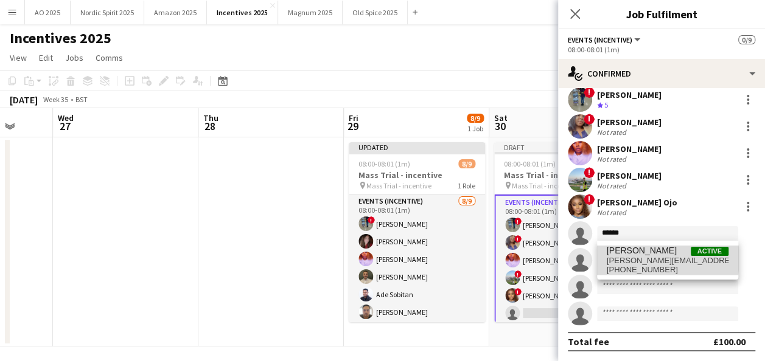
click at [645, 256] on span "[PERSON_NAME][EMAIL_ADDRESS][PERSON_NAME][DOMAIN_NAME]" at bounding box center [668, 261] width 122 height 10
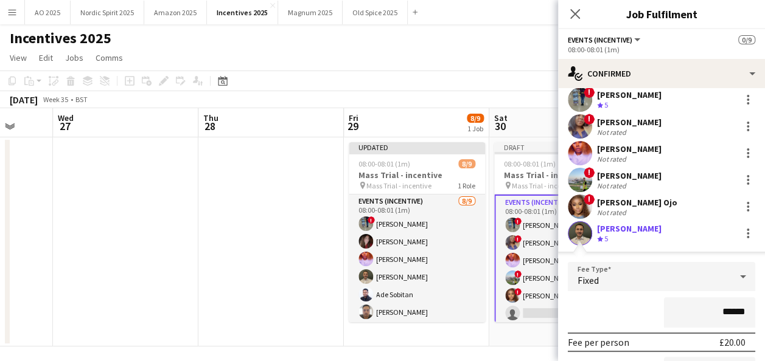
scroll to position [274, 0]
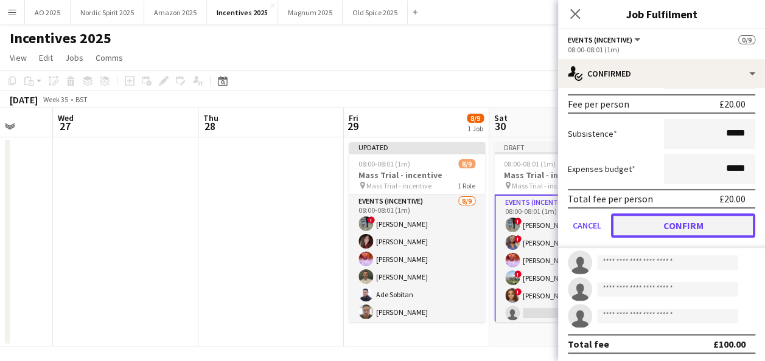
click at [709, 225] on button "Confirm" at bounding box center [683, 226] width 144 height 24
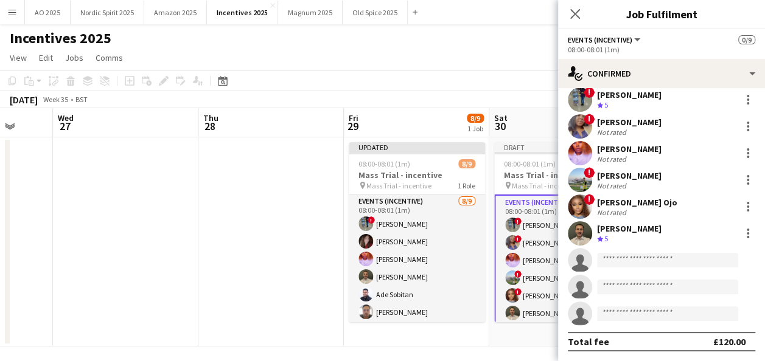
scroll to position [35, 0]
click at [630, 261] on input at bounding box center [667, 260] width 141 height 15
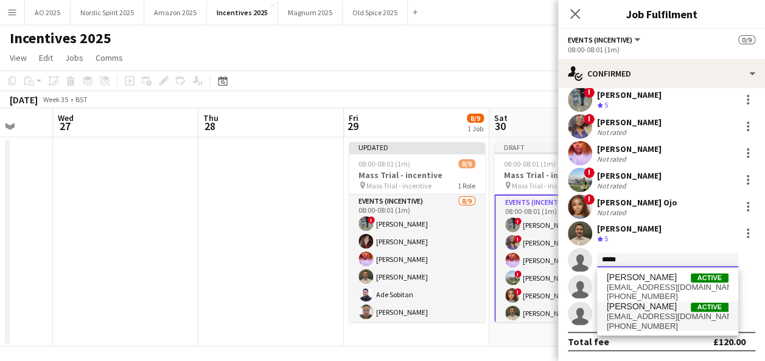
type input "*****"
click at [619, 312] on span "[EMAIL_ADDRESS][DOMAIN_NAME]" at bounding box center [668, 317] width 122 height 10
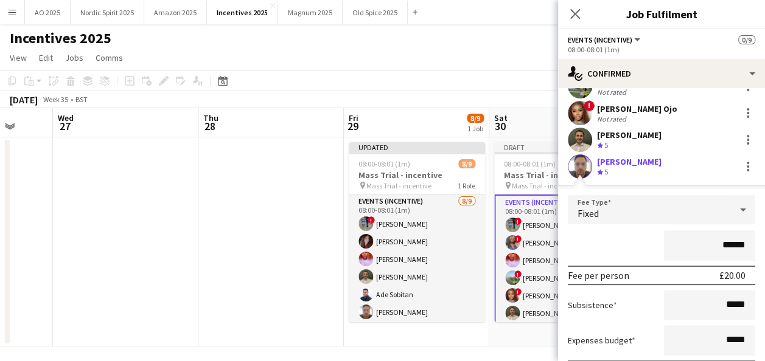
scroll to position [141, 0]
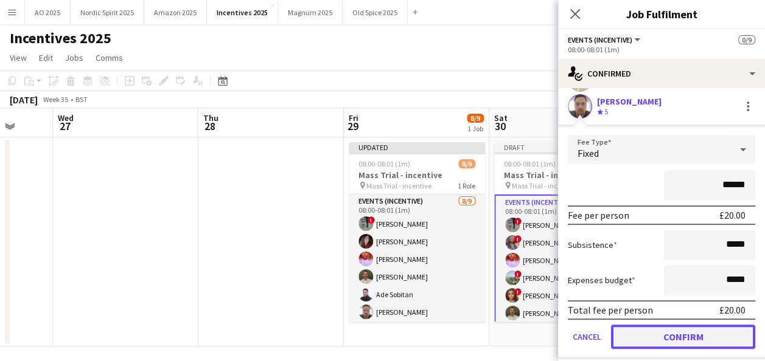
click at [692, 332] on button "Confirm" at bounding box center [683, 337] width 144 height 24
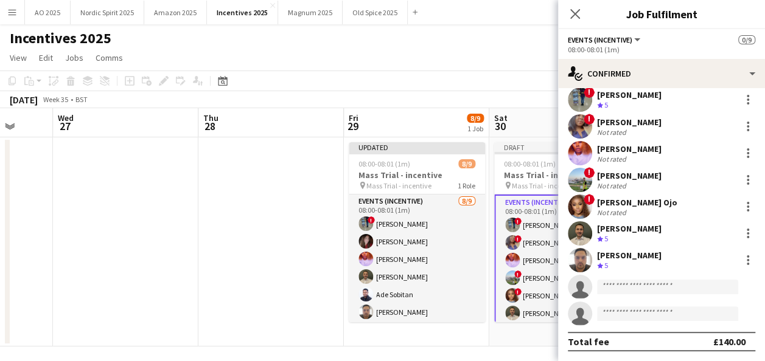
scroll to position [35, 0]
click at [656, 293] on input at bounding box center [667, 287] width 141 height 15
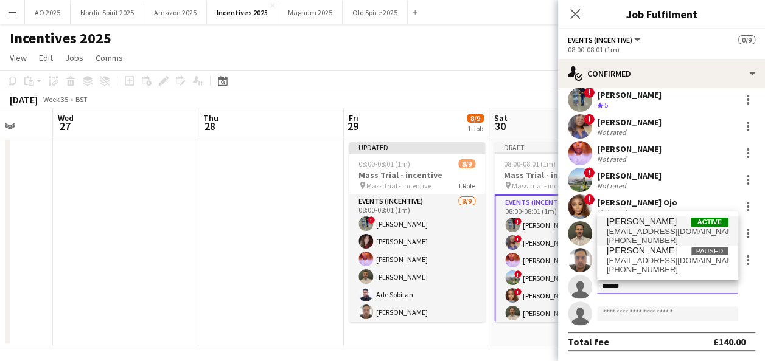
type input "******"
click at [633, 232] on span "[EMAIL_ADDRESS][DOMAIN_NAME]" at bounding box center [668, 232] width 122 height 10
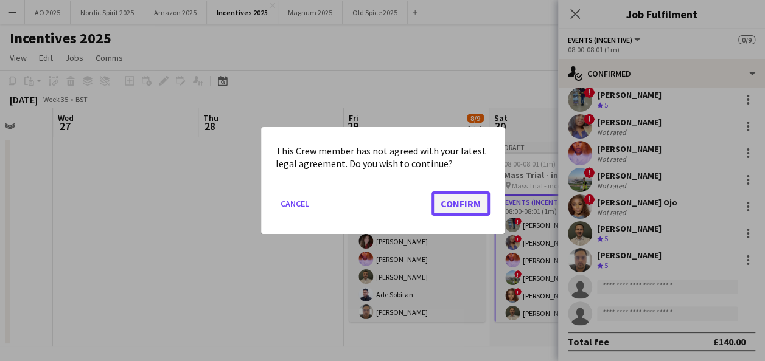
click at [476, 210] on button "Confirm" at bounding box center [460, 204] width 58 height 24
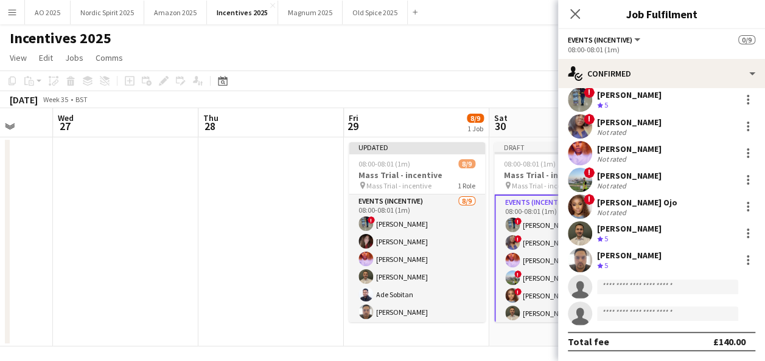
scroll to position [51, 0]
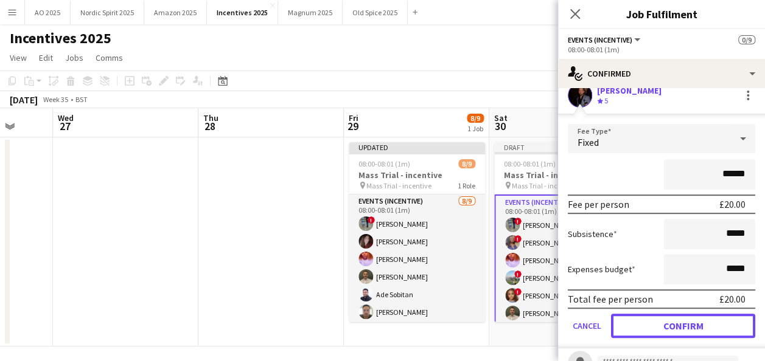
click at [716, 329] on button "Confirm" at bounding box center [683, 326] width 144 height 24
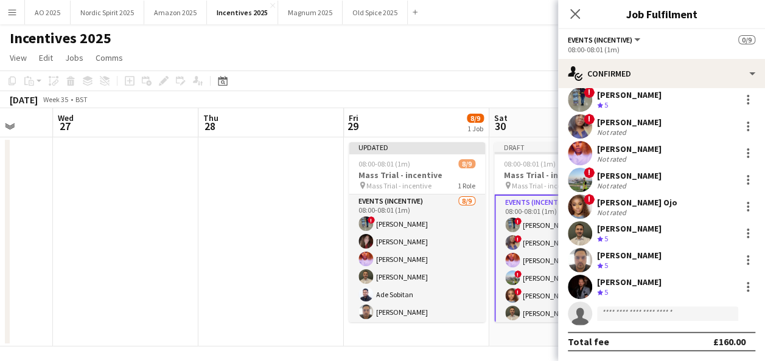
scroll to position [35, 0]
click at [633, 315] on input at bounding box center [667, 314] width 141 height 15
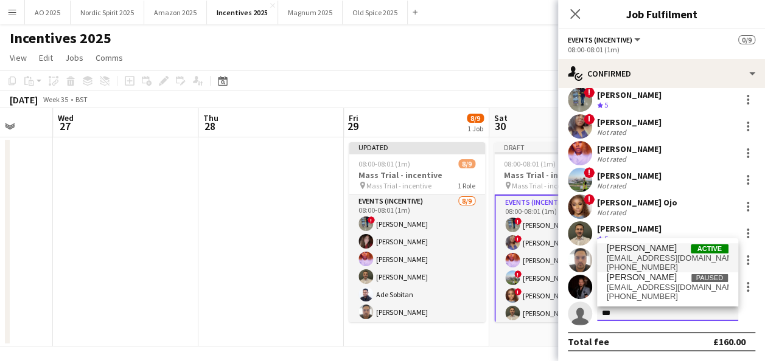
type input "***"
click at [663, 262] on span "[EMAIL_ADDRESS][DOMAIN_NAME]" at bounding box center [668, 259] width 122 height 10
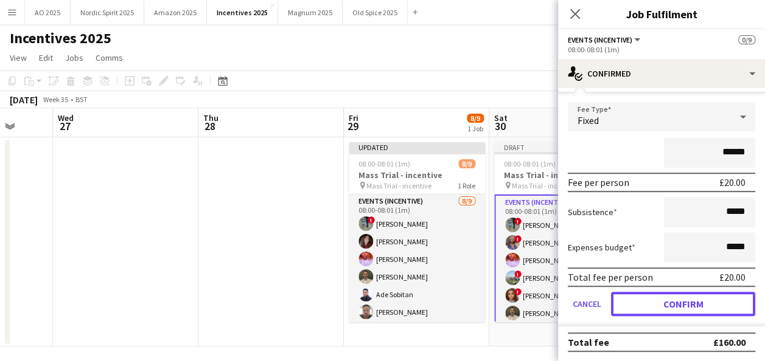
click at [722, 304] on button "Confirm" at bounding box center [683, 304] width 144 height 24
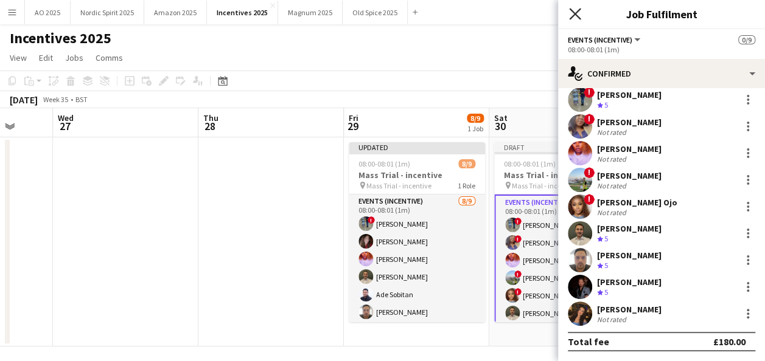
click at [577, 12] on icon at bounding box center [575, 14] width 12 height 12
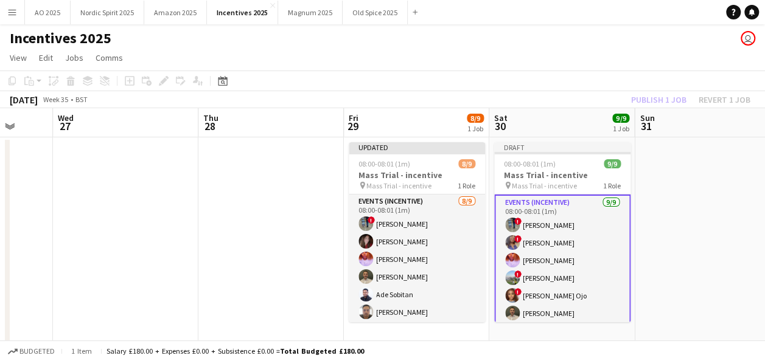
click at [679, 227] on app-date-cell at bounding box center [707, 241] width 145 height 209
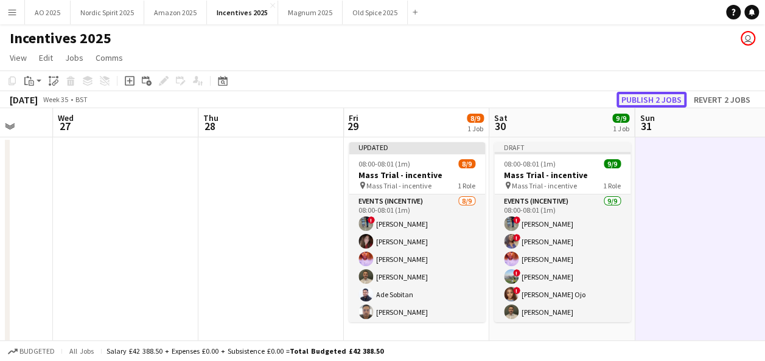
click at [667, 99] on button "Publish 2 jobs" at bounding box center [651, 100] width 70 height 16
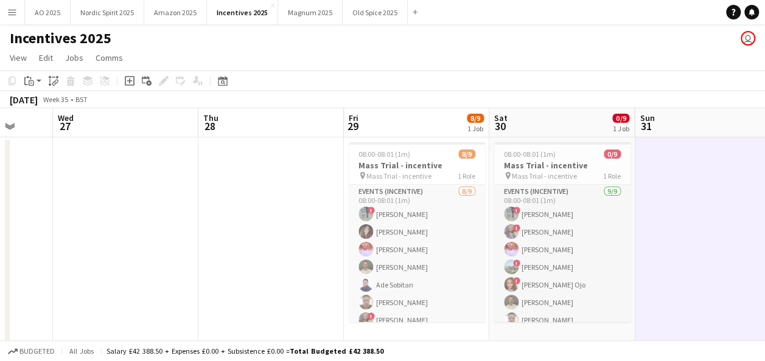
click at [179, 221] on app-date-cell at bounding box center [125, 241] width 145 height 209
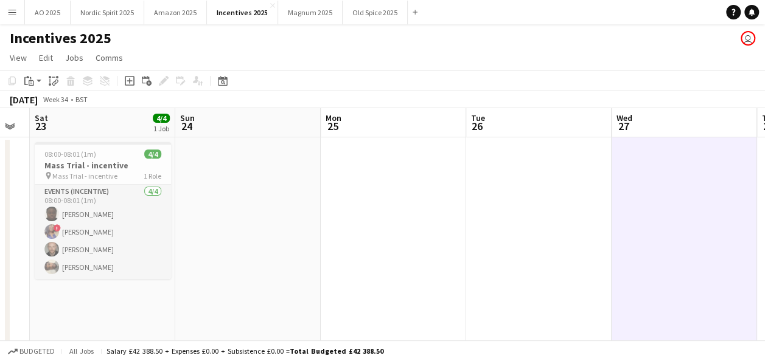
scroll to position [0, 381]
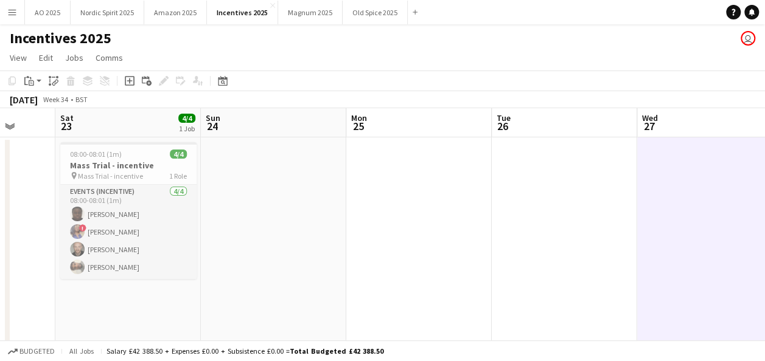
click at [241, 252] on app-date-cell at bounding box center [273, 241] width 145 height 209
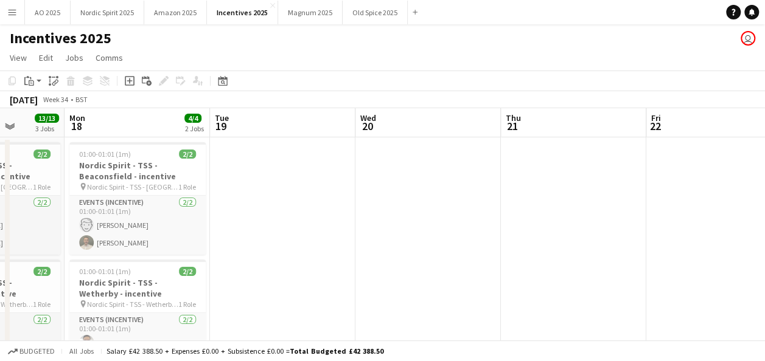
scroll to position [0, 354]
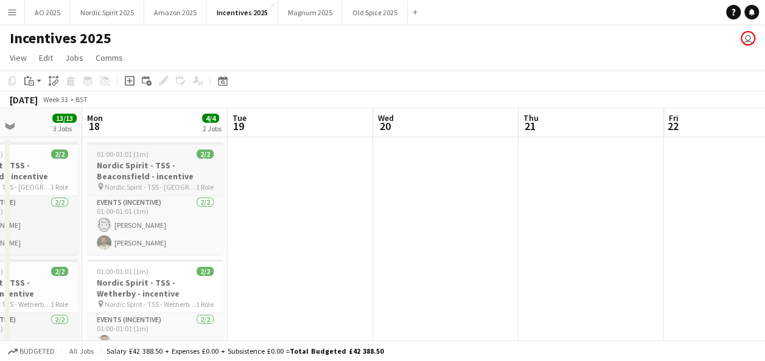
click at [163, 172] on h3 "Nordic Spirit - TSS - Beaconsfield - incentive" at bounding box center [155, 171] width 136 height 22
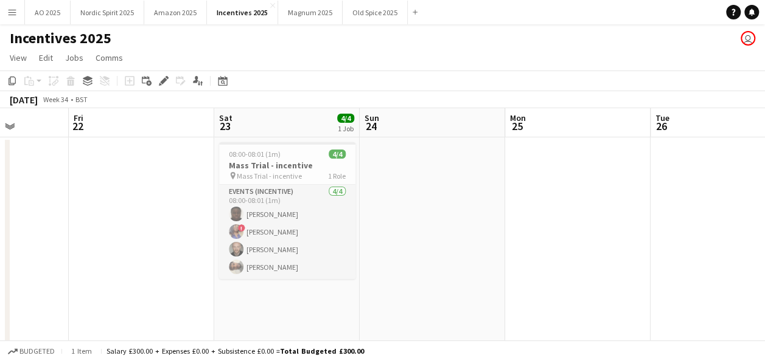
scroll to position [0, 405]
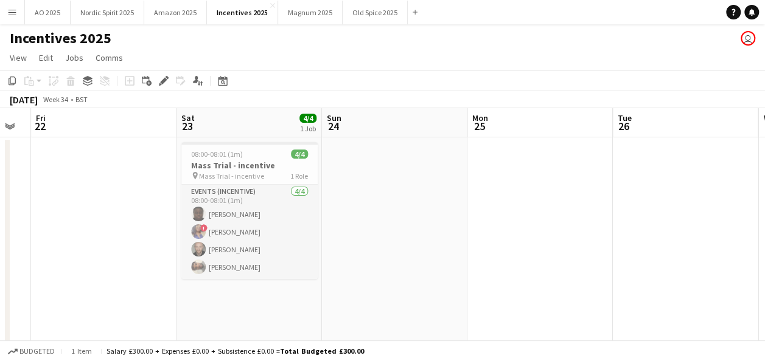
click at [510, 192] on app-date-cell at bounding box center [539, 360] width 145 height 446
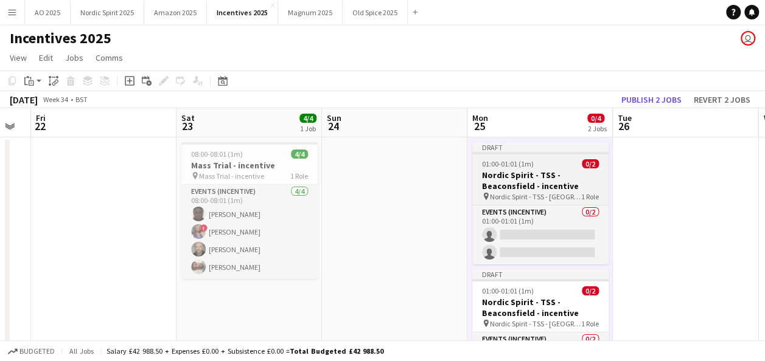
click at [537, 180] on h3 "Nordic Spirit - TSS - Beaconsfield - incentive" at bounding box center [540, 181] width 136 height 22
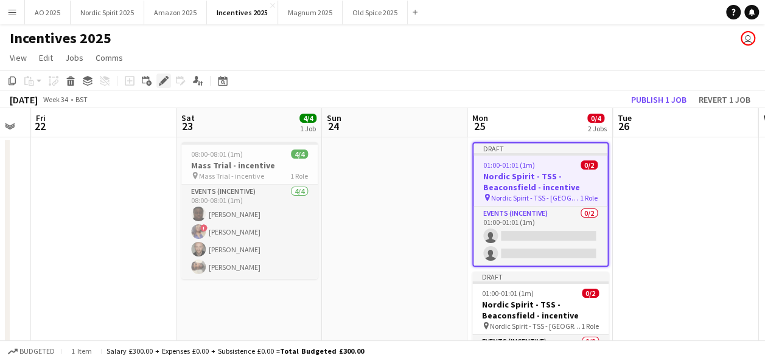
click at [165, 84] on icon "Edit" at bounding box center [164, 81] width 10 height 10
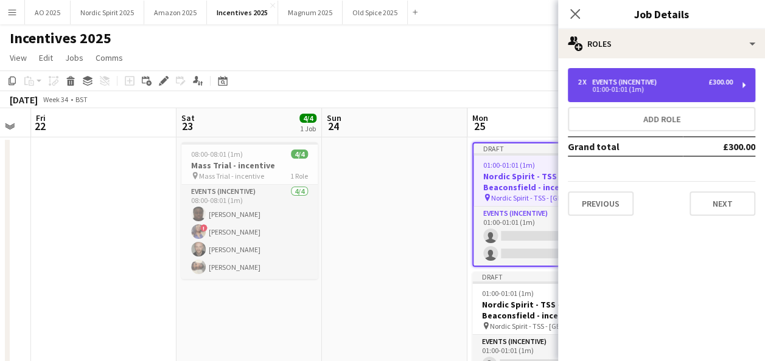
click at [613, 77] on div "2 x Events (Incentive) £300.00 01:00-01:01 (1m)" at bounding box center [661, 85] width 187 height 34
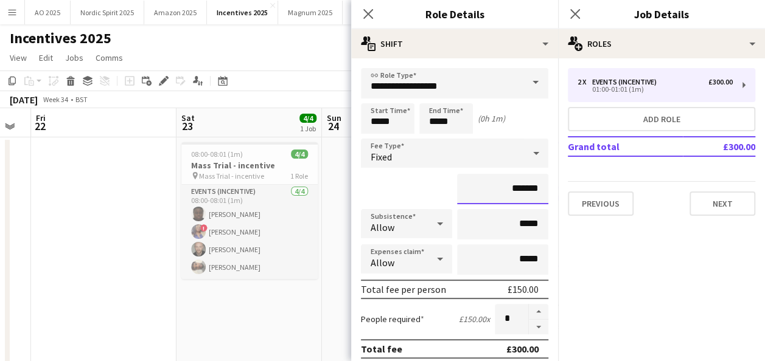
click at [509, 189] on input "*******" at bounding box center [502, 189] width 91 height 30
type input "**"
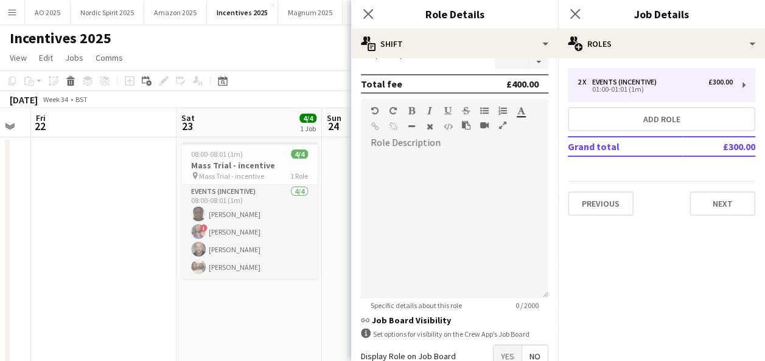
type input "****"
click at [548, 341] on form "**********" at bounding box center [454, 120] width 207 height 634
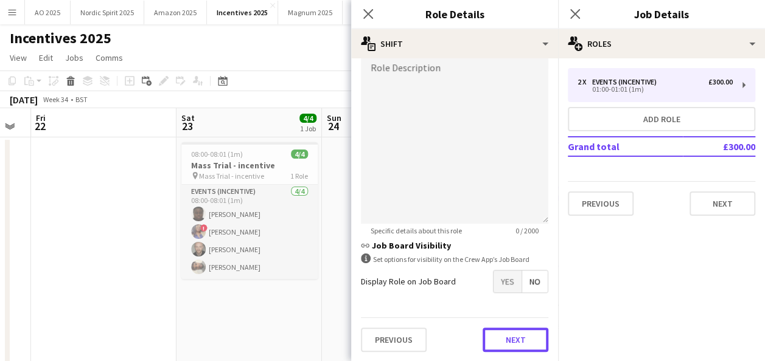
click at [532, 348] on button "Next" at bounding box center [515, 340] width 66 height 24
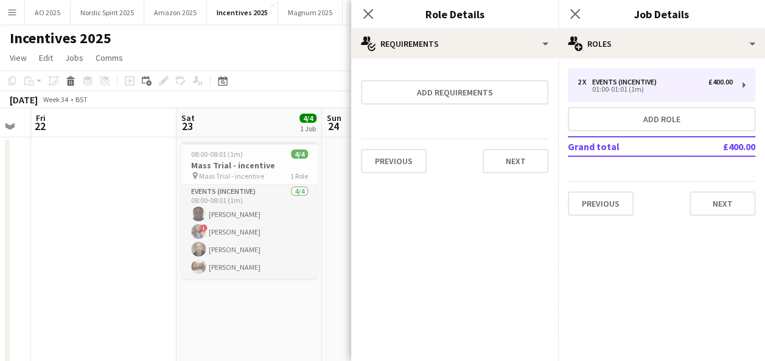
scroll to position [0, 0]
click at [524, 159] on button "Next" at bounding box center [515, 161] width 66 height 24
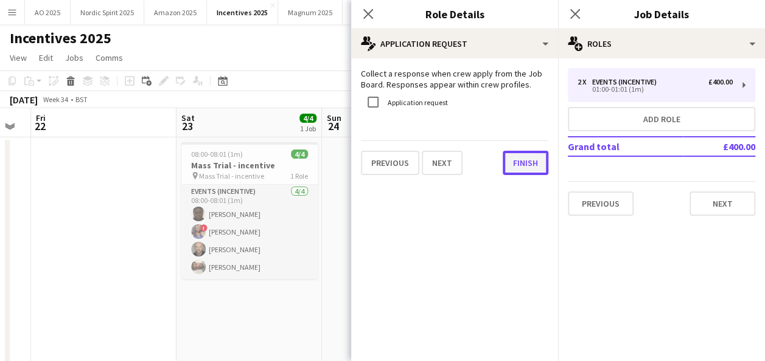
click at [524, 159] on button "Finish" at bounding box center [526, 163] width 46 height 24
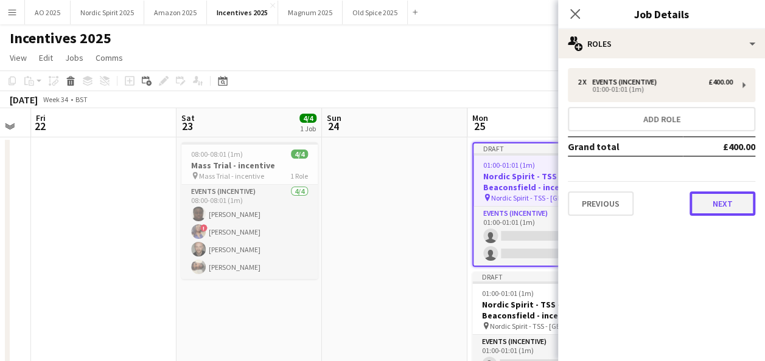
click at [715, 200] on button "Next" at bounding box center [722, 204] width 66 height 24
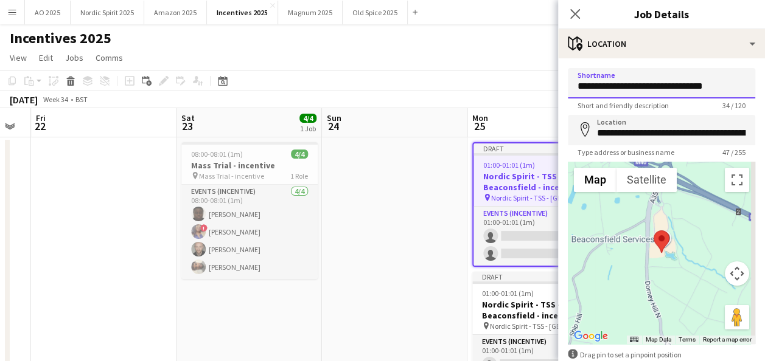
drag, startPoint x: 714, startPoint y: 86, endPoint x: 656, endPoint y: 86, distance: 57.8
click at [656, 86] on input "**********" at bounding box center [661, 83] width 187 height 30
type input "**********"
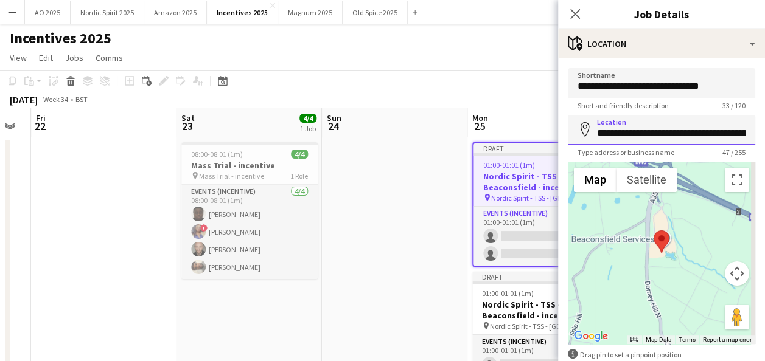
scroll to position [0, 57]
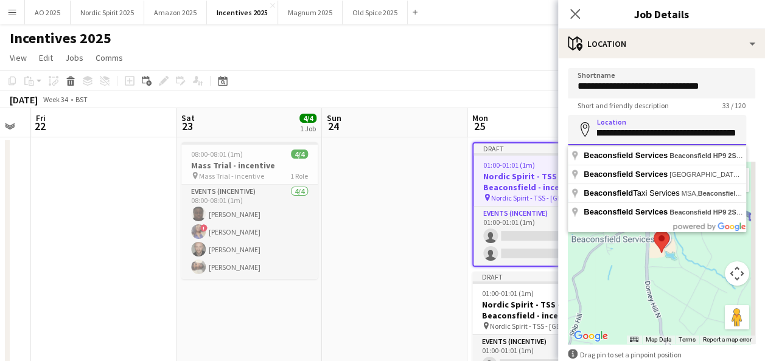
drag, startPoint x: 598, startPoint y: 130, endPoint x: 773, endPoint y: 145, distance: 175.8
click at [765, 145] on html "Menu Boards Boards Boards All jobs Status Workforce Workforce My Workforce Recr…" at bounding box center [382, 302] width 765 height 604
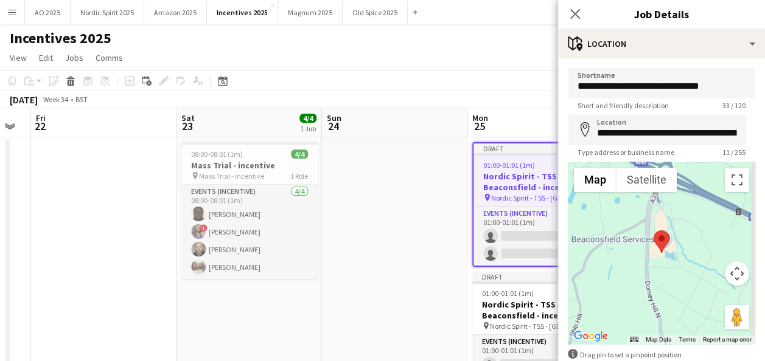
type input "**********"
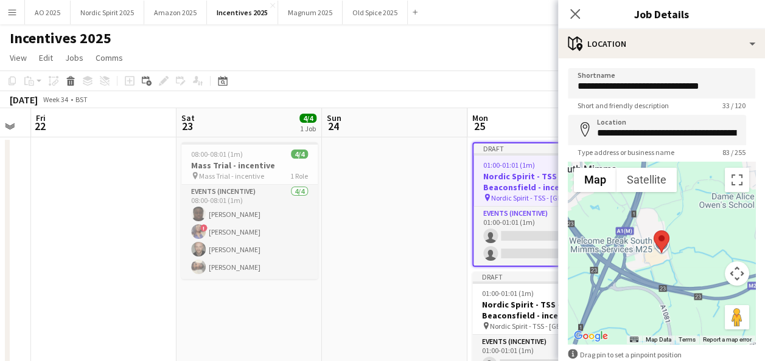
scroll to position [68, 0]
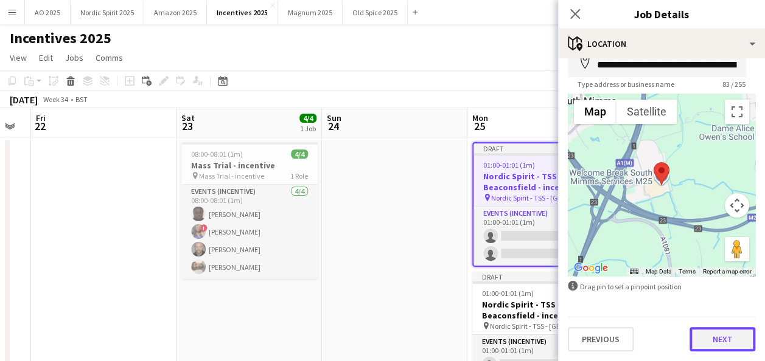
click at [726, 339] on button "Next" at bounding box center [722, 339] width 66 height 24
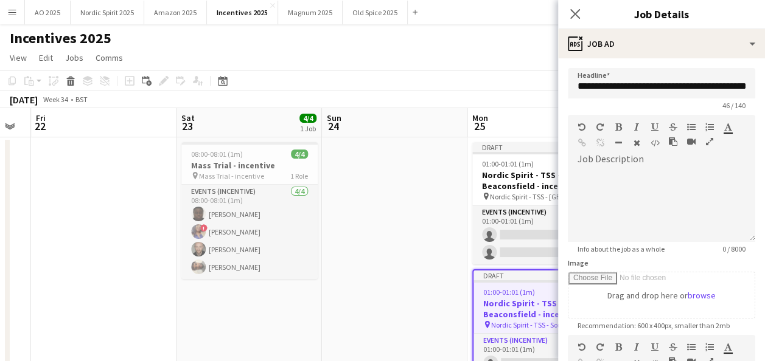
scroll to position [0, 0]
drag, startPoint x: 659, startPoint y: 84, endPoint x: 708, endPoint y: 85, distance: 48.7
click at [708, 85] on input "**********" at bounding box center [661, 83] width 187 height 30
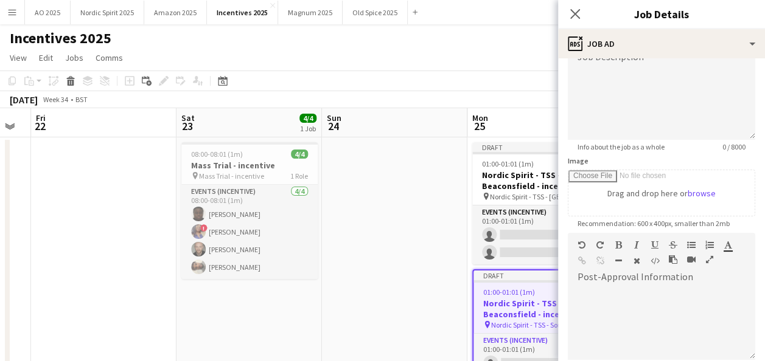
scroll to position [240, 0]
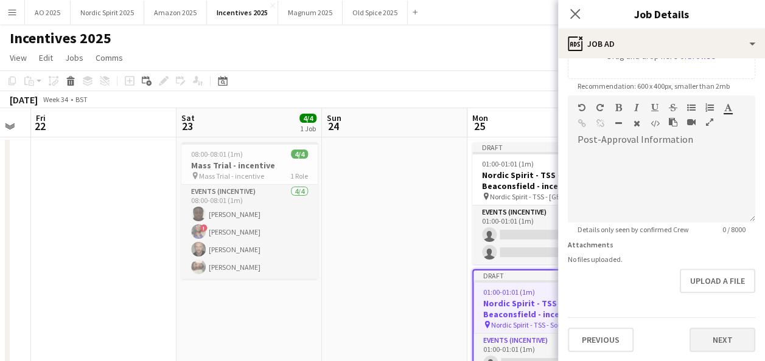
type input "**********"
click at [704, 340] on button "Next" at bounding box center [722, 340] width 66 height 24
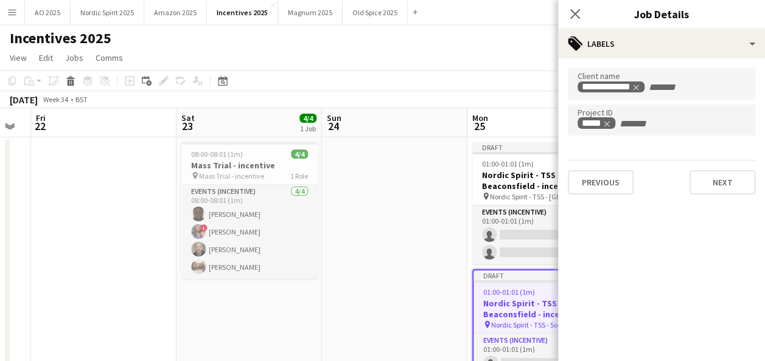
scroll to position [0, 0]
click at [708, 186] on button "Next" at bounding box center [722, 182] width 66 height 24
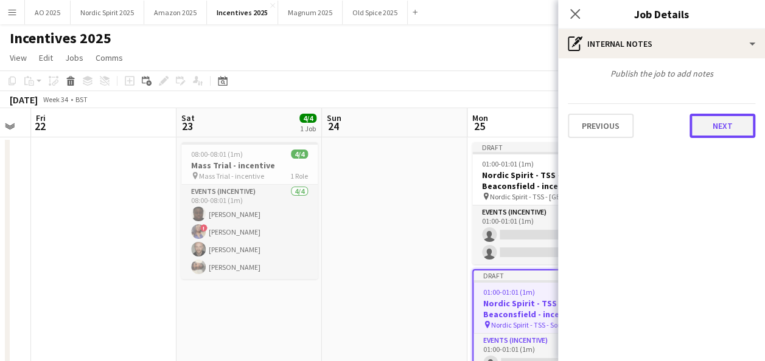
click at [725, 133] on button "Next" at bounding box center [722, 126] width 66 height 24
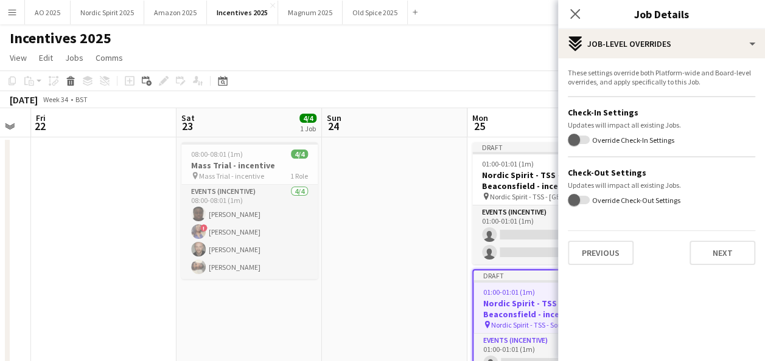
click at [732, 266] on div "These settings override both Platform-wide and Board-level overrides, and apply…" at bounding box center [661, 166] width 207 height 217
click at [728, 252] on button "Next" at bounding box center [722, 253] width 66 height 24
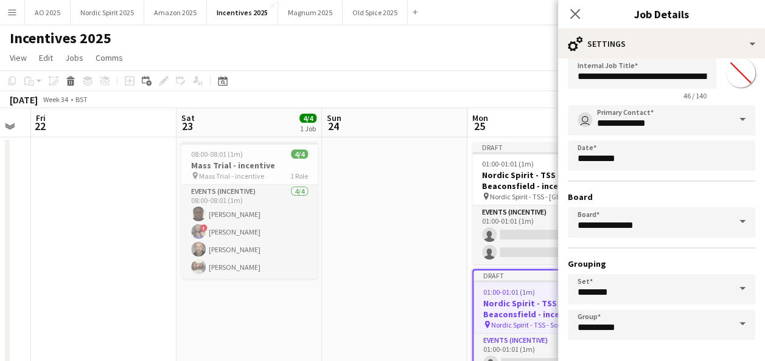
scroll to position [75, 0]
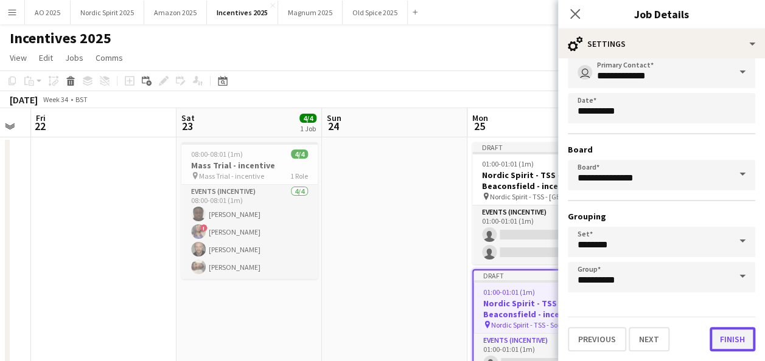
click at [731, 337] on button "Finish" at bounding box center [732, 339] width 46 height 24
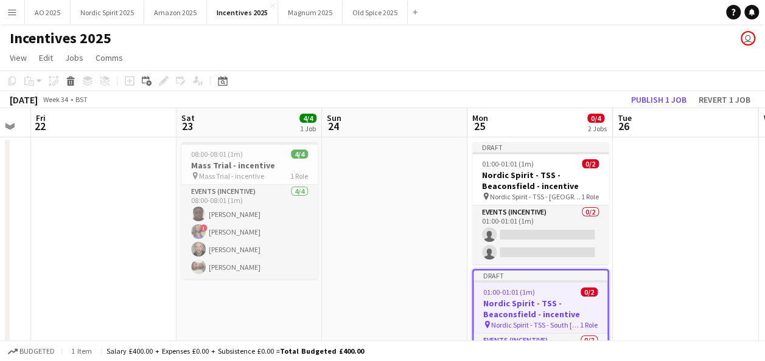
click at [664, 290] on app-date-cell at bounding box center [685, 360] width 145 height 446
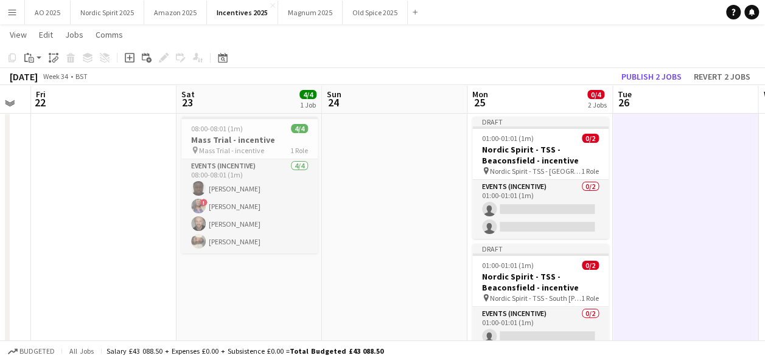
scroll to position [23, 0]
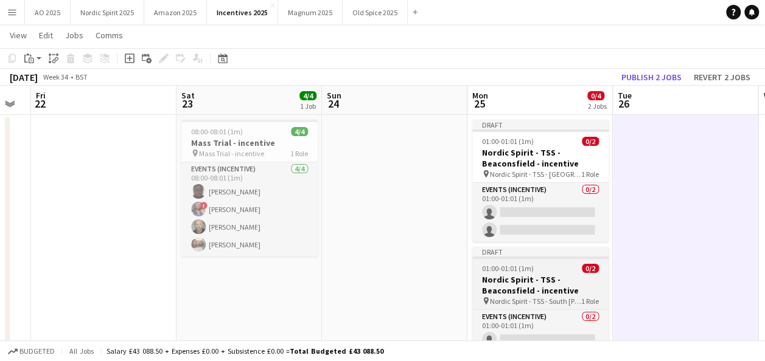
click at [562, 271] on div "01:00-01:01 (1m) 0/2" at bounding box center [540, 268] width 136 height 9
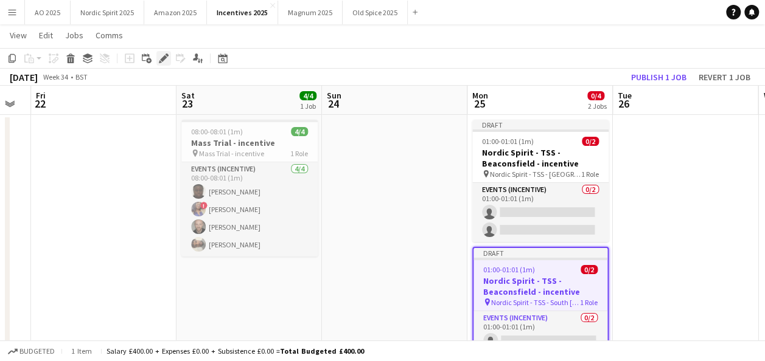
click at [160, 54] on icon "Edit" at bounding box center [164, 59] width 10 height 10
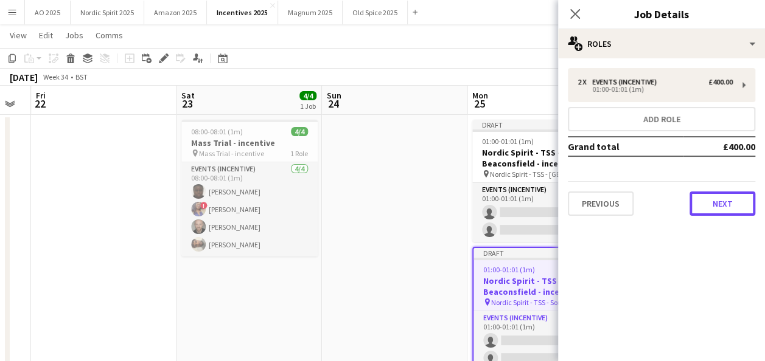
click at [712, 209] on button "Next" at bounding box center [722, 204] width 66 height 24
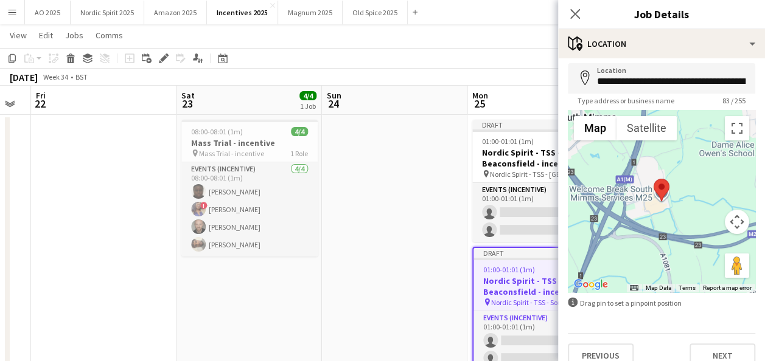
scroll to position [68, 0]
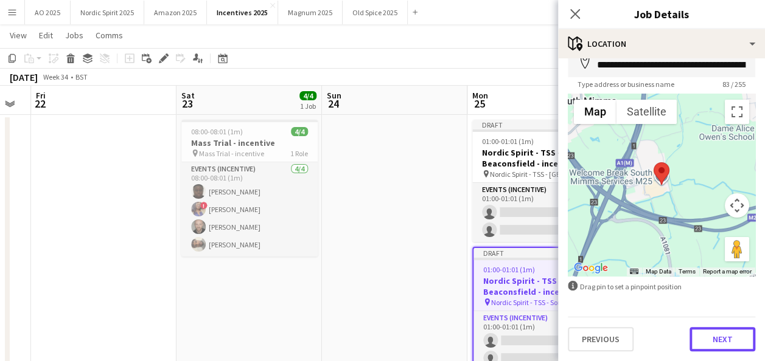
click at [737, 339] on button "Next" at bounding box center [722, 339] width 66 height 24
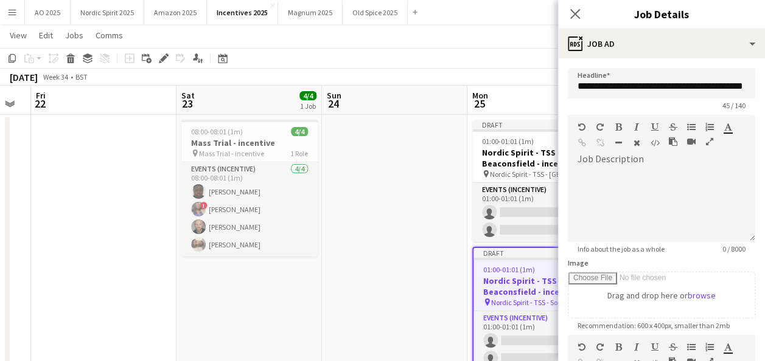
scroll to position [0, 0]
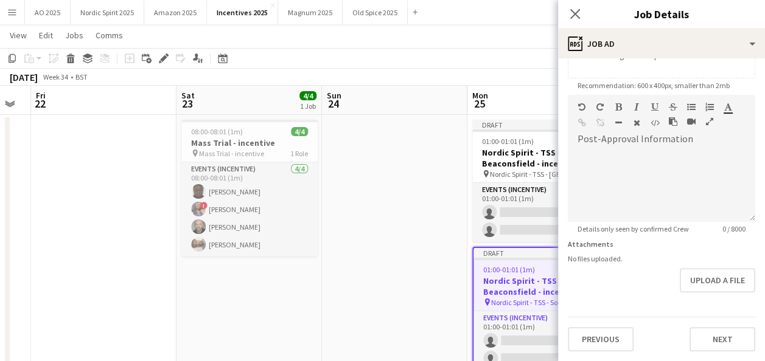
click at [729, 308] on div "**********" at bounding box center [661, 89] width 207 height 543
click at [727, 301] on form "**********" at bounding box center [661, 90] width 207 height 524
click at [729, 346] on button "Next" at bounding box center [722, 340] width 66 height 24
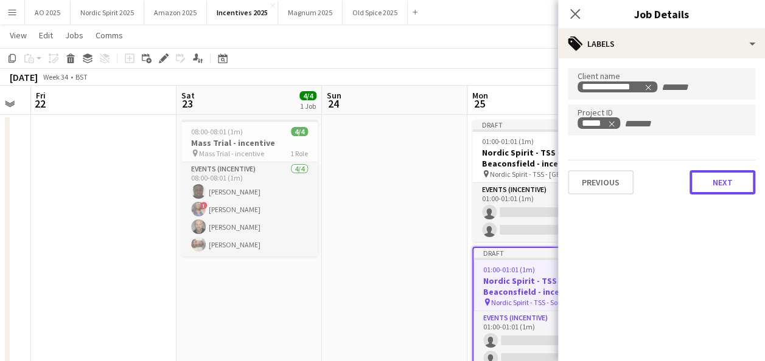
click at [725, 175] on button "Next" at bounding box center [722, 182] width 66 height 24
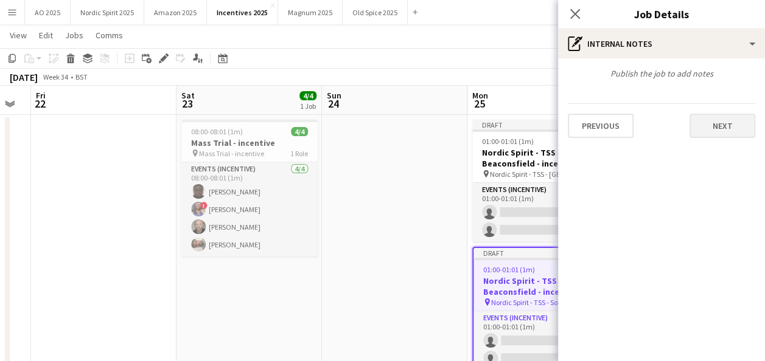
click at [715, 111] on div "Previous Next" at bounding box center [661, 120] width 187 height 35
click at [715, 128] on button "Next" at bounding box center [722, 126] width 66 height 24
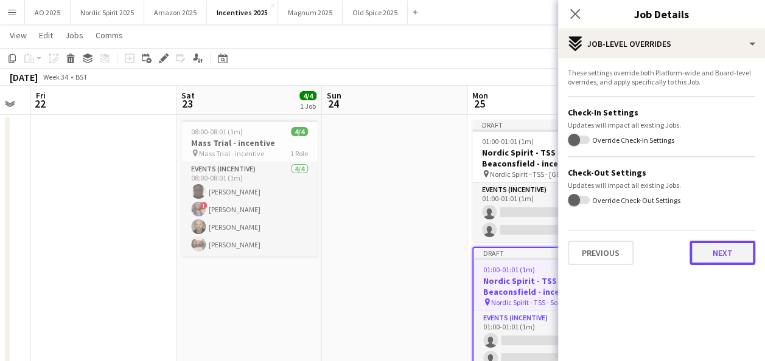
click at [712, 252] on button "Next" at bounding box center [722, 253] width 66 height 24
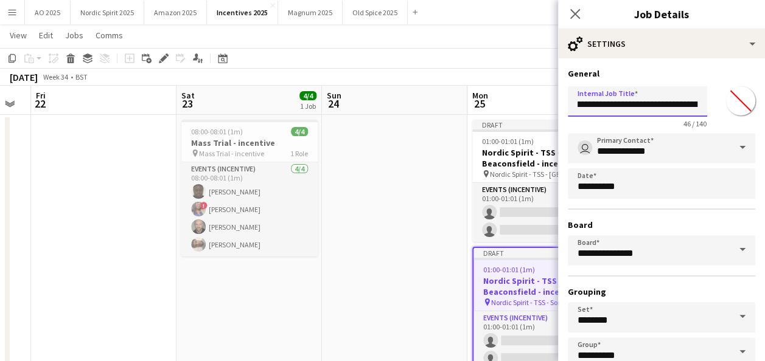
scroll to position [0, 57]
drag, startPoint x: 657, startPoint y: 108, endPoint x: 652, endPoint y: 103, distance: 7.3
click at [652, 103] on input "**********" at bounding box center [637, 101] width 139 height 30
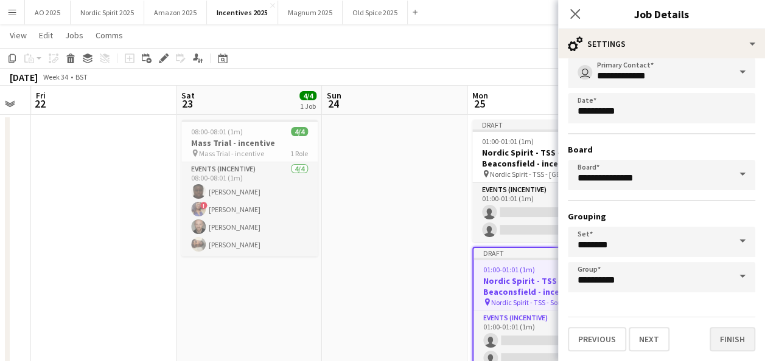
type input "**********"
click at [724, 343] on button "Finish" at bounding box center [732, 339] width 46 height 24
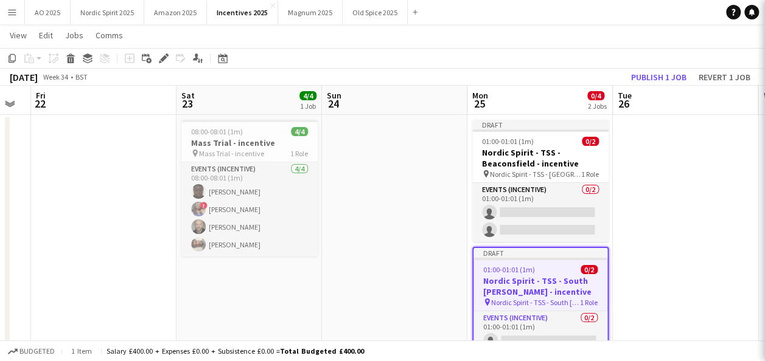
scroll to position [0, 0]
click at [412, 285] on app-date-cell at bounding box center [394, 338] width 145 height 446
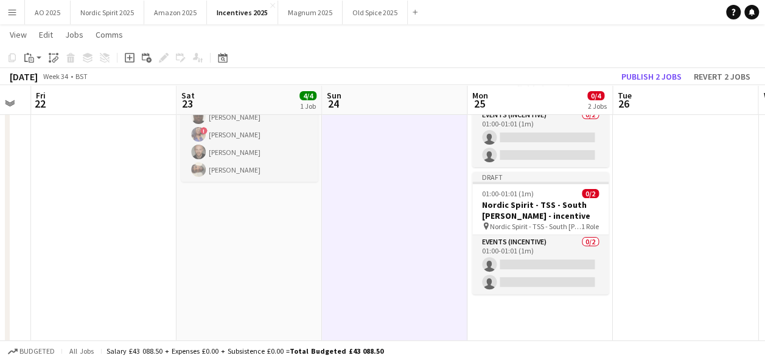
scroll to position [101, 0]
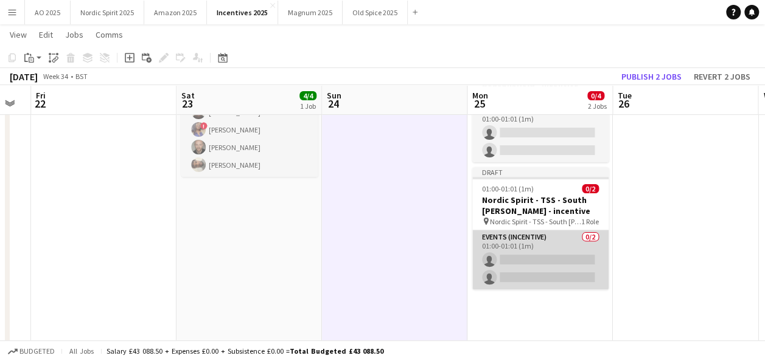
click at [572, 270] on app-card-role "Events (Incentive) 0/2 01:00-01:01 (1m) single-neutral-actions single-neutral-a…" at bounding box center [540, 260] width 136 height 59
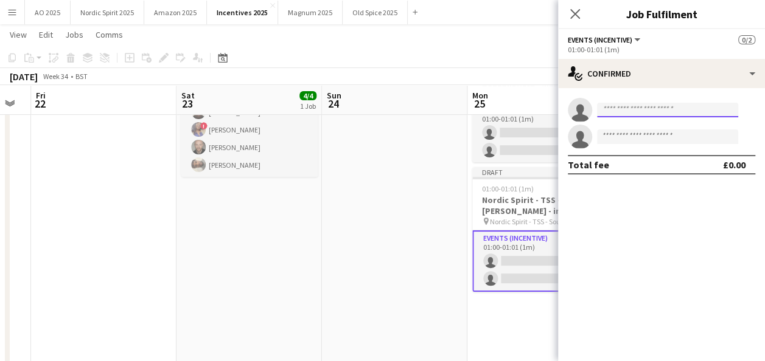
click at [647, 112] on input at bounding box center [667, 110] width 141 height 15
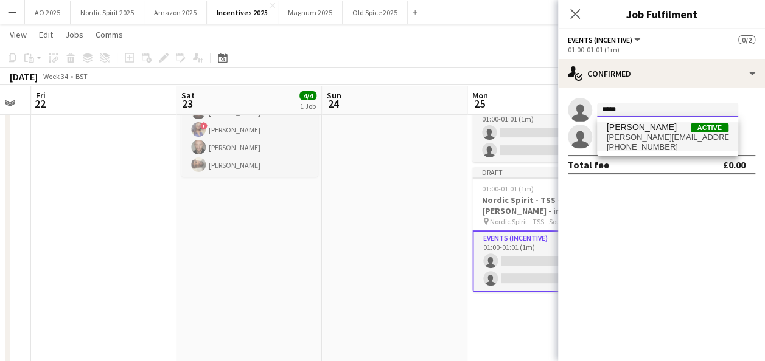
type input "*****"
click at [645, 130] on span "[PERSON_NAME]" at bounding box center [642, 127] width 70 height 10
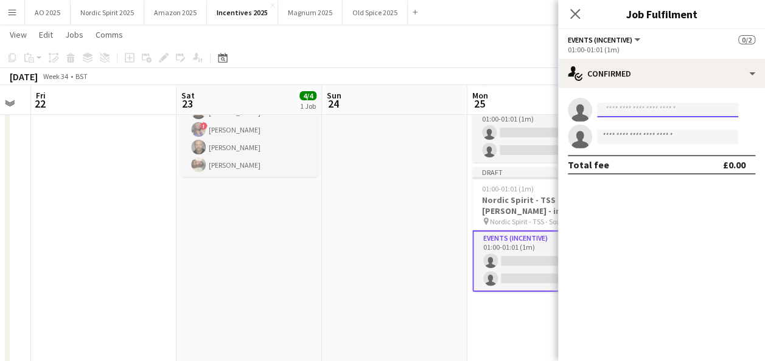
scroll to position [0, 0]
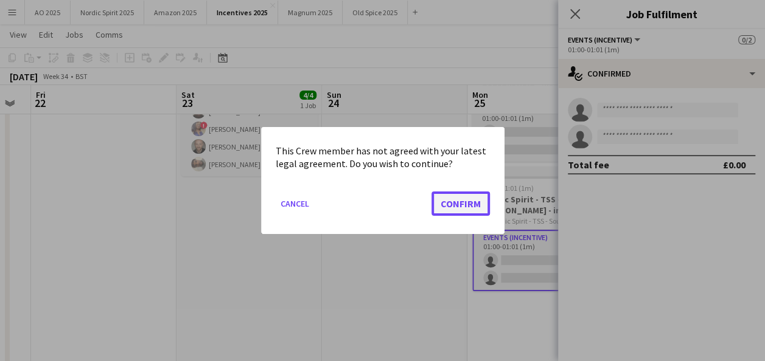
click at [465, 200] on button "Confirm" at bounding box center [460, 204] width 58 height 24
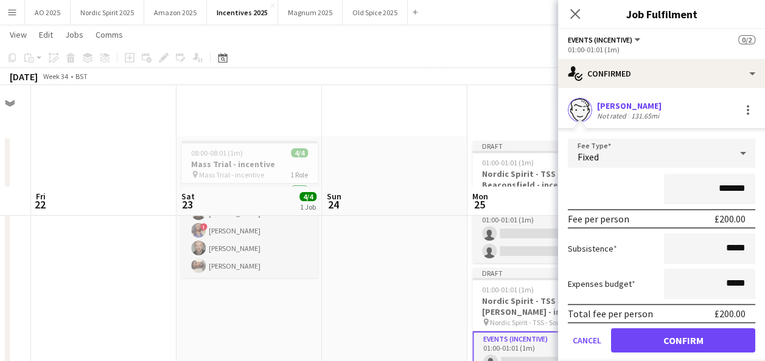
scroll to position [101, 0]
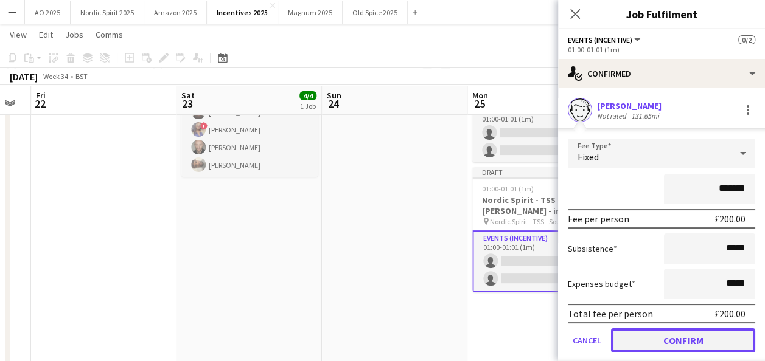
click at [631, 332] on button "Confirm" at bounding box center [683, 341] width 144 height 24
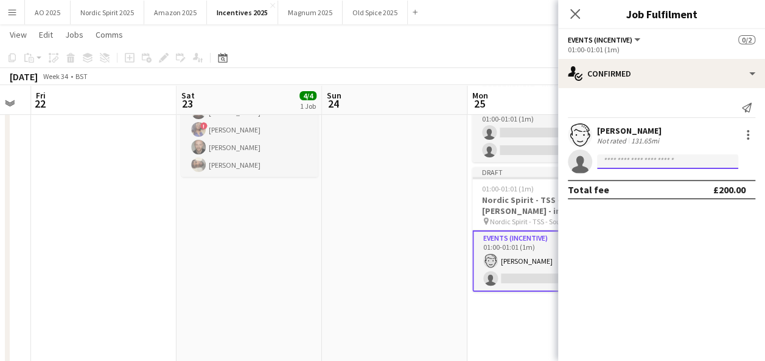
click at [649, 163] on input at bounding box center [667, 162] width 141 height 15
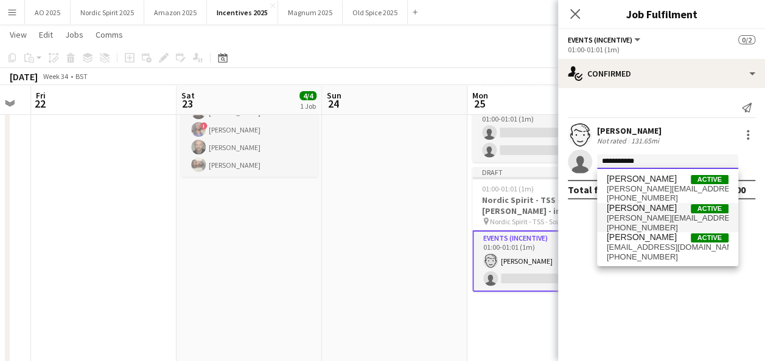
type input "**********"
click at [661, 217] on span "[PERSON_NAME][EMAIL_ADDRESS][DOMAIN_NAME]" at bounding box center [668, 219] width 122 height 10
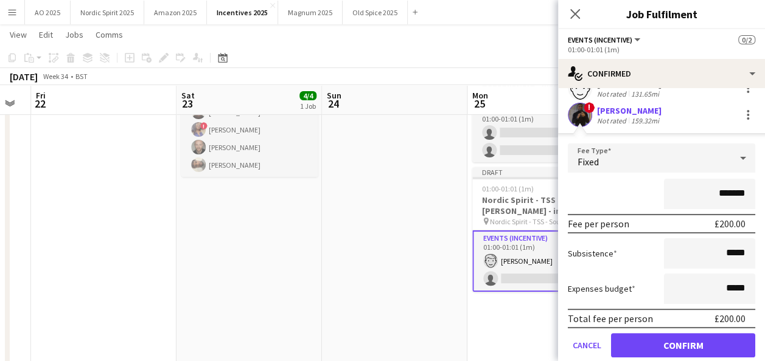
scroll to position [88, 0]
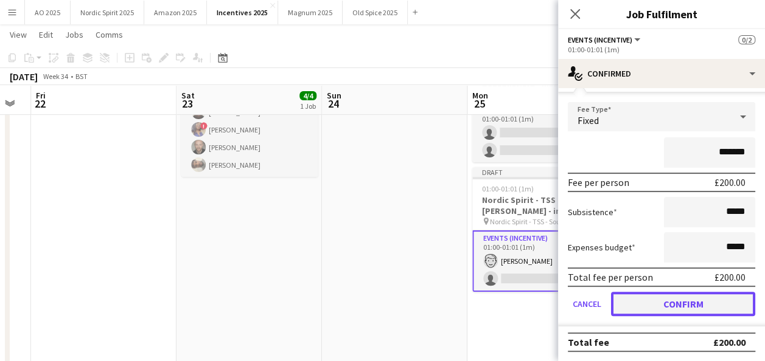
click at [714, 294] on button "Confirm" at bounding box center [683, 304] width 144 height 24
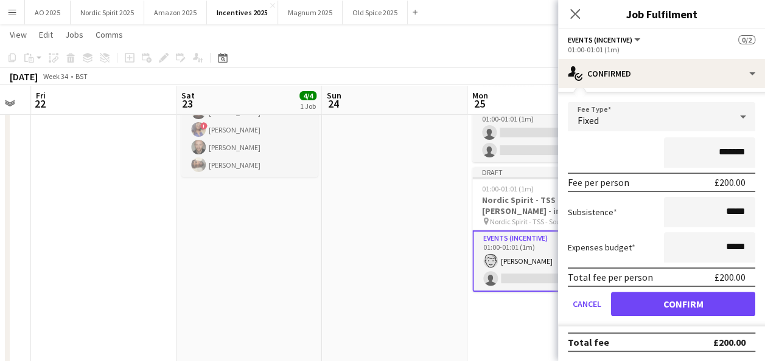
scroll to position [0, 0]
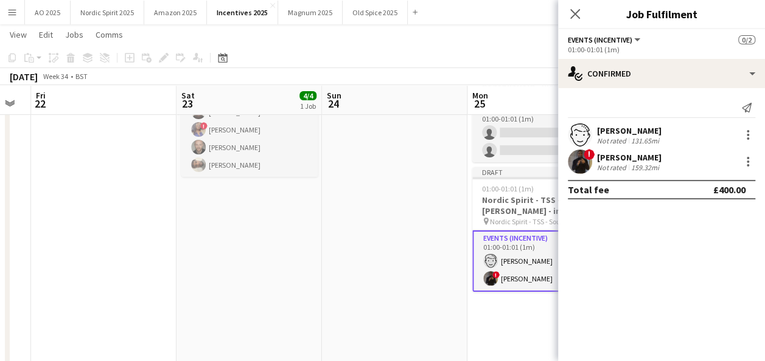
click at [576, 24] on div "Close pop-in" at bounding box center [575, 14] width 34 height 28
click at [576, 18] on icon "Close pop-in" at bounding box center [575, 14] width 12 height 12
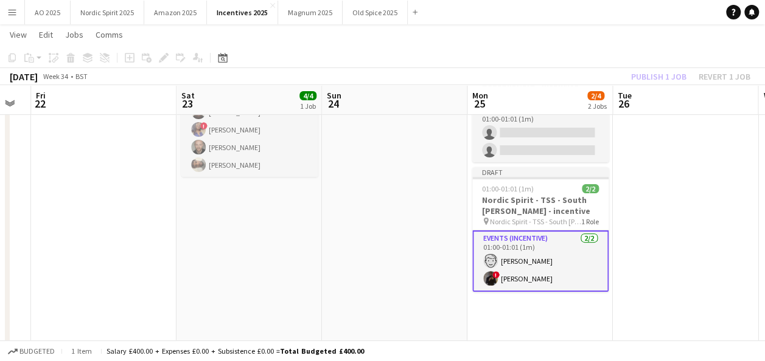
click at [649, 228] on app-date-cell at bounding box center [685, 258] width 145 height 446
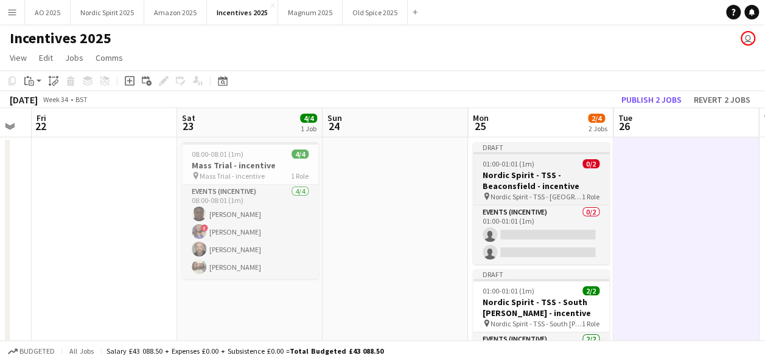
click at [572, 179] on h3 "Nordic Spirit - TSS - Beaconsfield - incentive" at bounding box center [541, 181] width 136 height 22
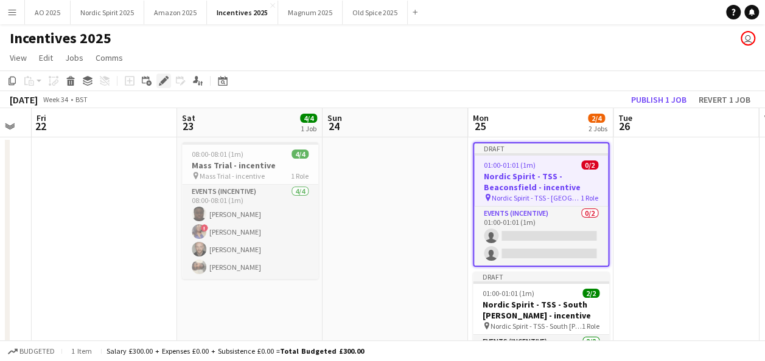
click at [160, 80] on icon "Edit" at bounding box center [164, 81] width 10 height 10
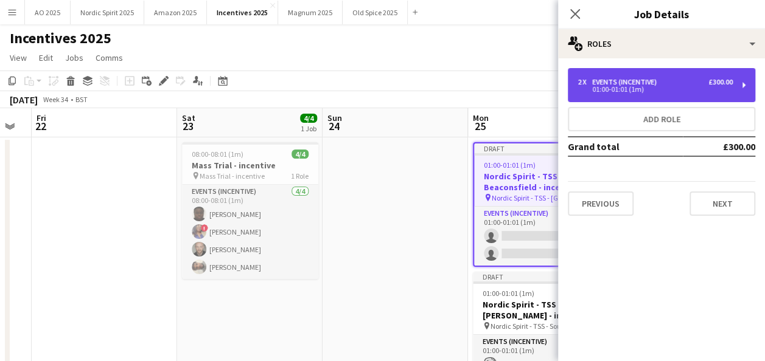
click at [605, 90] on div "01:00-01:01 (1m)" at bounding box center [654, 89] width 155 height 6
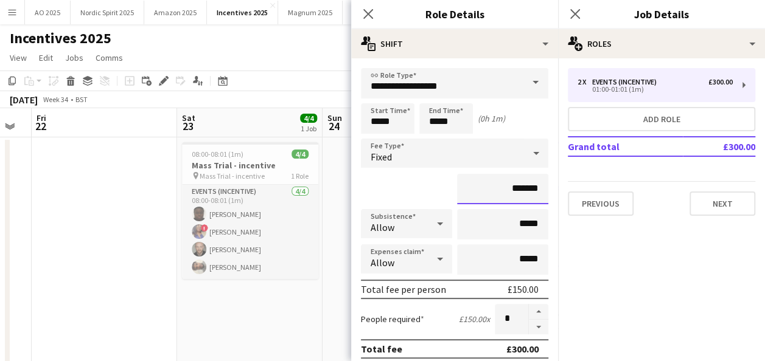
click at [507, 192] on input "*******" at bounding box center [502, 189] width 91 height 30
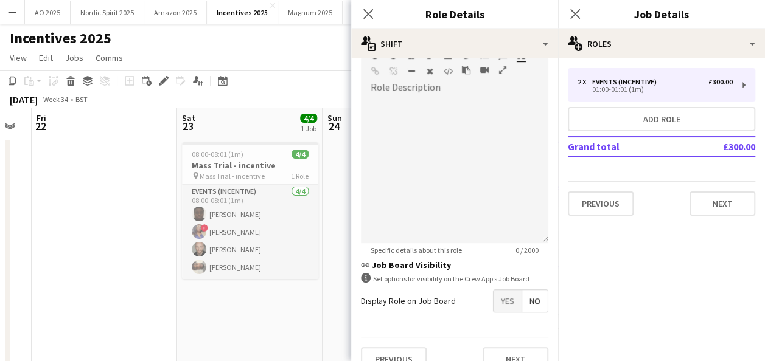
scroll to position [340, 0]
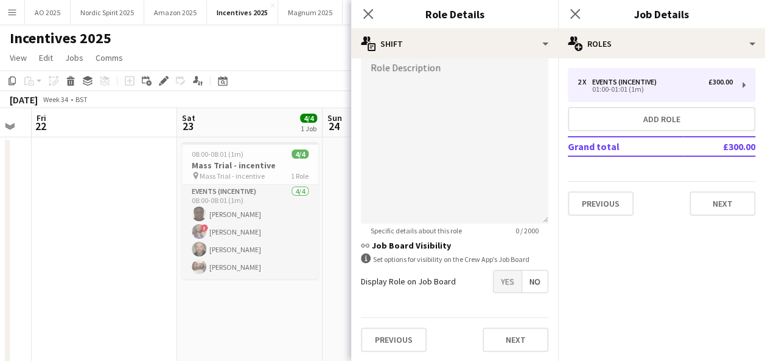
type input "******"
click at [522, 346] on button "Next" at bounding box center [515, 340] width 66 height 24
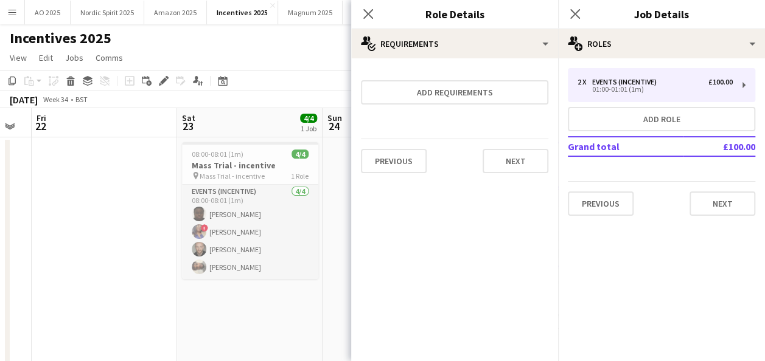
scroll to position [0, 0]
click at [714, 214] on button "Next" at bounding box center [722, 204] width 66 height 24
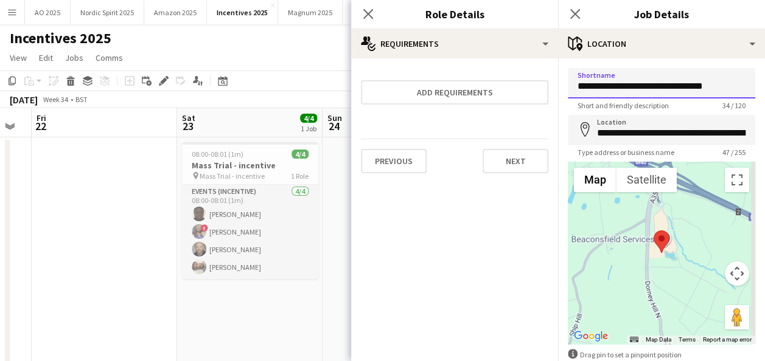
drag, startPoint x: 698, startPoint y: 86, endPoint x: 658, endPoint y: 86, distance: 40.2
click at [658, 86] on input "**********" at bounding box center [661, 83] width 187 height 30
type input "**********"
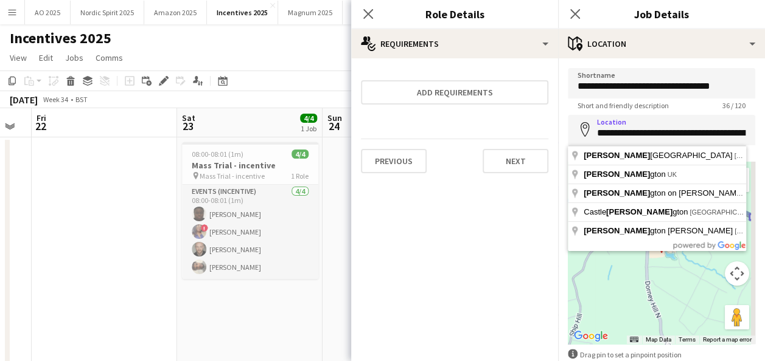
type input "**********"
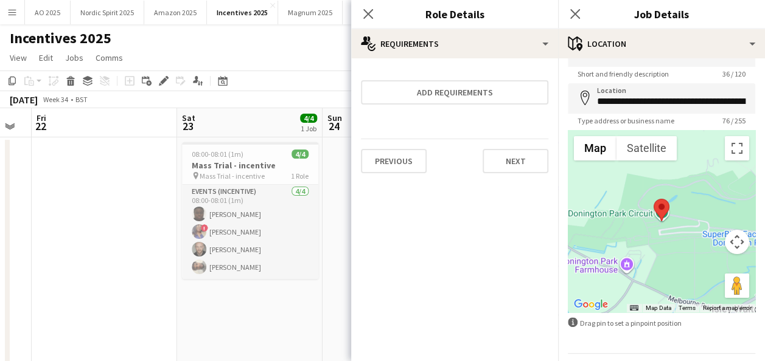
scroll to position [68, 0]
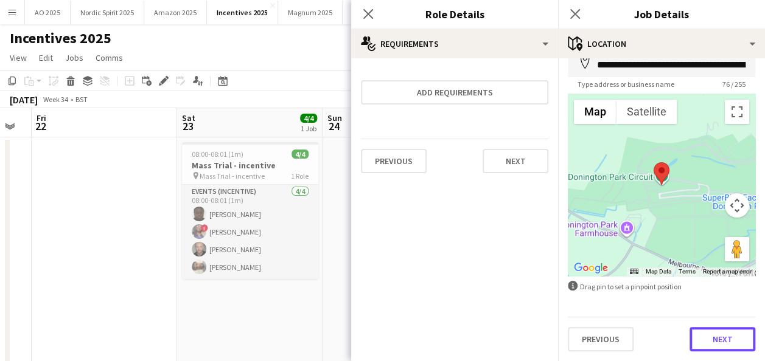
click at [736, 331] on button "Next" at bounding box center [722, 339] width 66 height 24
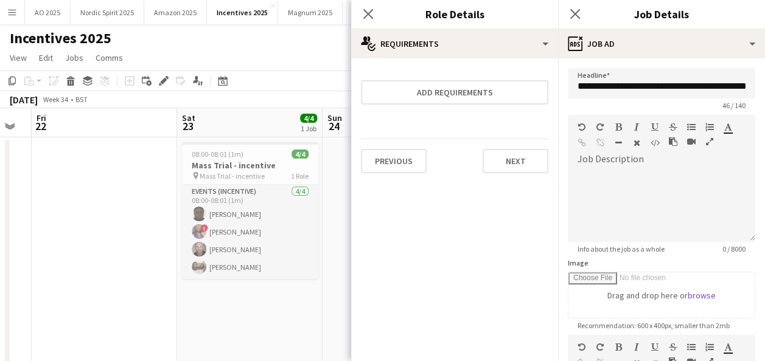
scroll to position [0, 0]
click at [712, 88] on input "**********" at bounding box center [661, 83] width 187 height 30
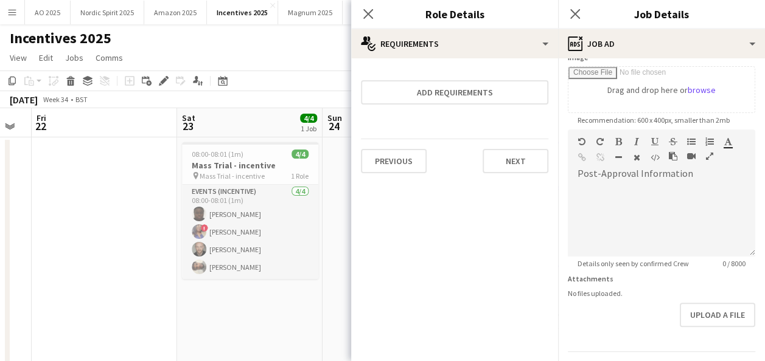
scroll to position [240, 0]
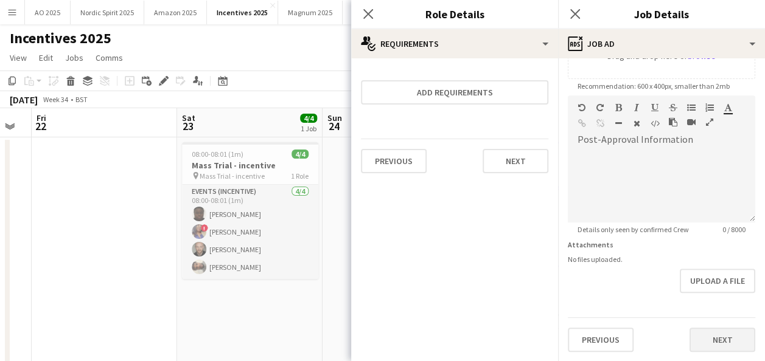
type input "**********"
click at [718, 339] on button "Next" at bounding box center [722, 340] width 66 height 24
type input "*******"
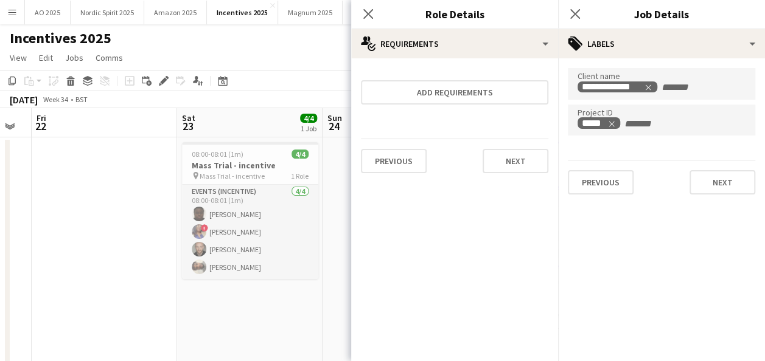
click at [741, 198] on div "**********" at bounding box center [661, 131] width 207 height 146
click at [740, 193] on div "**********" at bounding box center [661, 131] width 207 height 146
click at [737, 187] on button "Next" at bounding box center [722, 182] width 66 height 24
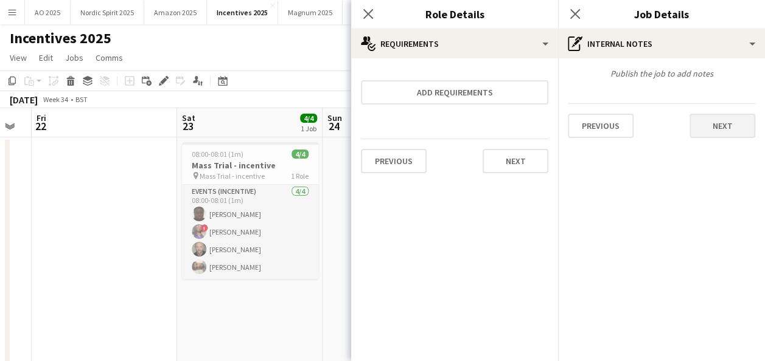
click at [725, 112] on div "Previous Next" at bounding box center [661, 120] width 187 height 35
click at [725, 120] on button "Next" at bounding box center [722, 126] width 66 height 24
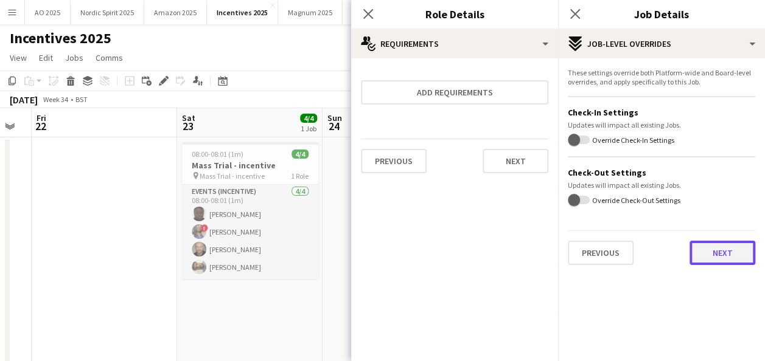
click at [710, 263] on button "Next" at bounding box center [722, 253] width 66 height 24
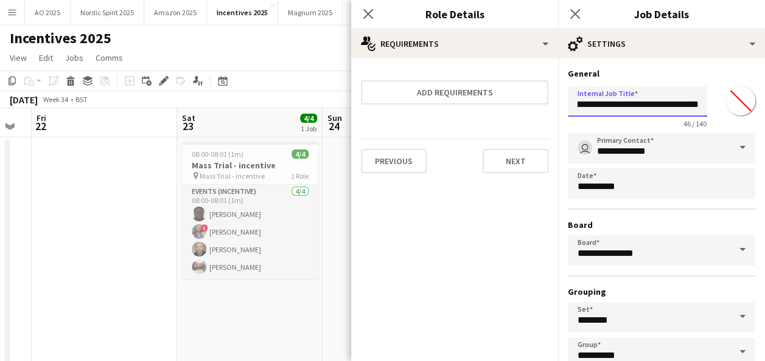
scroll to position [0, 57]
drag, startPoint x: 659, startPoint y: 108, endPoint x: 650, endPoint y: 101, distance: 11.3
click at [651, 101] on input "**********" at bounding box center [637, 101] width 139 height 30
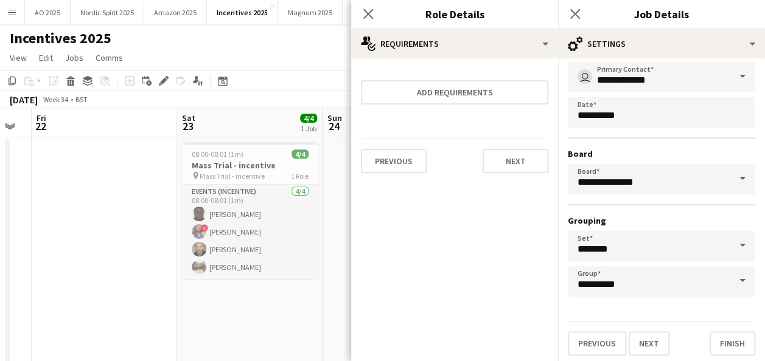
scroll to position [75, 0]
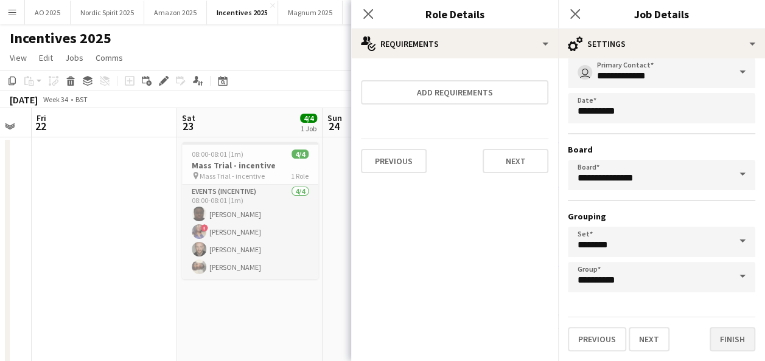
type input "**********"
click at [726, 332] on button "Finish" at bounding box center [732, 339] width 46 height 24
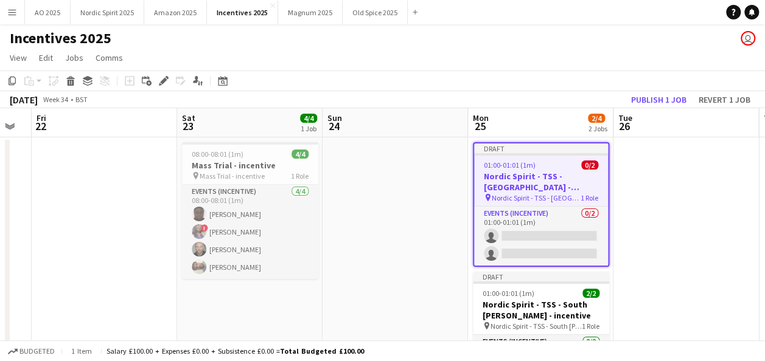
click at [652, 217] on app-date-cell at bounding box center [685, 360] width 145 height 446
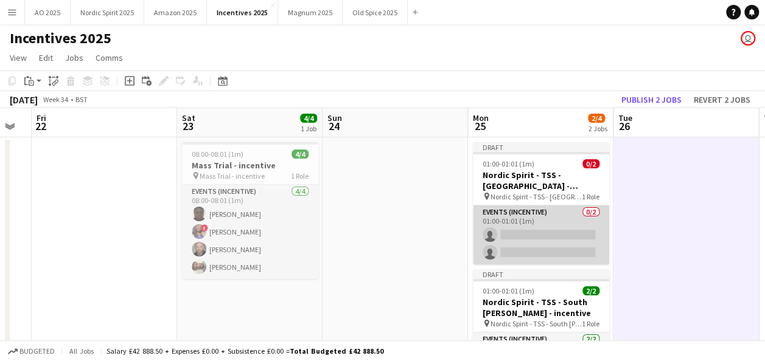
click at [552, 235] on app-card-role "Events (Incentive) 0/2 01:00-01:01 (1m) single-neutral-actions single-neutral-a…" at bounding box center [541, 235] width 136 height 59
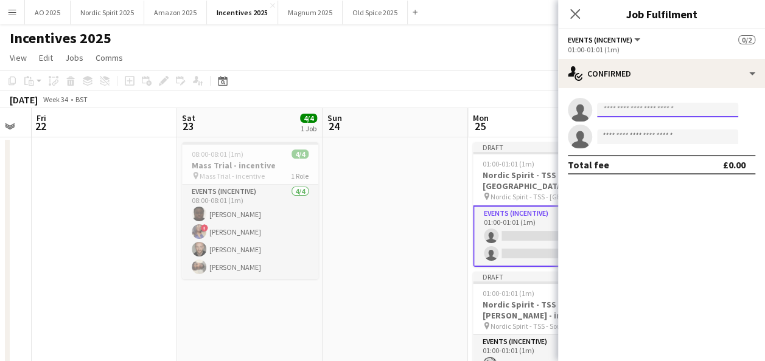
click at [674, 114] on input at bounding box center [667, 110] width 141 height 15
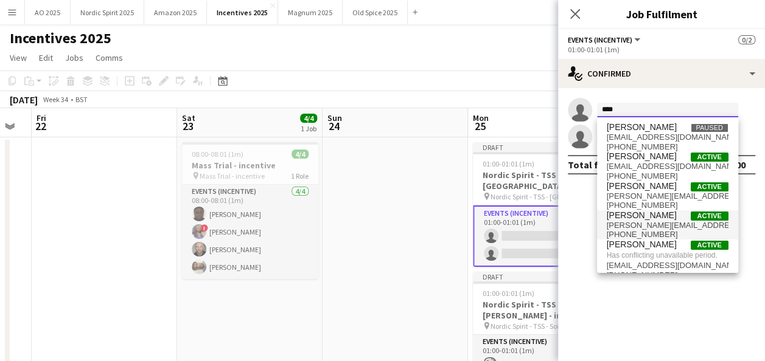
type input "****"
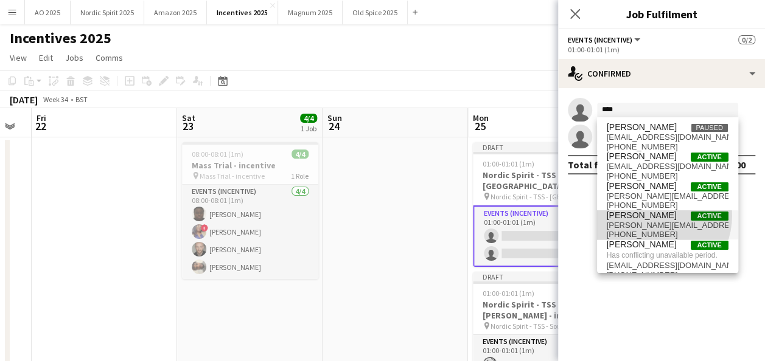
click at [649, 215] on span "[PERSON_NAME]" at bounding box center [642, 215] width 70 height 10
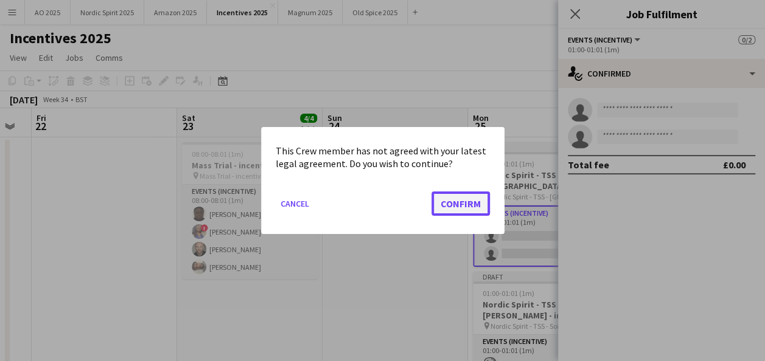
click at [461, 206] on button "Confirm" at bounding box center [460, 204] width 58 height 24
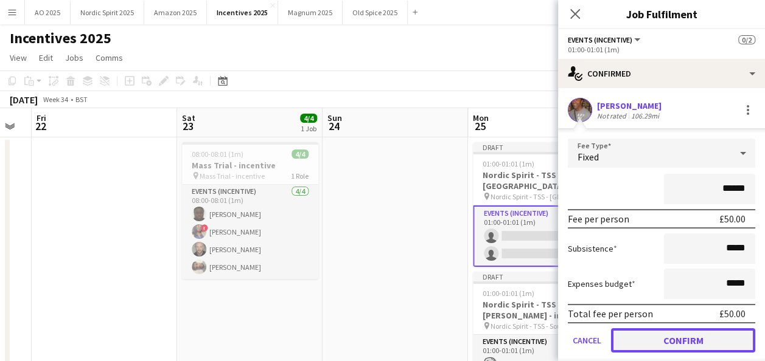
click at [680, 338] on button "Confirm" at bounding box center [683, 341] width 144 height 24
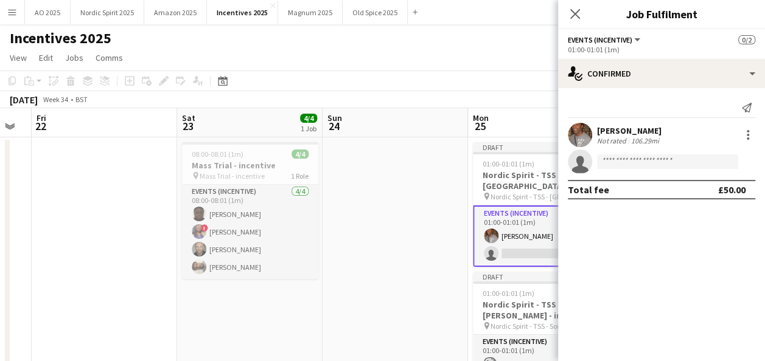
click at [607, 170] on app-invite-slot "single-neutral-actions" at bounding box center [661, 162] width 207 height 24
click at [618, 159] on input at bounding box center [667, 162] width 141 height 15
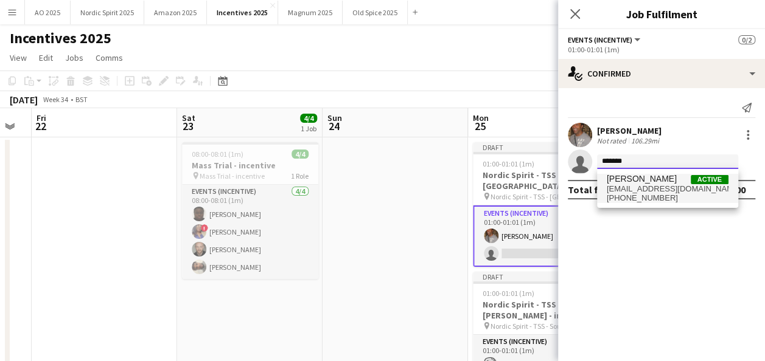
type input "*******"
click at [647, 187] on span "[EMAIL_ADDRESS][DOMAIN_NAME]" at bounding box center [668, 189] width 122 height 10
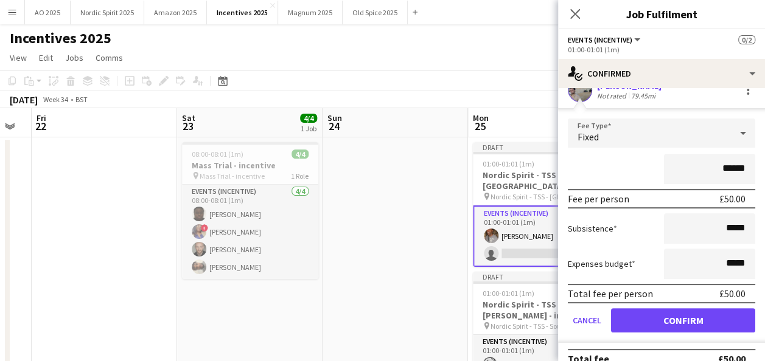
scroll to position [88, 0]
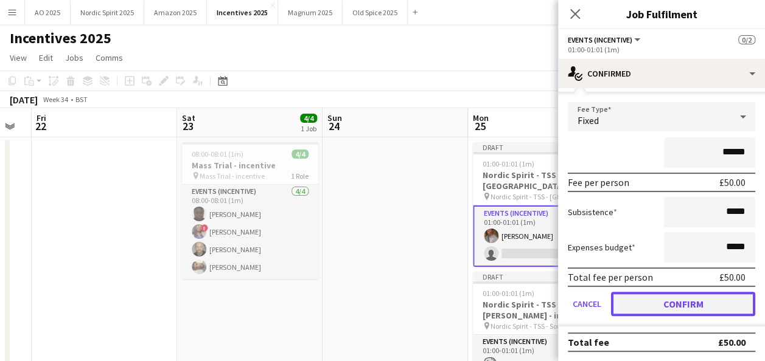
click at [718, 315] on button "Confirm" at bounding box center [683, 304] width 144 height 24
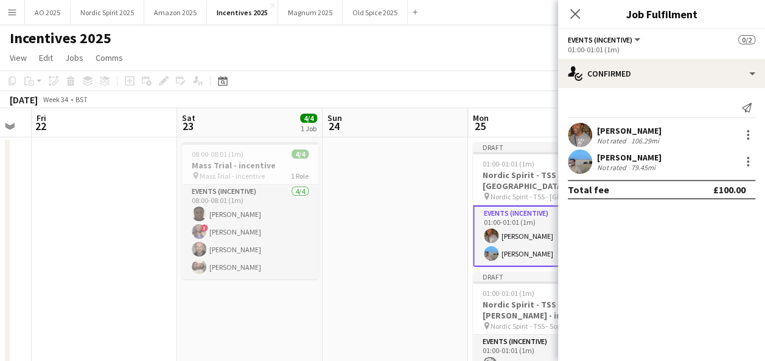
scroll to position [0, 0]
click at [577, 15] on icon "Close pop-in" at bounding box center [575, 14] width 10 height 10
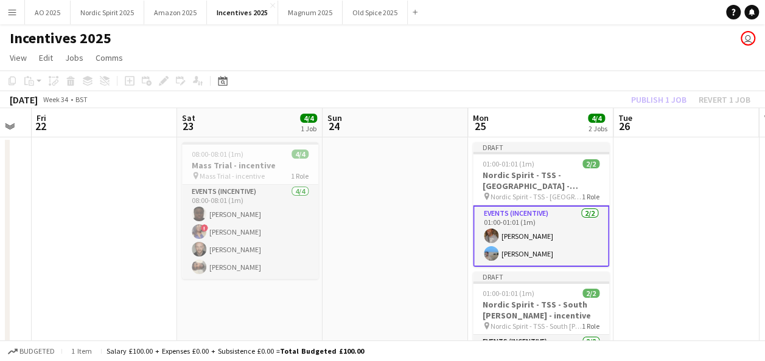
click at [645, 292] on app-date-cell at bounding box center [685, 360] width 145 height 446
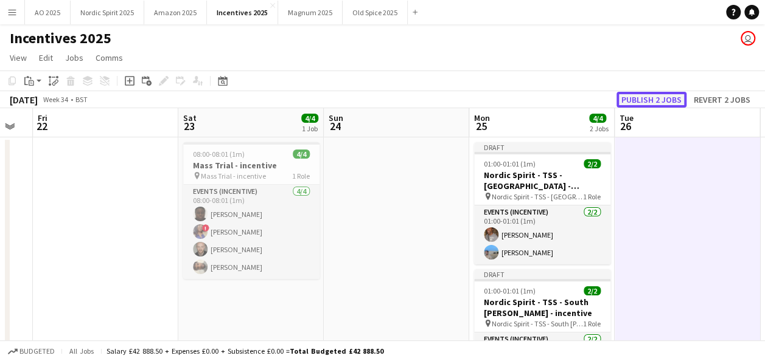
click at [643, 103] on button "Publish 2 jobs" at bounding box center [651, 100] width 70 height 16
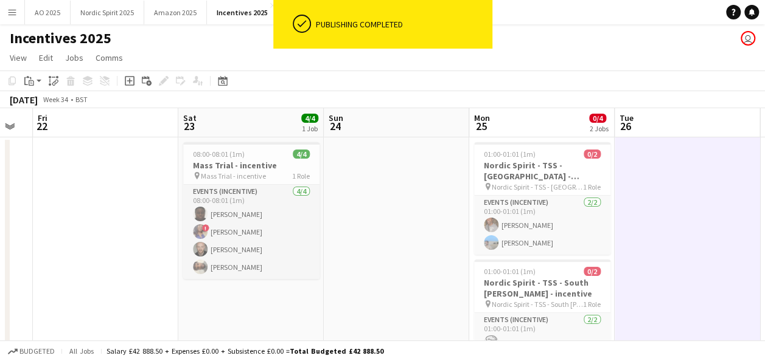
click at [643, 260] on app-date-cell at bounding box center [686, 360] width 145 height 446
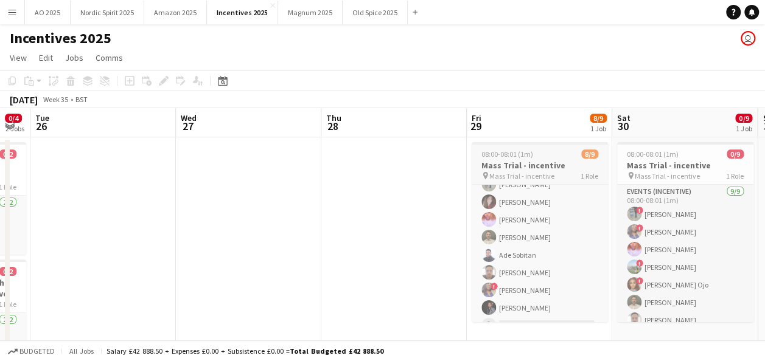
scroll to position [44, 0]
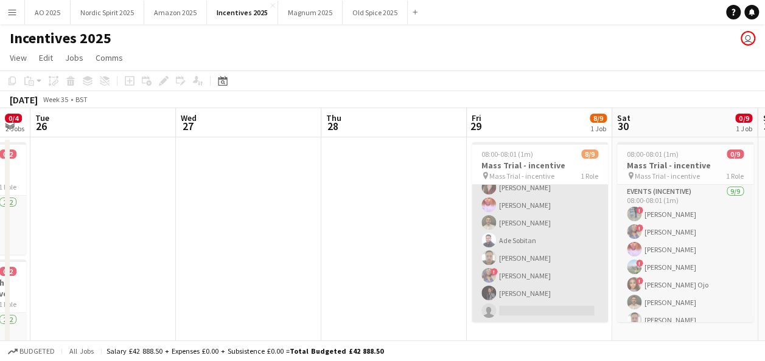
click at [573, 312] on app-card-role "Events (Incentive) [DATE] 08:00-08:01 (1m) ! [PERSON_NAME] [PERSON_NAME] [PERSO…" at bounding box center [539, 232] width 136 height 183
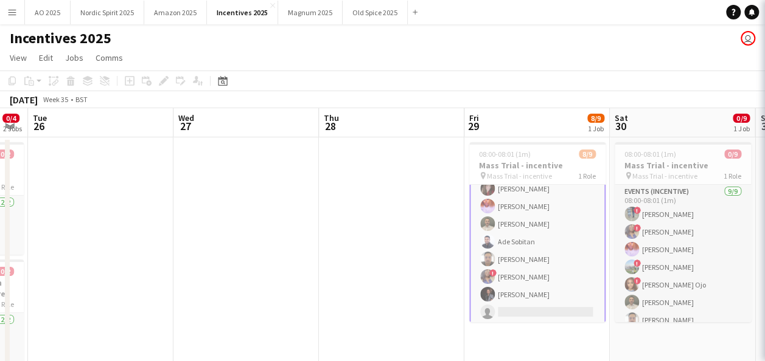
scroll to position [46, 0]
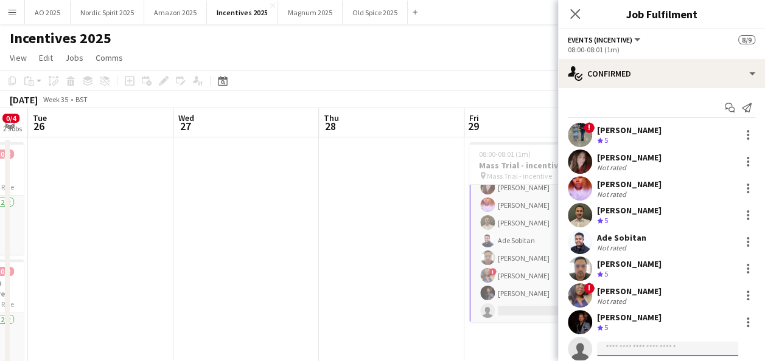
click at [649, 344] on input at bounding box center [667, 349] width 141 height 15
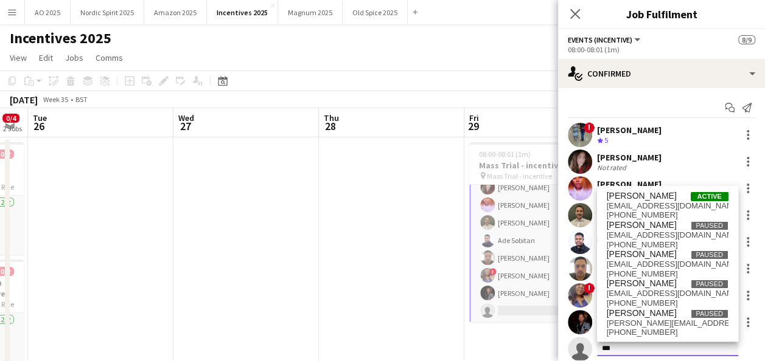
type input "***"
click at [420, 269] on app-date-cell at bounding box center [391, 360] width 145 height 446
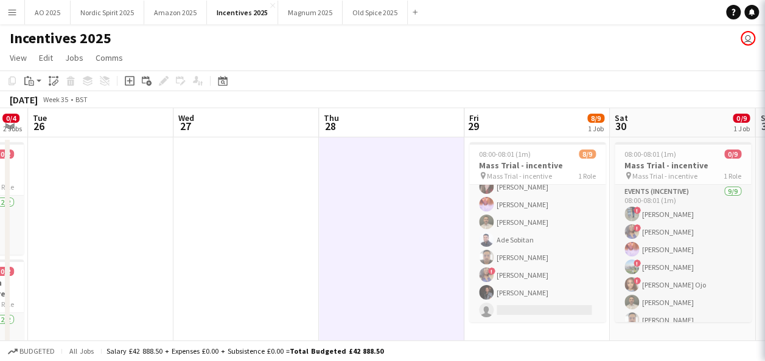
scroll to position [44, 0]
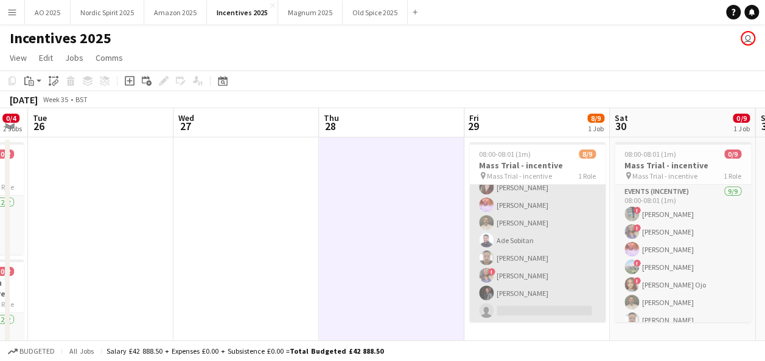
click at [571, 314] on app-card-role "Events (Incentive) [DATE] 08:00-08:01 (1m) ! [PERSON_NAME] [PERSON_NAME] [PERSO…" at bounding box center [537, 232] width 136 height 183
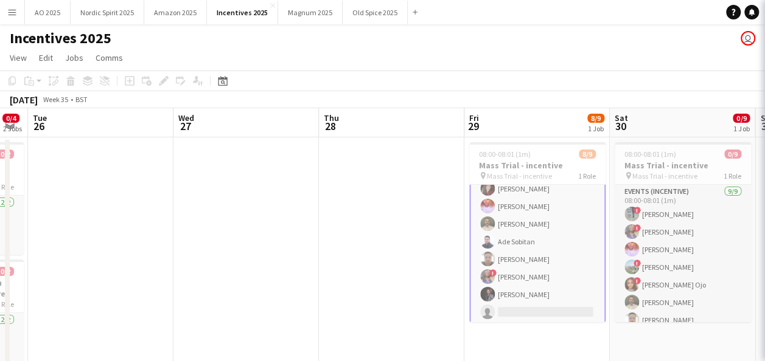
scroll to position [46, 0]
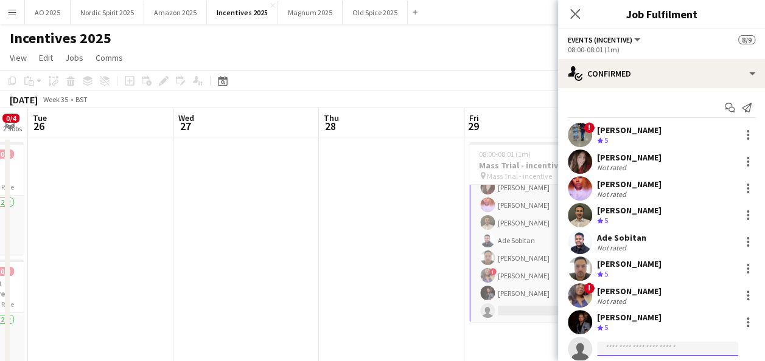
click at [656, 348] on input at bounding box center [667, 349] width 141 height 15
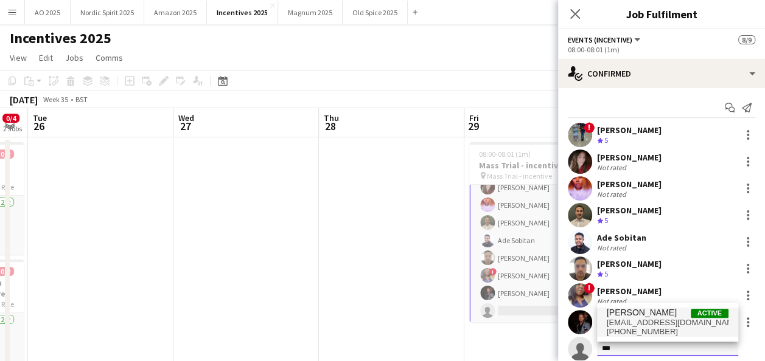
type input "***"
click at [690, 330] on span "[PHONE_NUMBER]" at bounding box center [668, 332] width 122 height 10
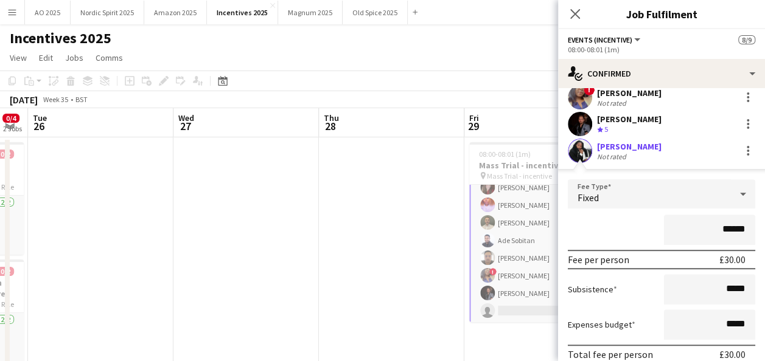
scroll to position [276, 0]
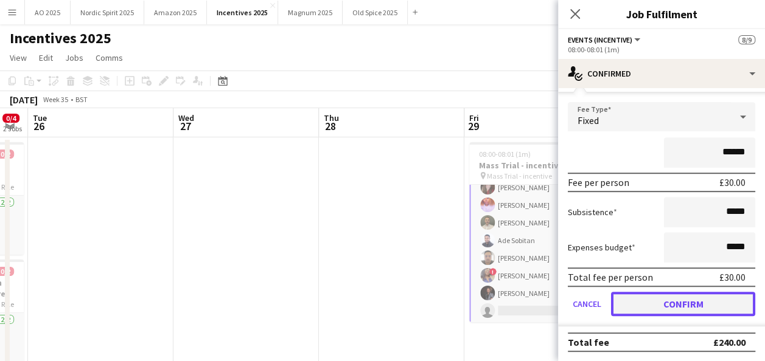
click at [708, 301] on button "Confirm" at bounding box center [683, 304] width 144 height 24
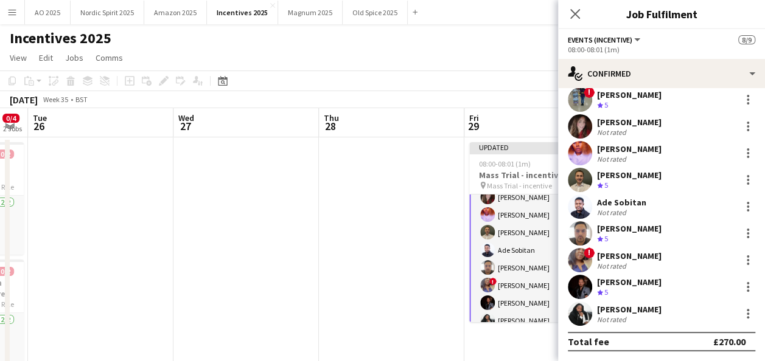
scroll to position [35, 0]
click at [374, 245] on app-date-cell at bounding box center [391, 360] width 145 height 446
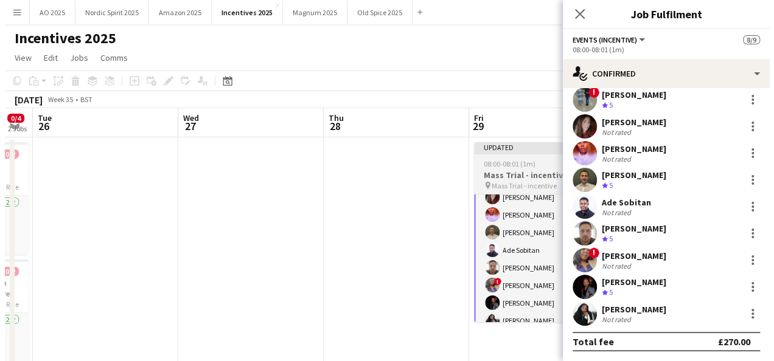
scroll to position [44, 0]
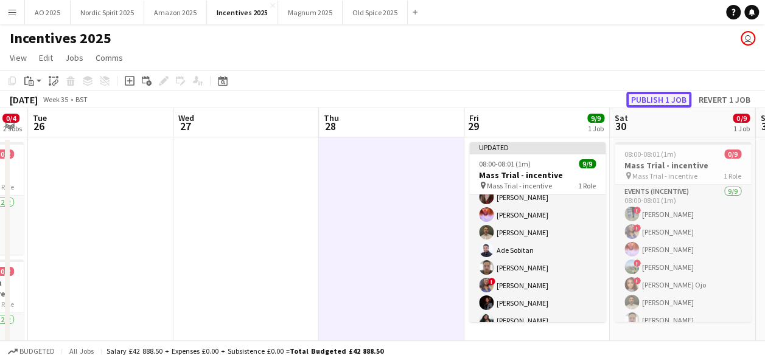
click at [658, 100] on button "Publish 1 job" at bounding box center [658, 100] width 65 height 16
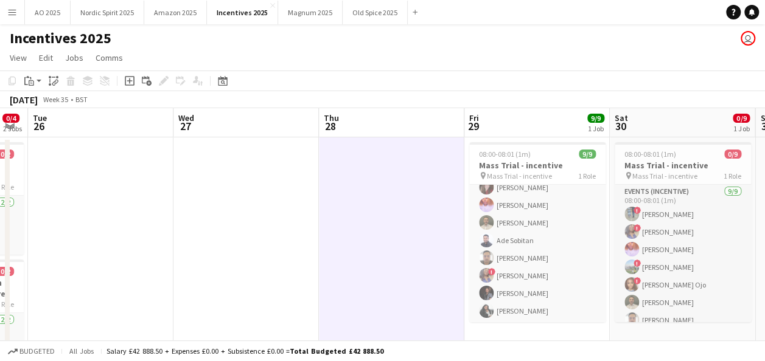
click at [215, 198] on app-date-cell at bounding box center [245, 360] width 145 height 446
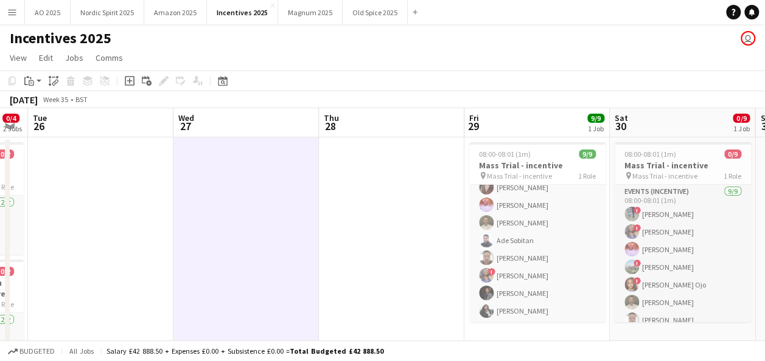
click at [403, 224] on app-date-cell at bounding box center [391, 360] width 145 height 446
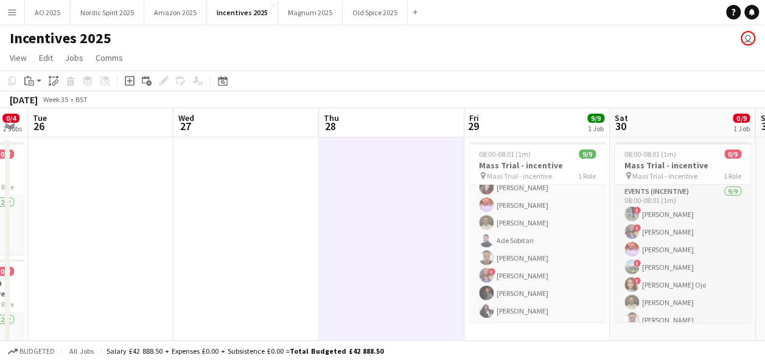
click at [9, 21] on button "Menu" at bounding box center [12, 12] width 24 height 24
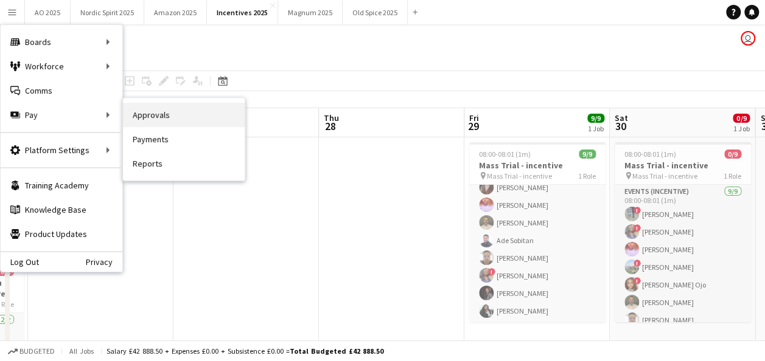
click at [142, 116] on link "Approvals" at bounding box center [184, 115] width 122 height 24
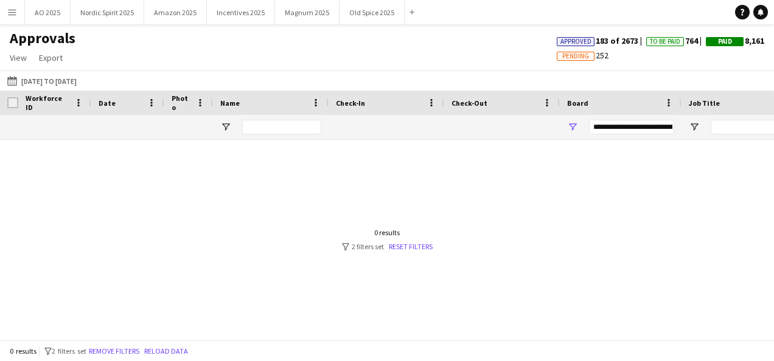
type input "***"
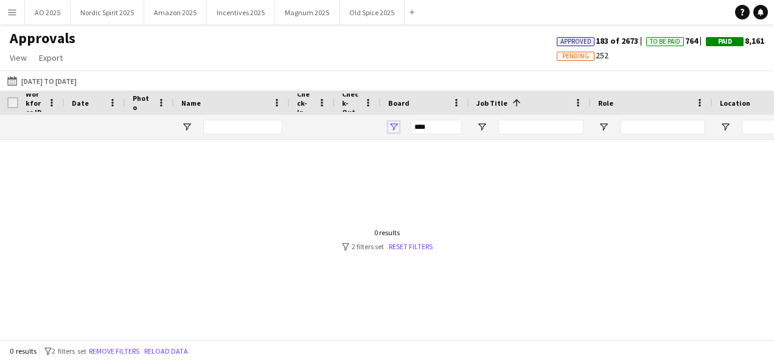
click at [394, 130] on span "Open Filter Menu" at bounding box center [393, 127] width 11 height 11
click at [610, 193] on div at bounding box center [387, 235] width 774 height 191
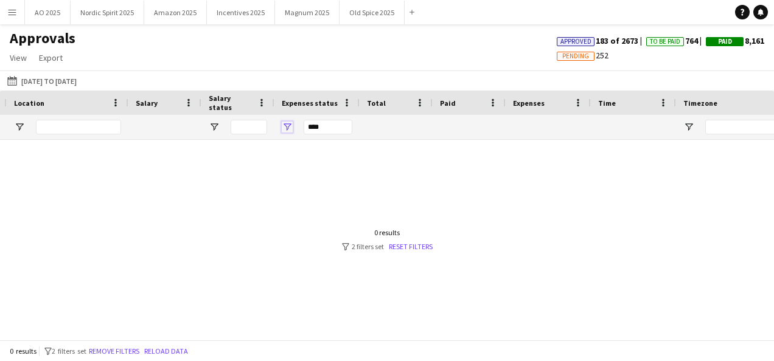
click at [290, 128] on span "Open Filter Menu" at bounding box center [287, 127] width 11 height 11
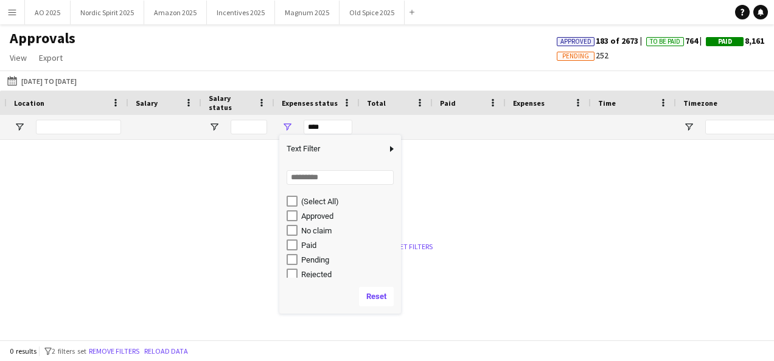
click at [292, 195] on div "(Select All)" at bounding box center [344, 201] width 114 height 15
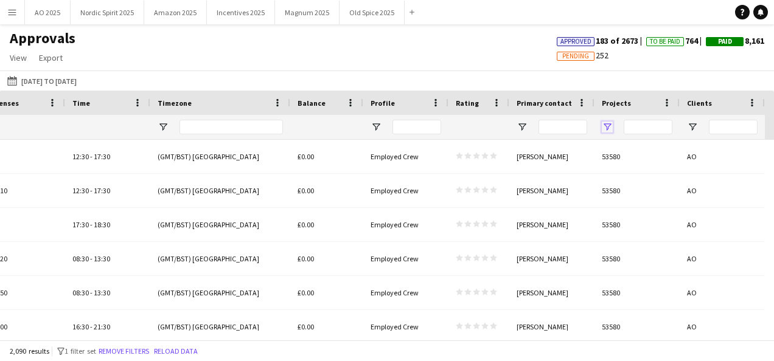
click at [602, 127] on span "Open Filter Menu" at bounding box center [607, 127] width 11 height 11
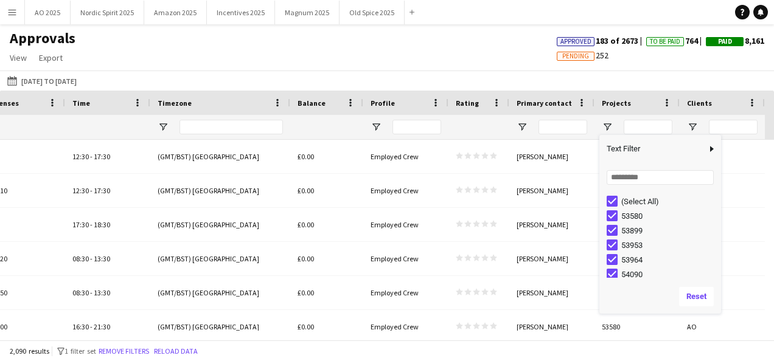
click at [628, 202] on div "(Select All)" at bounding box center [669, 201] width 96 height 9
type input "***"
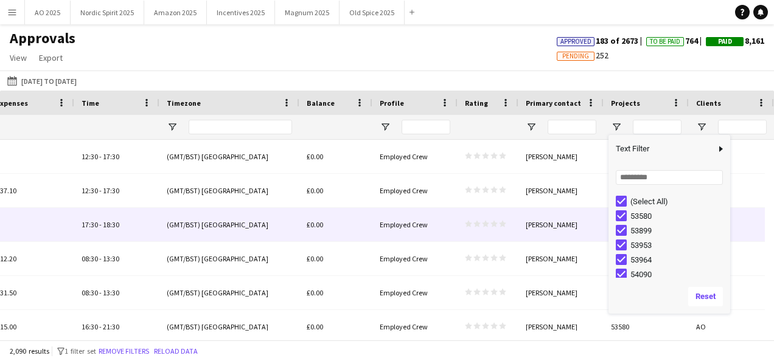
click at [549, 218] on div "[PERSON_NAME]" at bounding box center [560, 224] width 85 height 33
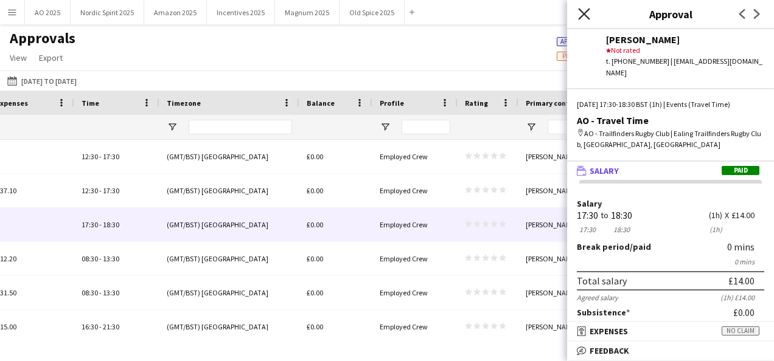
click at [582, 19] on icon "Close pop-in" at bounding box center [584, 14] width 12 height 12
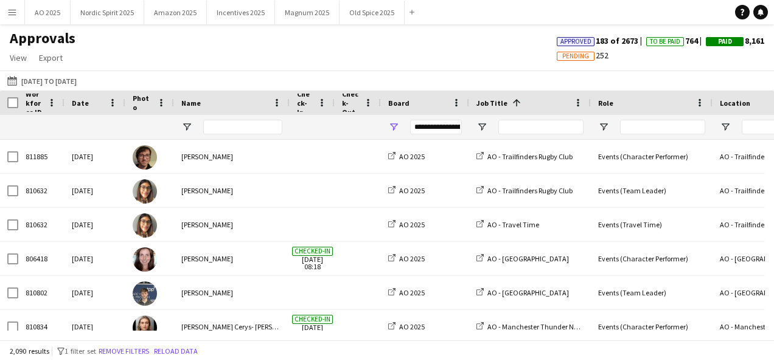
click at [322, 44] on div "Approvals View Customise view Customise filters Reset Filters Reset View Reset …" at bounding box center [387, 49] width 774 height 41
